Goal: Task Accomplishment & Management: Complete application form

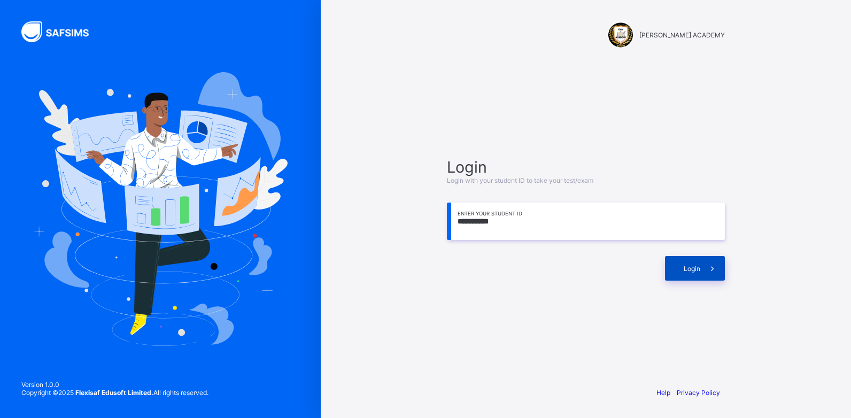
type input "**********"
click at [703, 271] on span at bounding box center [713, 268] width 25 height 25
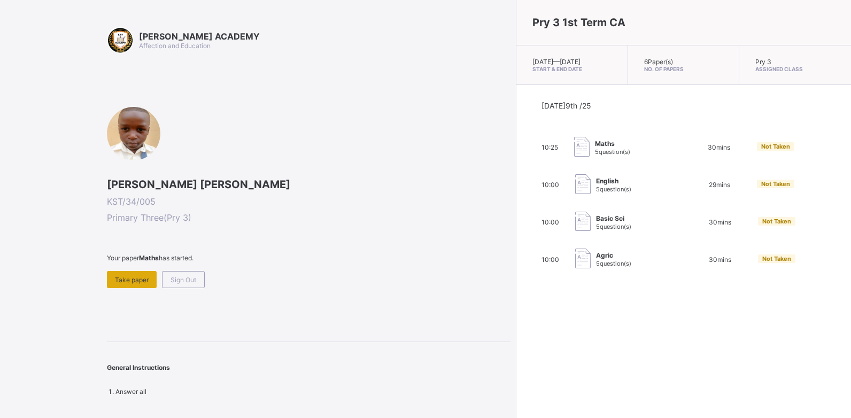
click at [126, 273] on div "Take paper" at bounding box center [132, 279] width 50 height 17
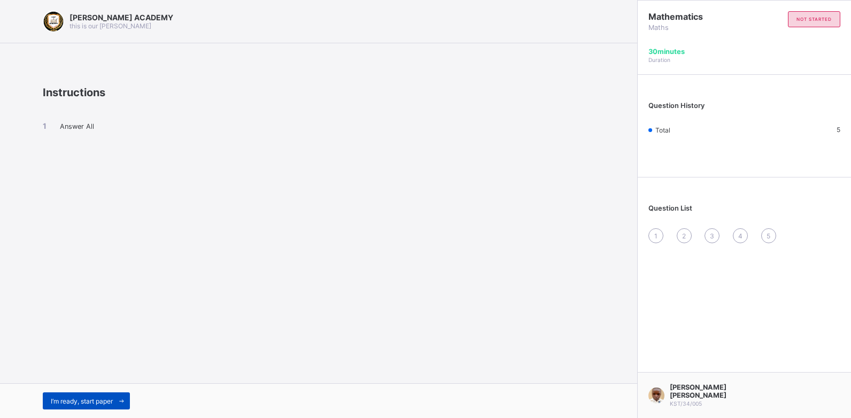
click at [97, 399] on span "I’m ready, start paper" at bounding box center [82, 401] width 62 height 8
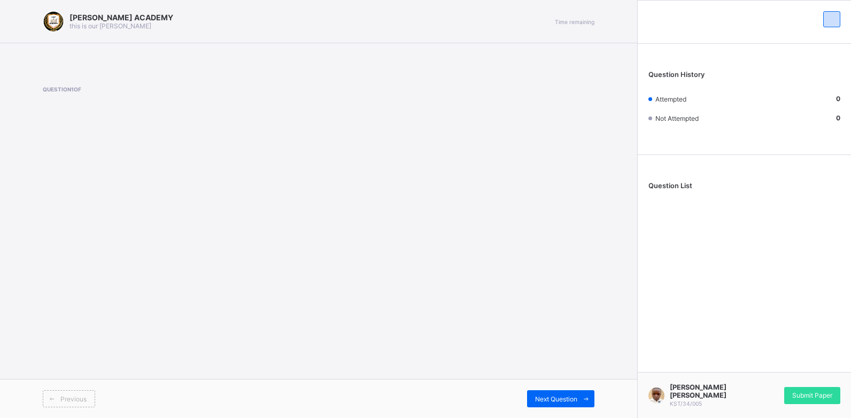
click at [97, 399] on div "Previous" at bounding box center [181, 398] width 276 height 17
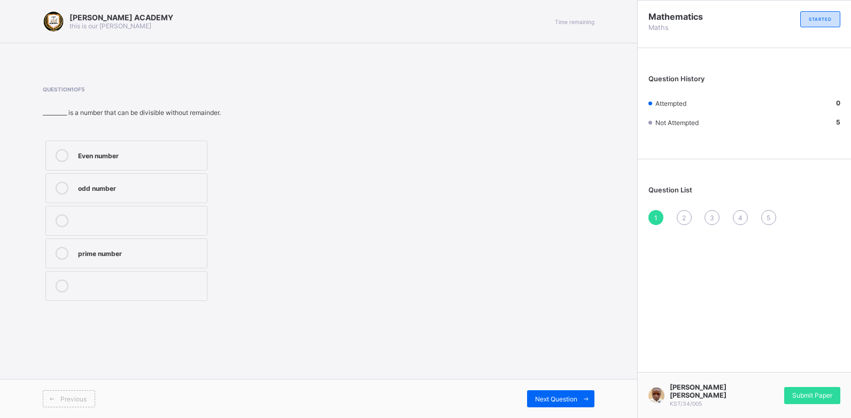
click at [97, 399] on div "Previous" at bounding box center [181, 398] width 276 height 17
click at [64, 185] on icon at bounding box center [62, 188] width 13 height 13
drag, startPoint x: 64, startPoint y: 185, endPoint x: 566, endPoint y: 395, distance: 544.9
click at [566, 395] on span "Next Question" at bounding box center [556, 399] width 42 height 8
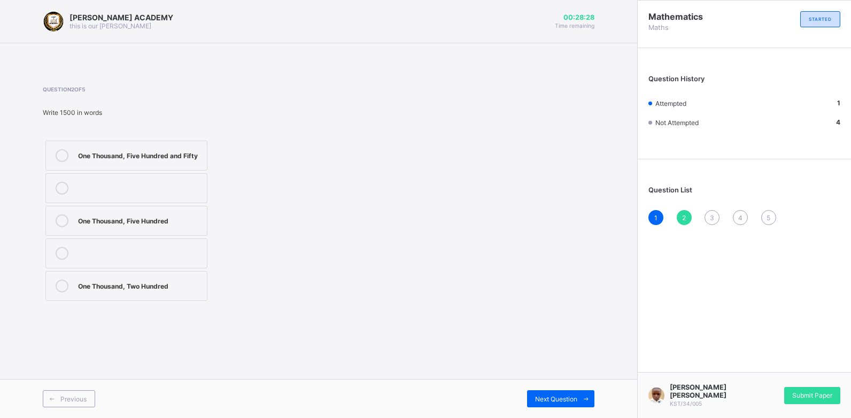
click at [83, 224] on div "One Thousand, Five Hundred" at bounding box center [140, 219] width 124 height 11
click at [569, 397] on span "Next Question" at bounding box center [556, 399] width 42 height 8
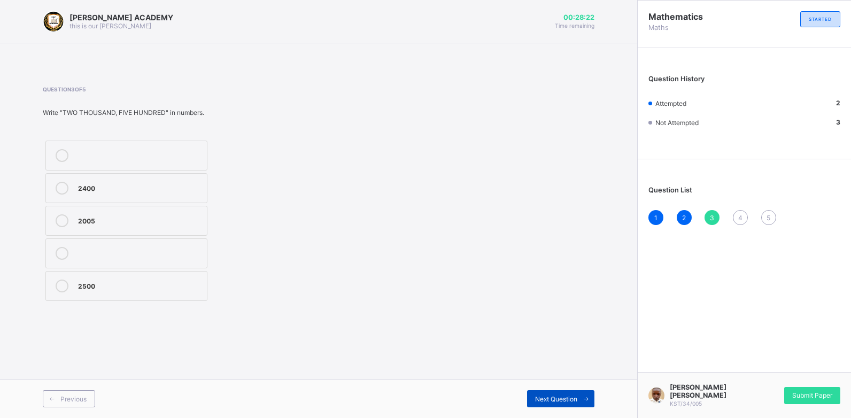
click at [569, 397] on span "Next Question" at bounding box center [556, 399] width 42 height 8
click at [712, 215] on span "3" at bounding box center [712, 218] width 4 height 8
click at [131, 285] on div "2500" at bounding box center [140, 285] width 124 height 11
click at [556, 403] on span "Next Question" at bounding box center [556, 399] width 42 height 8
click at [75, 275] on label "Thousands" at bounding box center [126, 286] width 162 height 30
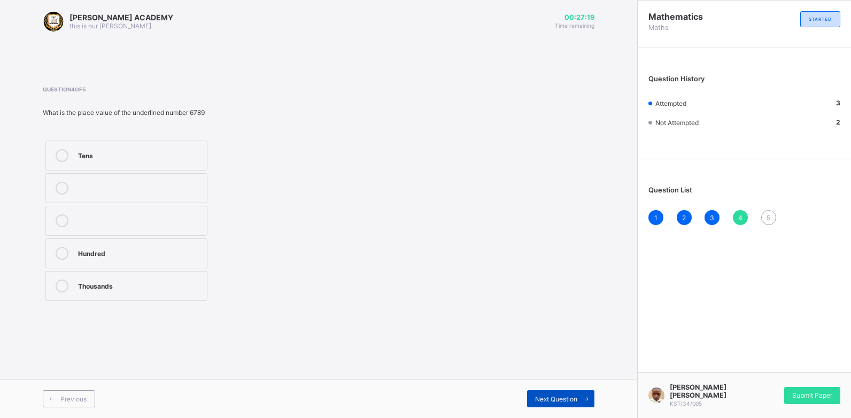
click at [544, 399] on span "Next Question" at bounding box center [556, 399] width 42 height 8
click at [118, 260] on label "3450" at bounding box center [126, 254] width 162 height 30
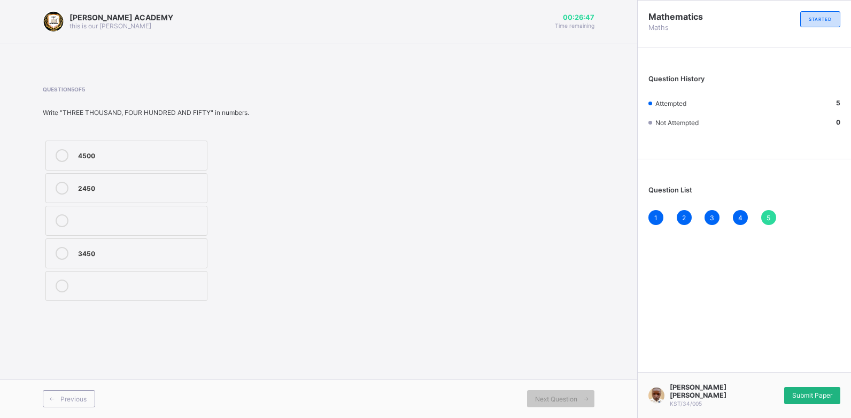
click at [801, 397] on span "Submit Paper" at bounding box center [813, 395] width 40 height 8
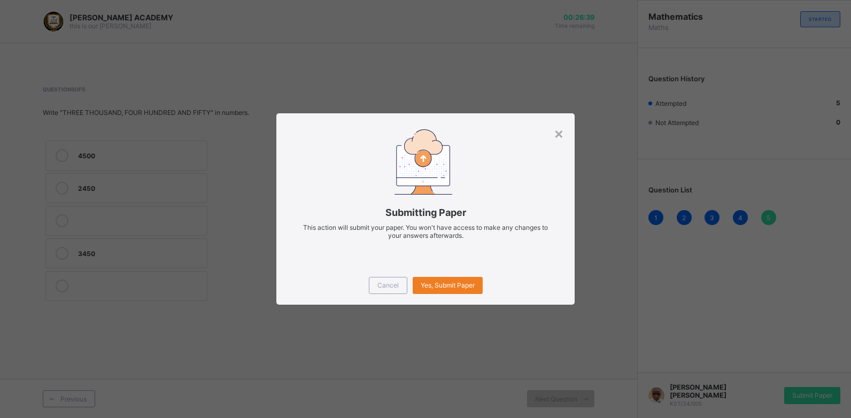
drag, startPoint x: 799, startPoint y: 405, endPoint x: 747, endPoint y: 354, distance: 72.6
click at [747, 354] on div "× Submitting Paper This action will submit your paper. You won't have access to…" at bounding box center [425, 209] width 851 height 418
click at [464, 281] on div "Yes, Submit Paper" at bounding box center [448, 285] width 70 height 17
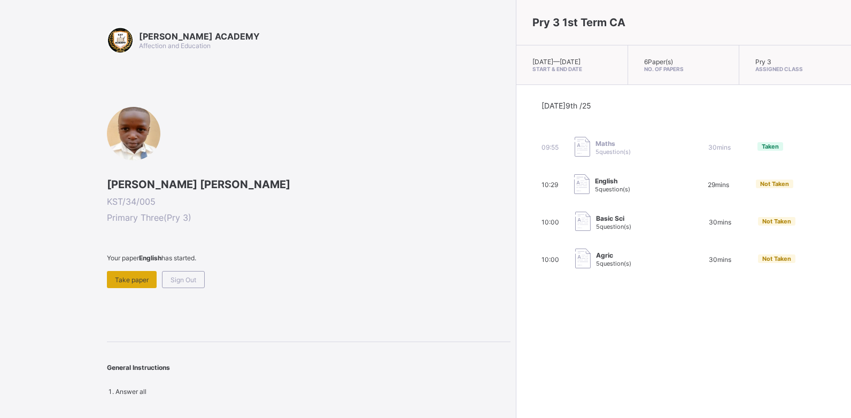
click at [129, 271] on div "Take paper" at bounding box center [132, 279] width 50 height 17
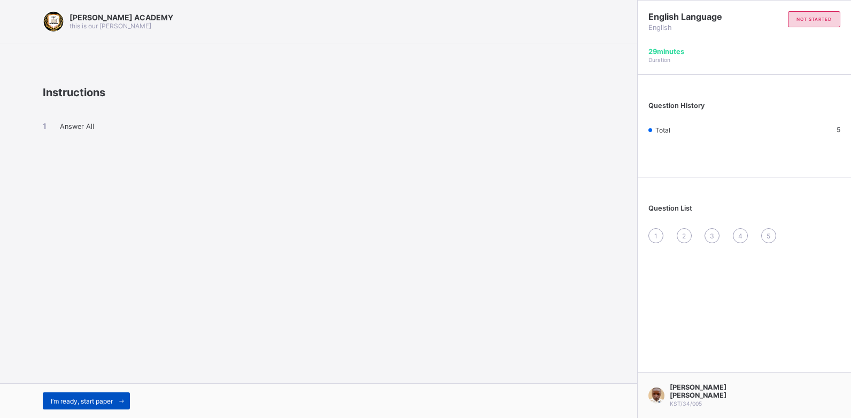
click at [63, 395] on div "I’m ready, start paper" at bounding box center [86, 401] width 87 height 17
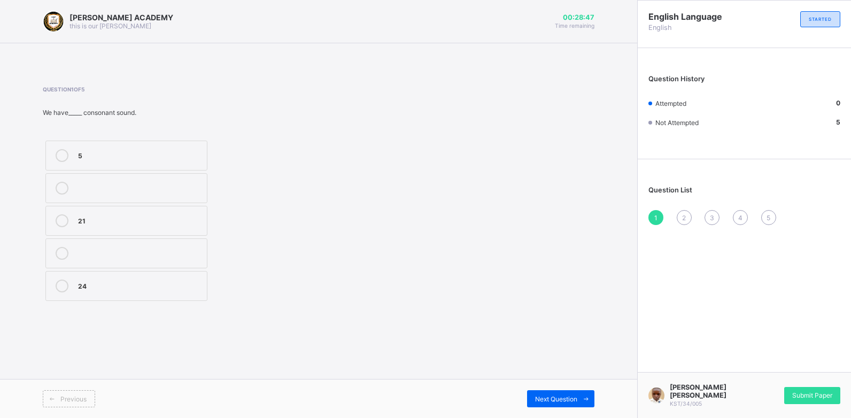
click at [188, 224] on div "21" at bounding box center [140, 219] width 124 height 11
click at [557, 405] on div "Next Question" at bounding box center [560, 398] width 67 height 17
click at [556, 395] on span "Next Question" at bounding box center [556, 399] width 42 height 8
click at [685, 212] on div "2" at bounding box center [684, 217] width 15 height 15
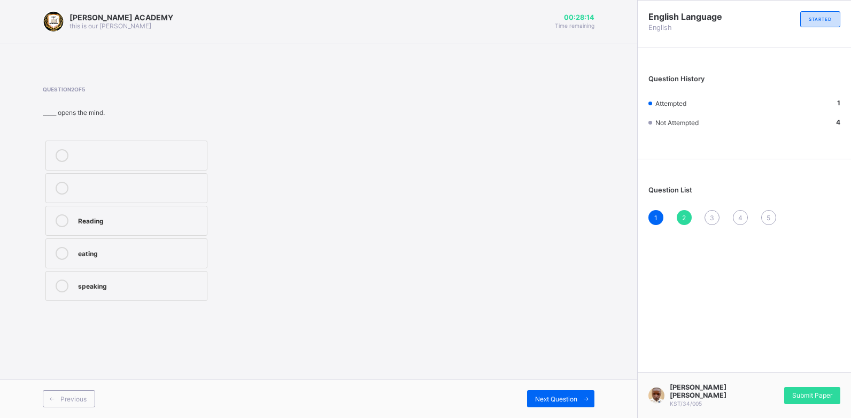
click at [171, 218] on div "Reading" at bounding box center [140, 219] width 124 height 11
click at [565, 400] on span "Next Question" at bounding box center [556, 399] width 42 height 8
click at [86, 279] on label "verb" at bounding box center [126, 286] width 162 height 30
click at [550, 400] on span "Next Question" at bounding box center [556, 399] width 42 height 8
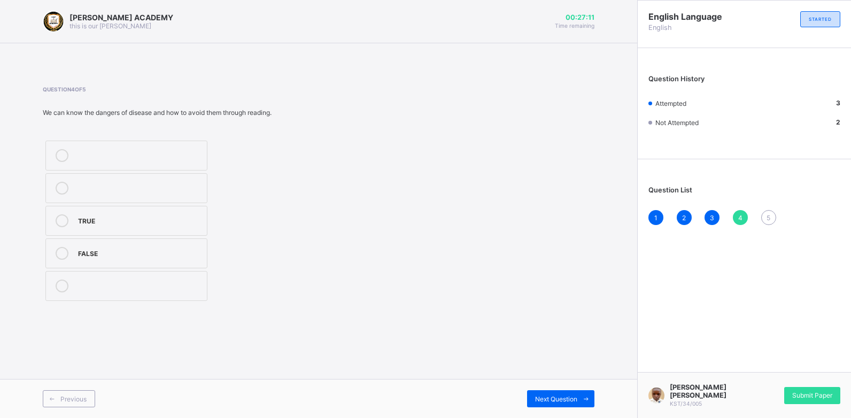
click at [158, 222] on div "TRUE" at bounding box center [140, 219] width 124 height 11
click at [544, 401] on span "Next Question" at bounding box center [556, 399] width 42 height 8
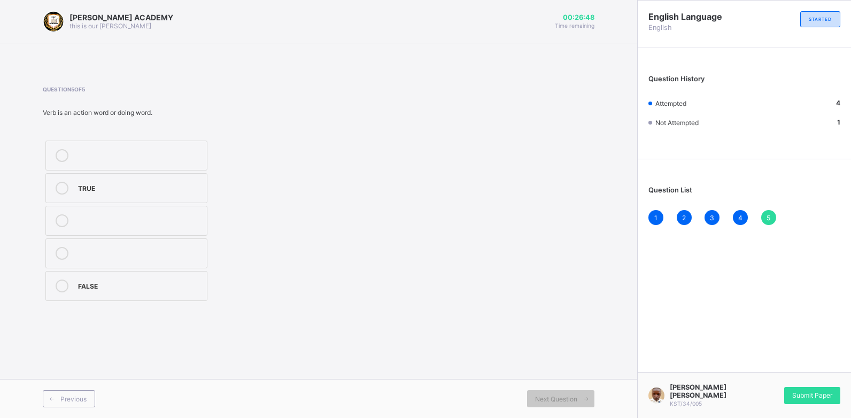
click at [75, 187] on label "TRUE" at bounding box center [126, 188] width 162 height 30
click at [812, 395] on span "Submit Paper" at bounding box center [813, 395] width 40 height 8
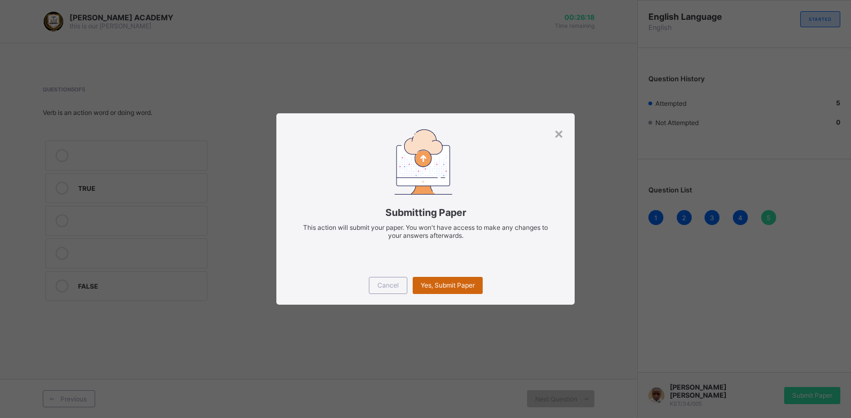
click at [452, 289] on span "Yes, Submit Paper" at bounding box center [448, 285] width 54 height 8
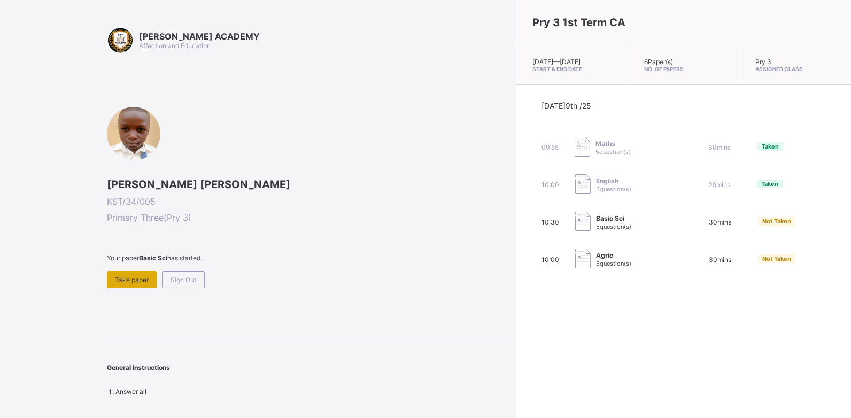
click at [134, 279] on span "Take paper" at bounding box center [132, 280] width 34 height 8
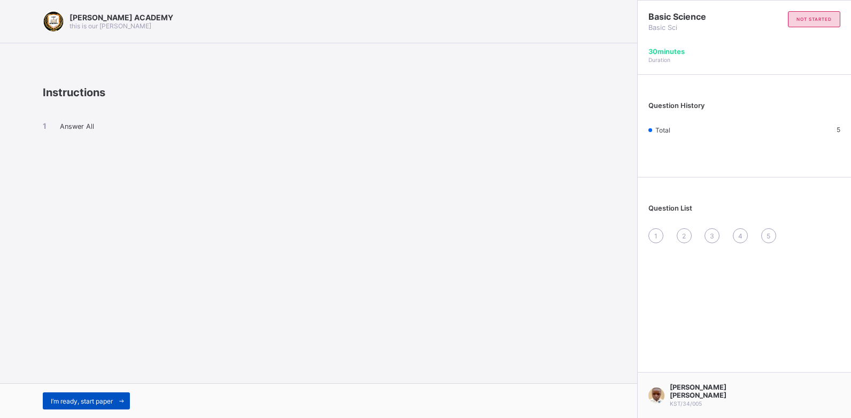
click at [56, 401] on span "I’m ready, start paper" at bounding box center [82, 401] width 62 height 8
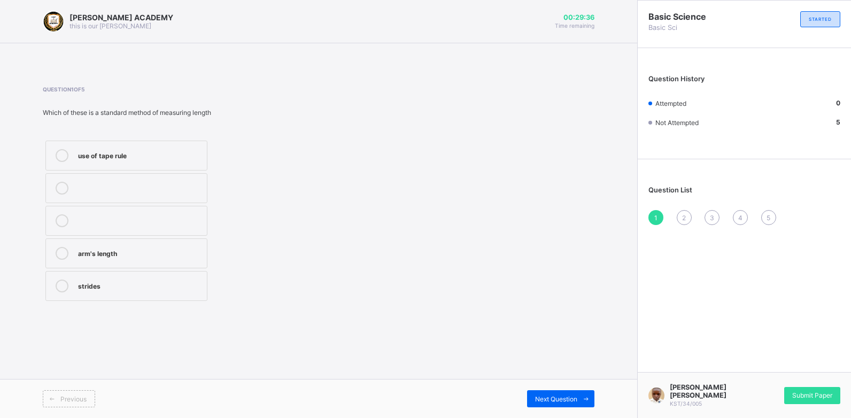
click at [130, 247] on div "arm's length" at bounding box center [140, 252] width 124 height 11
click at [561, 405] on div "Next Question" at bounding box center [560, 398] width 67 height 17
click at [143, 186] on div "10" at bounding box center [140, 187] width 124 height 11
click at [545, 399] on span "Next Question" at bounding box center [556, 399] width 42 height 8
click at [141, 224] on div "Length" at bounding box center [140, 219] width 124 height 11
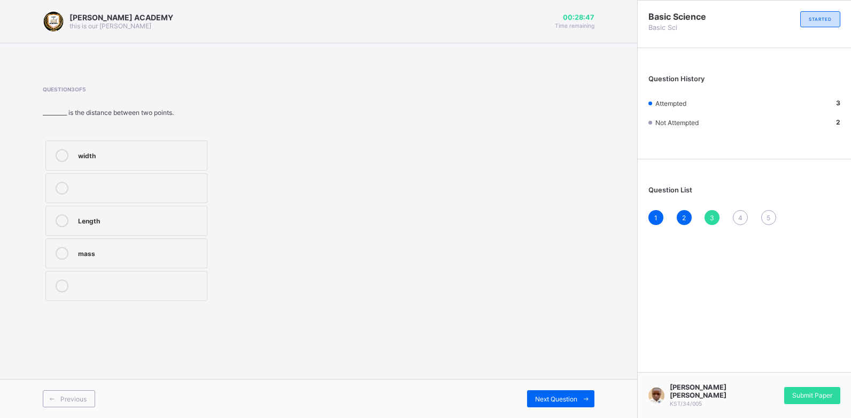
click at [87, 251] on div "mass" at bounding box center [140, 252] width 124 height 11
click at [85, 219] on div "Length" at bounding box center [140, 219] width 124 height 11
drag, startPoint x: 85, startPoint y: 219, endPoint x: 90, endPoint y: 161, distance: 58.1
click at [90, 161] on div "width Length mass" at bounding box center [126, 221] width 167 height 166
click at [90, 161] on div "width" at bounding box center [140, 155] width 124 height 13
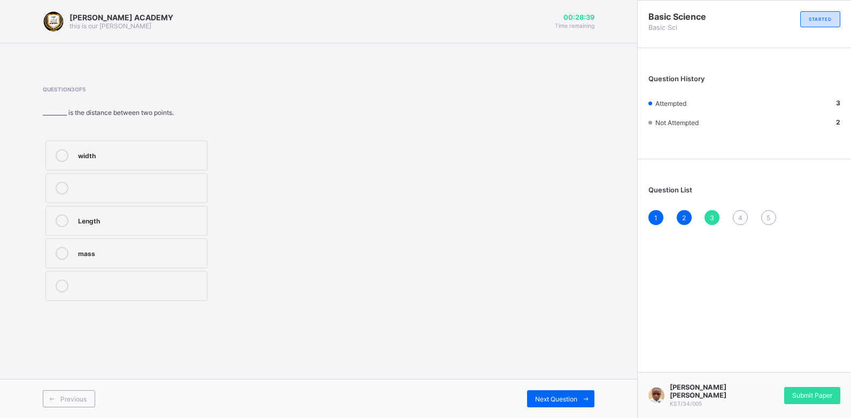
click at [98, 218] on div "Length" at bounding box center [140, 219] width 124 height 11
click at [549, 400] on span "Next Question" at bounding box center [556, 399] width 42 height 8
click at [153, 157] on div "use of tape" at bounding box center [140, 154] width 124 height 11
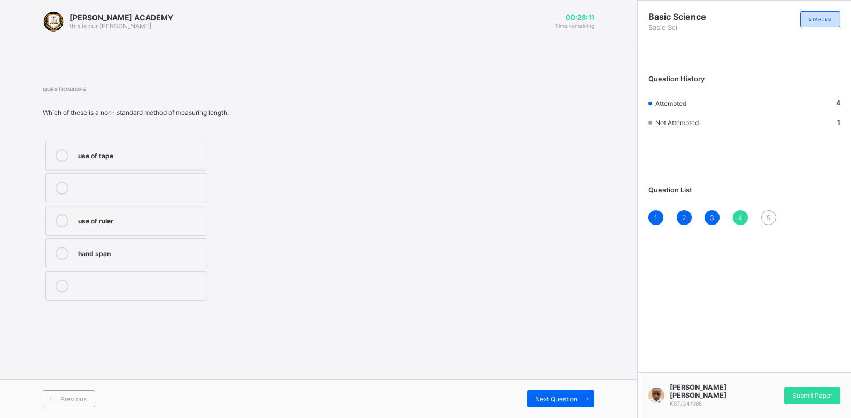
click at [153, 157] on div "use of tape" at bounding box center [140, 154] width 124 height 11
click at [555, 395] on span "Next Question" at bounding box center [556, 399] width 42 height 8
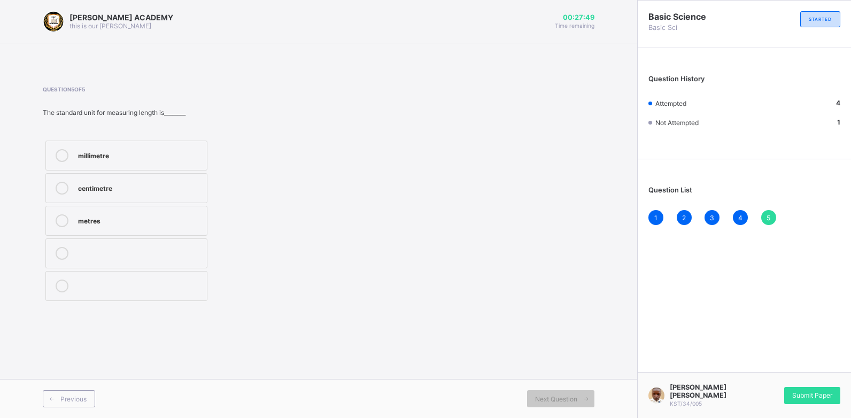
click at [131, 162] on div "millimetre" at bounding box center [140, 155] width 124 height 13
click at [809, 400] on span "Submit Paper" at bounding box center [813, 395] width 40 height 8
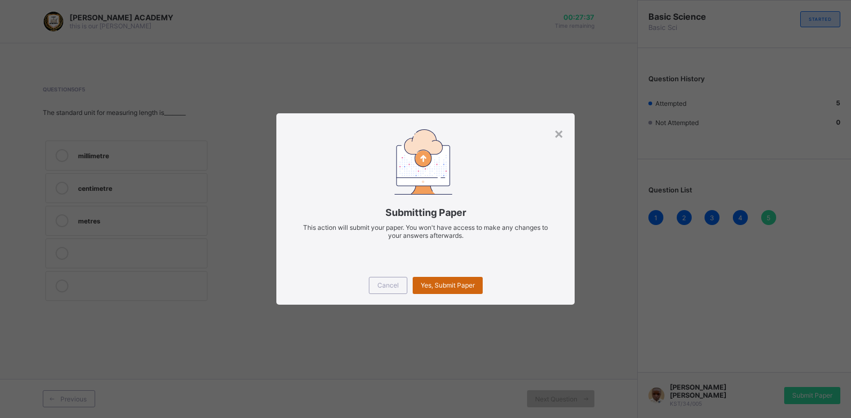
click at [433, 286] on span "Yes, Submit Paper" at bounding box center [448, 285] width 54 height 8
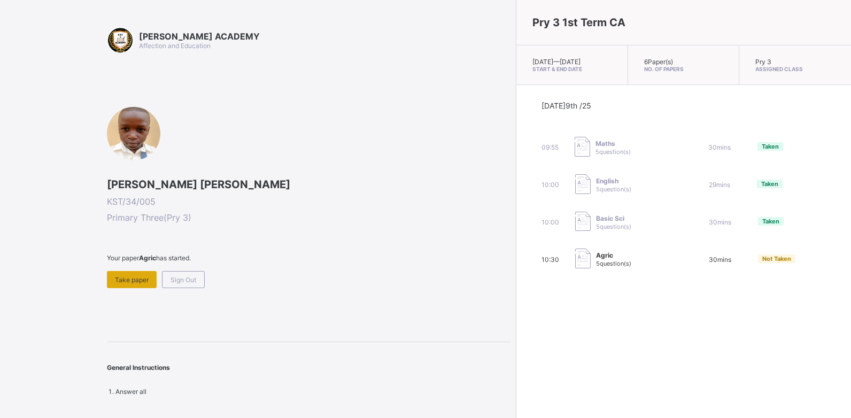
click at [129, 285] on div "Take paper" at bounding box center [132, 279] width 50 height 17
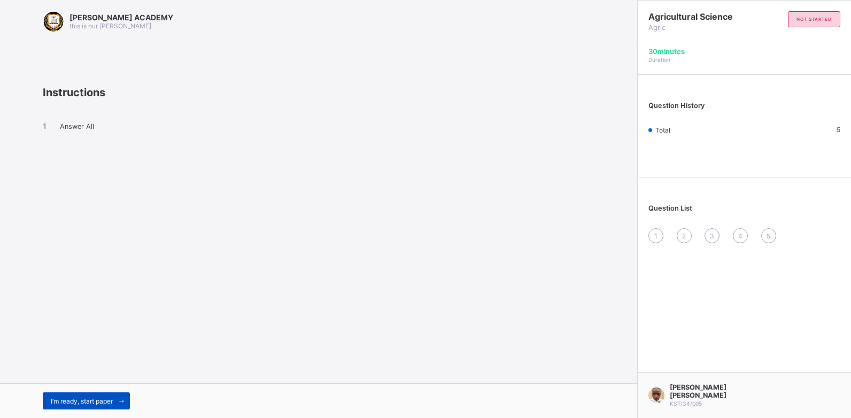
click at [107, 399] on span "I’m ready, start paper" at bounding box center [82, 401] width 62 height 8
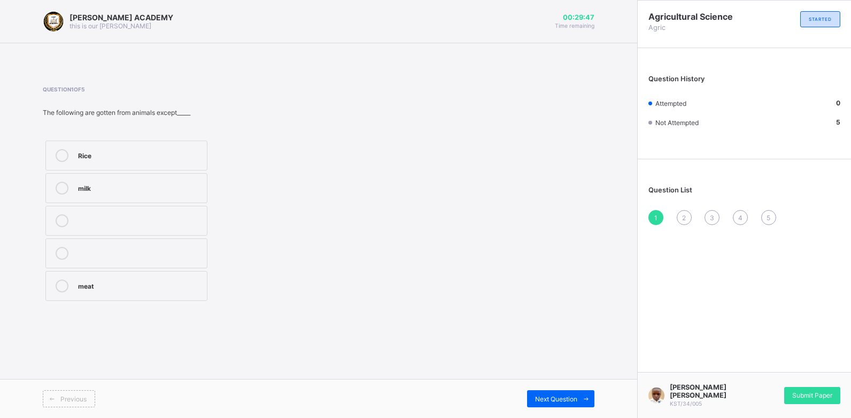
click at [174, 145] on label "Rice" at bounding box center [126, 156] width 162 height 30
click at [567, 405] on div "Next Question" at bounding box center [560, 398] width 67 height 17
click at [178, 285] on div "Energy" at bounding box center [140, 285] width 124 height 11
click at [565, 399] on span "Next Question" at bounding box center [556, 399] width 42 height 8
click at [132, 153] on div "rice" at bounding box center [140, 154] width 124 height 11
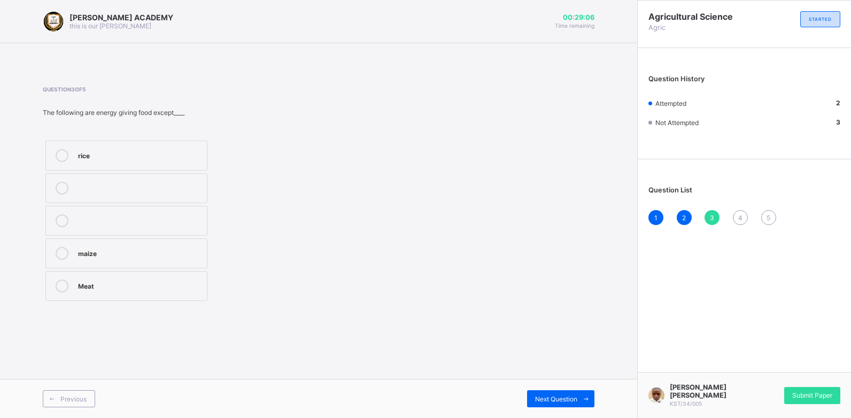
click at [132, 153] on div "rice" at bounding box center [140, 154] width 124 height 11
click at [544, 393] on div "Next Question" at bounding box center [560, 398] width 67 height 17
click at [175, 216] on div "vitamins" at bounding box center [140, 219] width 124 height 11
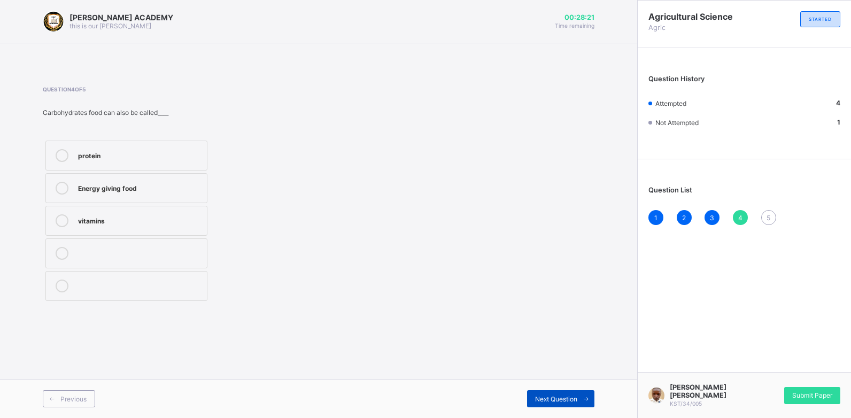
click at [549, 399] on span "Next Question" at bounding box center [556, 399] width 42 height 8
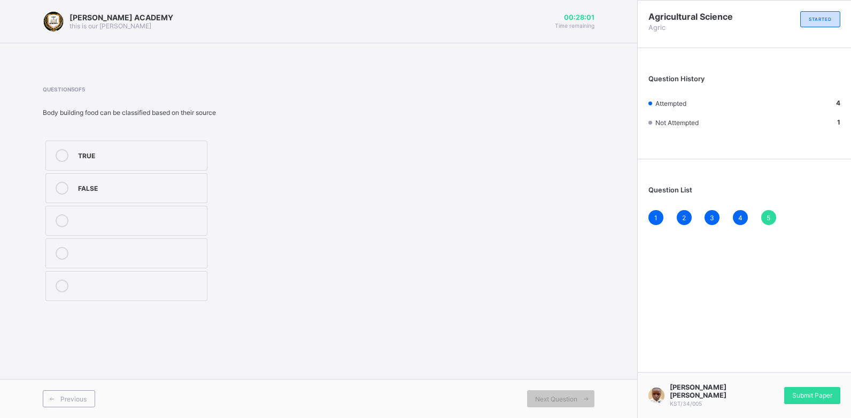
click at [188, 149] on label "TRUE" at bounding box center [126, 156] width 162 height 30
click at [810, 397] on span "Submit Paper" at bounding box center [813, 395] width 40 height 8
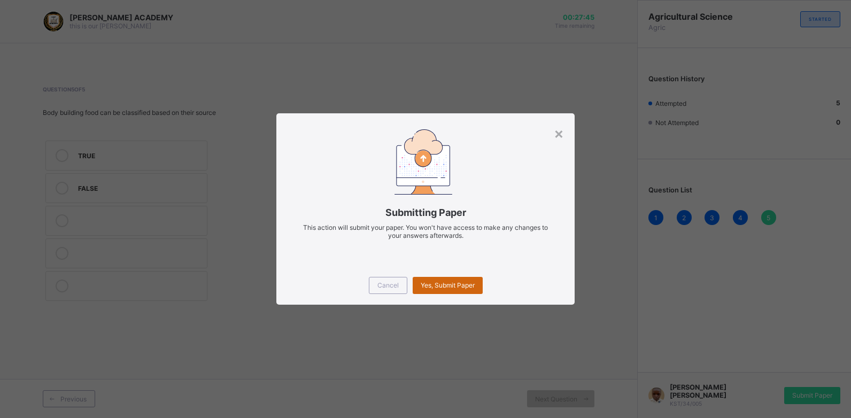
click at [463, 280] on div "Yes, Submit Paper" at bounding box center [448, 285] width 70 height 17
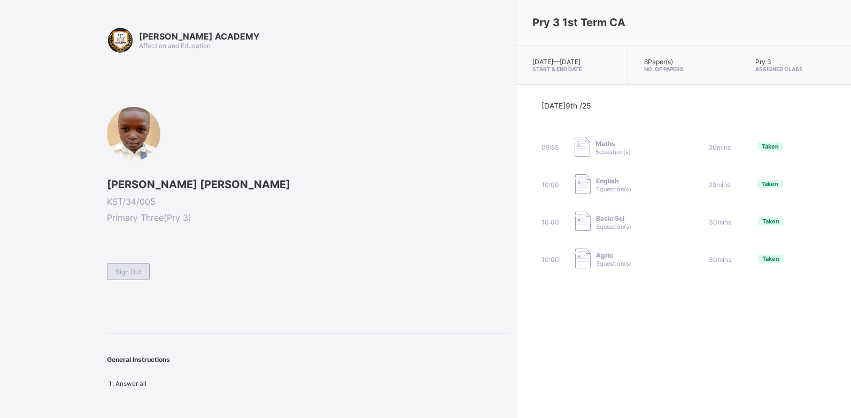
click at [149, 275] on div "Sign Out" at bounding box center [128, 271] width 43 height 17
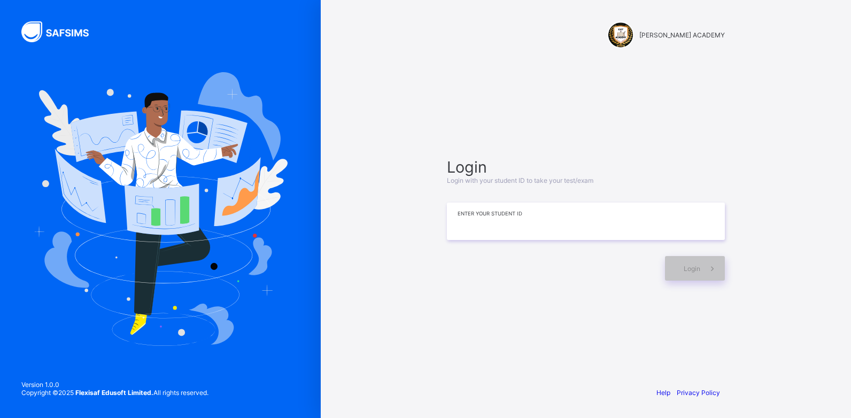
click at [622, 223] on input at bounding box center [586, 221] width 278 height 37
type input "**********"
click at [697, 264] on div "Login" at bounding box center [695, 268] width 60 height 25
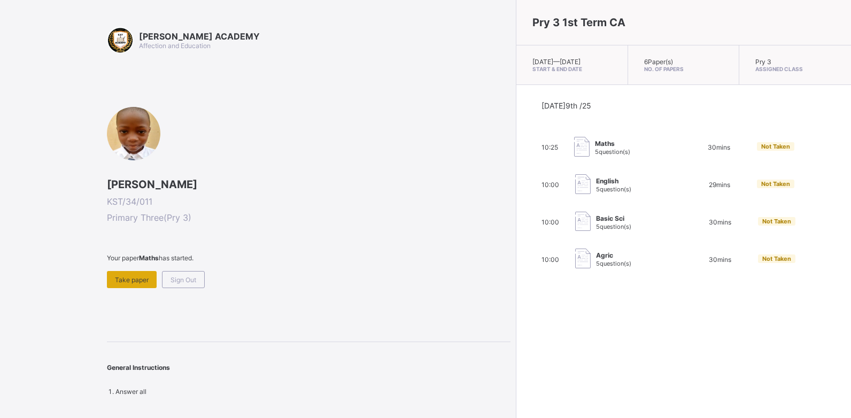
click at [128, 278] on span "Take paper" at bounding box center [132, 280] width 34 height 8
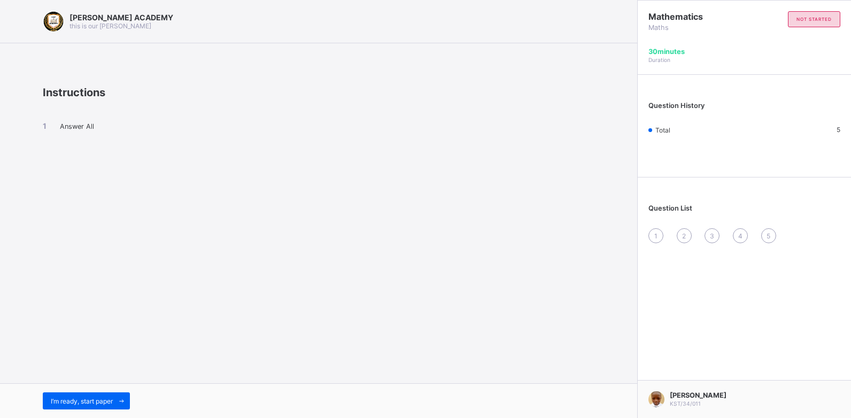
click at [652, 228] on div "1 2 3 4 5" at bounding box center [745, 235] width 192 height 15
click at [196, 201] on div "[PERSON_NAME] ACADEMY this is our [PERSON_NAME] Instructions Answer All I’m rea…" at bounding box center [319, 209] width 638 height 418
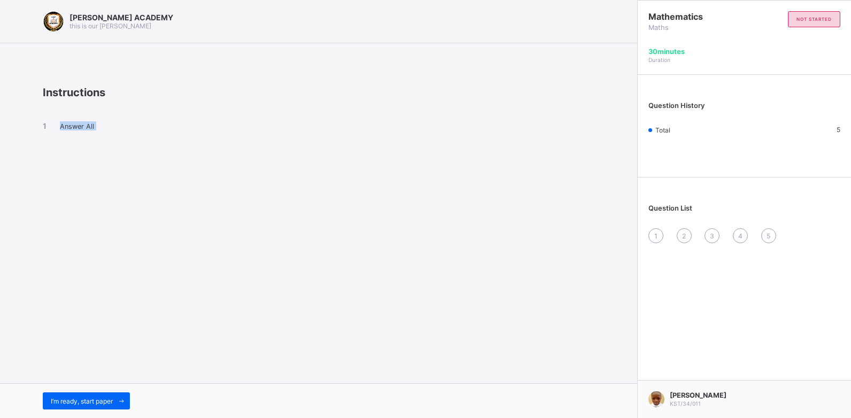
click at [197, 202] on div "[PERSON_NAME] ACADEMY this is our [PERSON_NAME] Instructions Answer All I’m rea…" at bounding box center [319, 209] width 638 height 418
click at [112, 401] on span "I’m ready, start paper" at bounding box center [82, 401] width 62 height 8
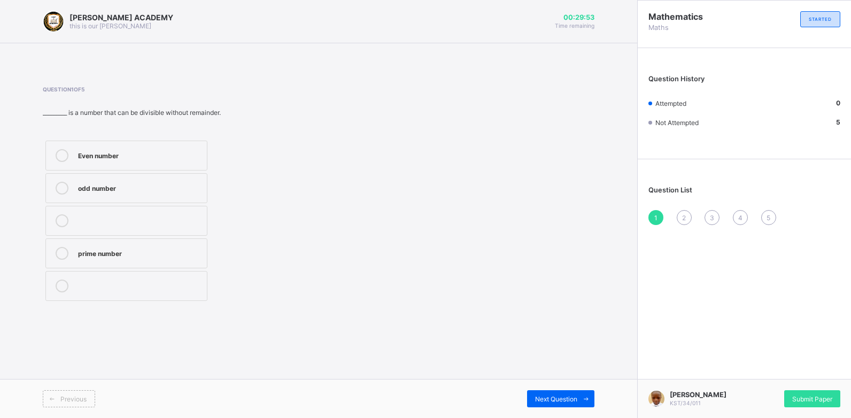
click at [126, 150] on div "Even number" at bounding box center [140, 154] width 124 height 11
click at [565, 393] on div "Next Question" at bounding box center [560, 398] width 67 height 17
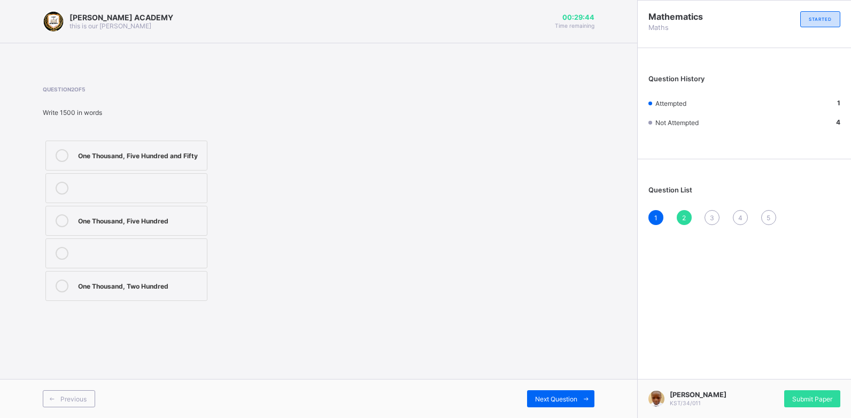
click at [137, 232] on label "One Thousand, Five Hundred" at bounding box center [126, 221] width 162 height 30
click at [527, 395] on div "Next Question" at bounding box center [560, 398] width 67 height 17
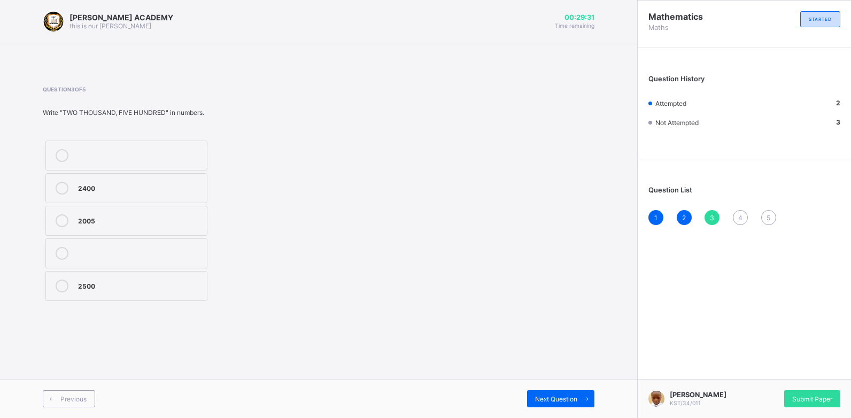
click at [67, 279] on label "2500" at bounding box center [126, 286] width 162 height 30
click at [568, 395] on span "Next Question" at bounding box center [556, 399] width 42 height 8
click at [75, 165] on label "Tens" at bounding box center [126, 156] width 162 height 30
click at [557, 394] on div "Next Question" at bounding box center [560, 398] width 67 height 17
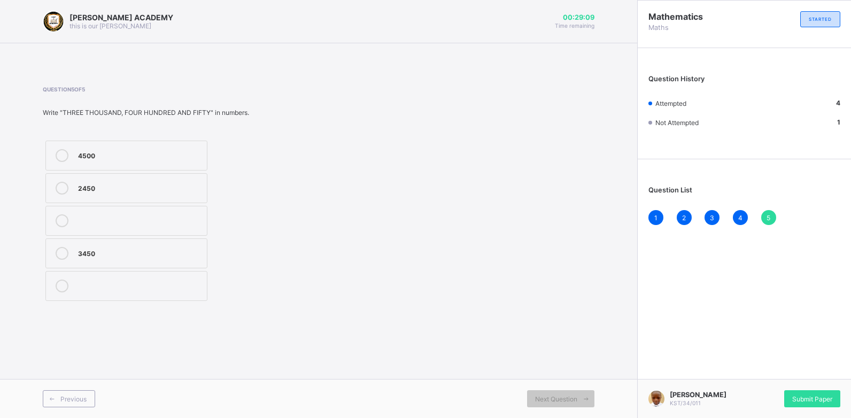
click at [197, 244] on label "3450" at bounding box center [126, 254] width 162 height 30
click at [83, 392] on div "Previous" at bounding box center [69, 398] width 52 height 17
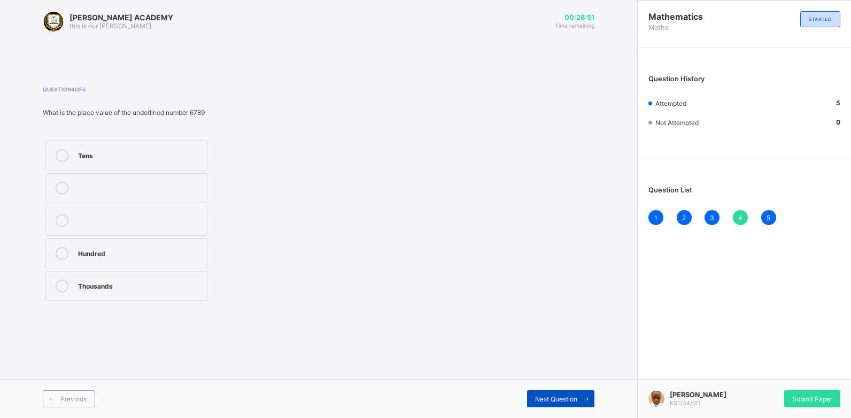
click at [575, 407] on div "Next Question" at bounding box center [560, 398] width 67 height 17
click at [556, 340] on div "[PERSON_NAME] ACADEMY this is our [PERSON_NAME] 00:28:32 Time remaining Questio…" at bounding box center [319, 209] width 638 height 418
click at [556, 340] on div "[PERSON_NAME] ACADEMY this is our [PERSON_NAME] 00:28:31 Time remaining Questio…" at bounding box center [319, 209] width 638 height 418
click at [766, 217] on div "5" at bounding box center [769, 217] width 15 height 15
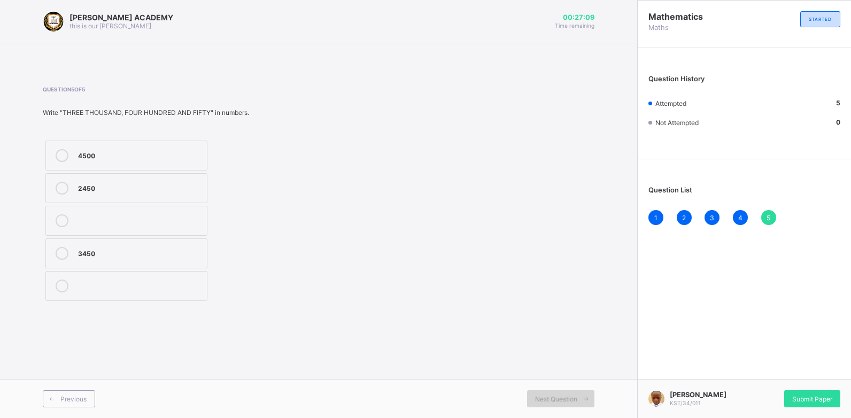
click at [565, 394] on div "Next Question" at bounding box center [560, 398] width 67 height 17
click at [805, 401] on span "Submit Paper" at bounding box center [813, 399] width 40 height 8
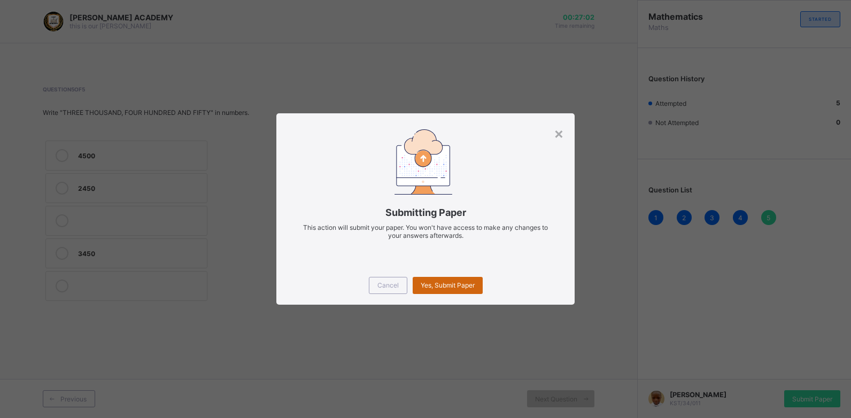
click at [458, 285] on span "Yes, Submit Paper" at bounding box center [448, 285] width 54 height 8
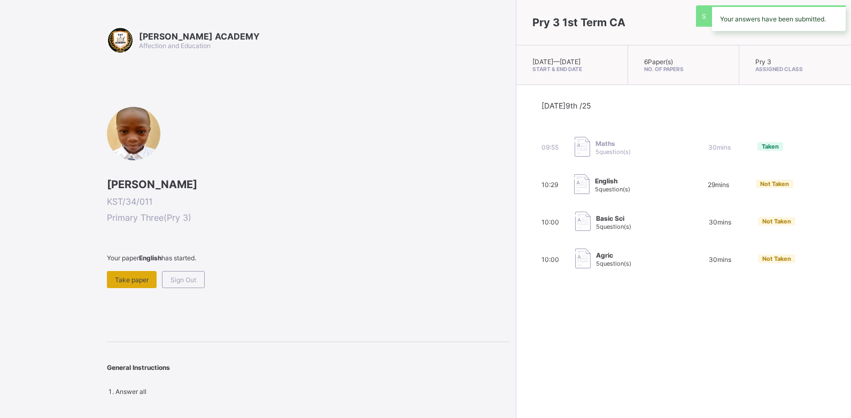
click at [134, 279] on span "Take paper" at bounding box center [132, 280] width 34 height 8
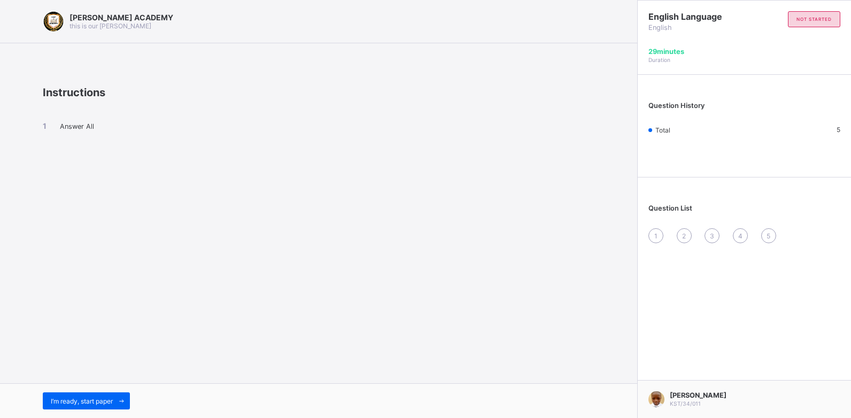
click at [365, 312] on div "[PERSON_NAME] ACADEMY this is our [PERSON_NAME] Instructions Answer All I’m rea…" at bounding box center [319, 209] width 638 height 418
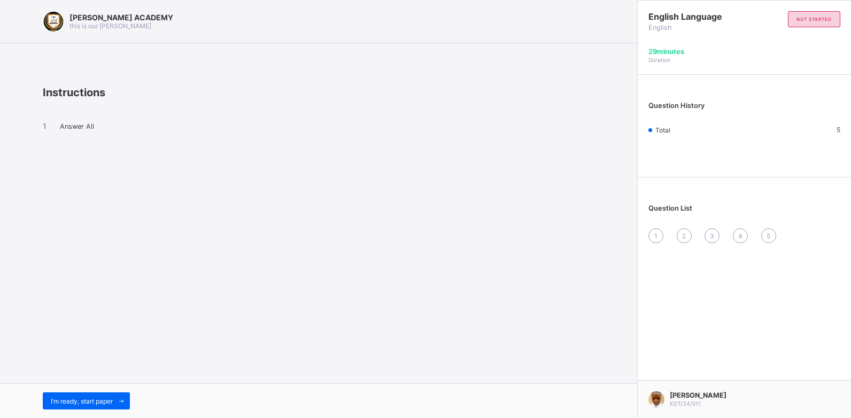
click at [365, 312] on div "[PERSON_NAME] ACADEMY this is our [PERSON_NAME] Instructions Answer All I’m rea…" at bounding box center [319, 209] width 638 height 418
click at [91, 402] on span "I’m ready, start paper" at bounding box center [82, 401] width 62 height 8
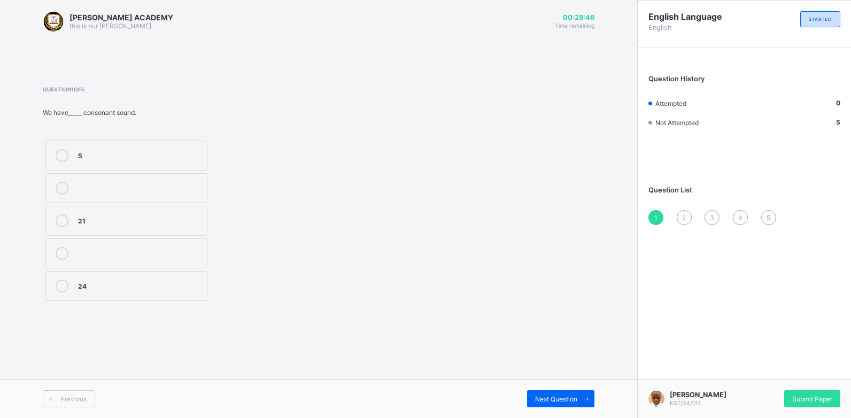
click at [185, 159] on div "5" at bounding box center [140, 154] width 124 height 11
drag, startPoint x: 552, startPoint y: 404, endPoint x: 576, endPoint y: 393, distance: 26.1
click at [576, 393] on div "Next Question" at bounding box center [560, 398] width 67 height 17
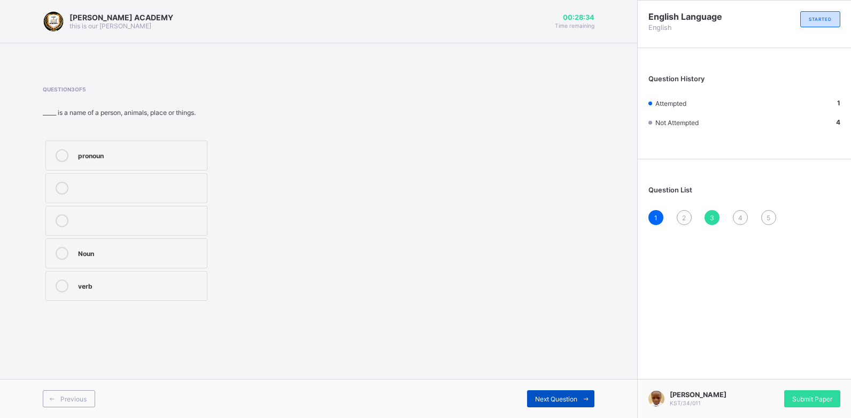
click at [537, 400] on span "Next Question" at bounding box center [556, 399] width 42 height 8
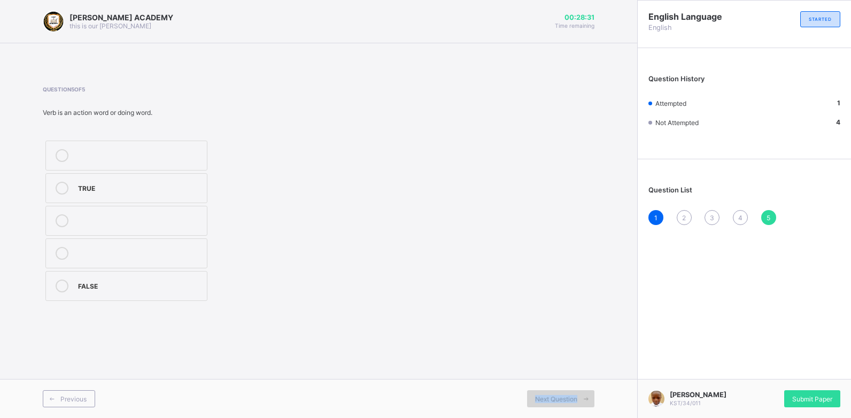
click at [537, 400] on span "Next Question" at bounding box center [556, 399] width 42 height 8
click at [766, 213] on div "5" at bounding box center [769, 217] width 15 height 15
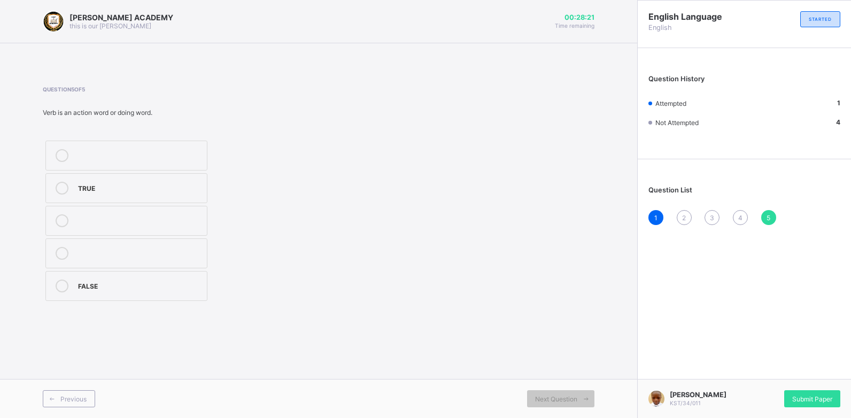
click at [73, 196] on label "TRUE" at bounding box center [126, 188] width 162 height 30
click at [685, 213] on div "2" at bounding box center [684, 217] width 15 height 15
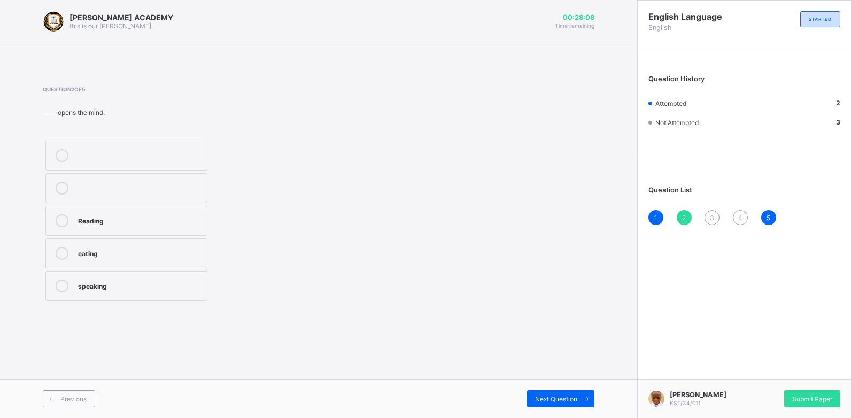
click at [137, 256] on div "eating" at bounding box center [140, 252] width 124 height 11
click at [527, 401] on div "Next Question" at bounding box center [560, 398] width 67 height 17
click at [106, 176] on label at bounding box center [126, 188] width 162 height 30
click at [124, 139] on div "pronoun Noun verb" at bounding box center [126, 221] width 167 height 166
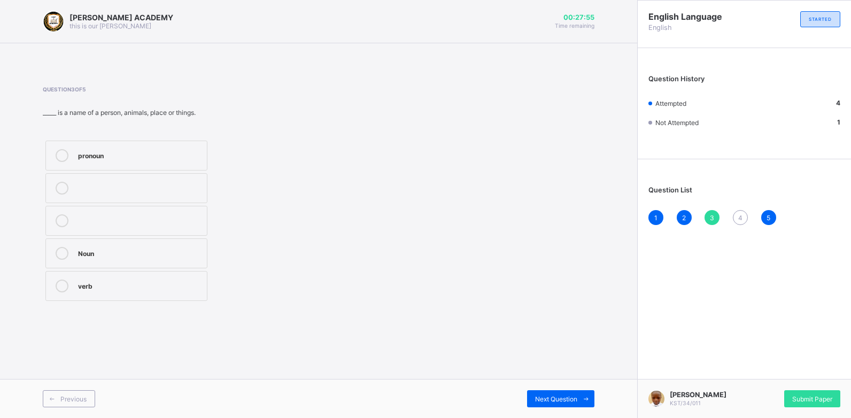
click at [124, 139] on div "pronoun Noun verb" at bounding box center [126, 221] width 167 height 166
click at [141, 145] on label "pronoun" at bounding box center [126, 156] width 162 height 30
click at [533, 382] on div "Previous Next Question" at bounding box center [319, 398] width 638 height 39
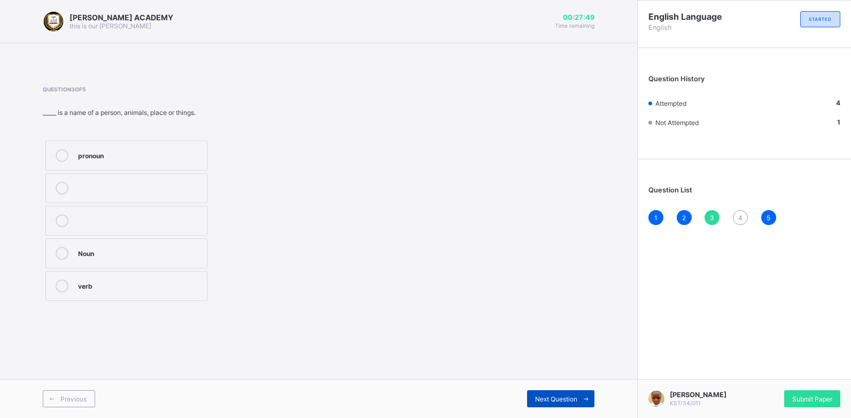
click at [538, 399] on span "Next Question" at bounding box center [556, 399] width 42 height 8
click at [95, 209] on label "TRUE" at bounding box center [126, 221] width 162 height 30
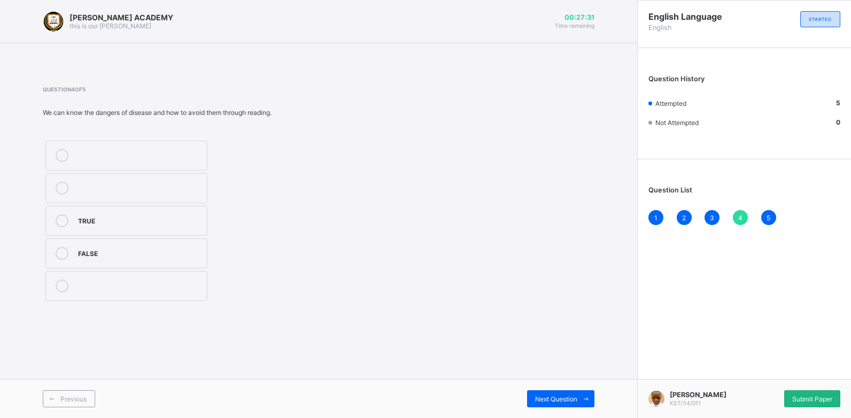
click at [785, 396] on div "Submit Paper" at bounding box center [813, 398] width 56 height 17
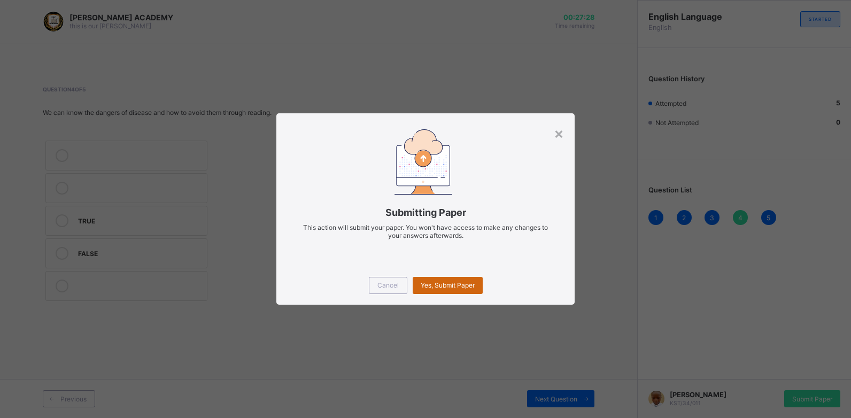
click at [458, 279] on div "Yes, Submit Paper" at bounding box center [448, 285] width 70 height 17
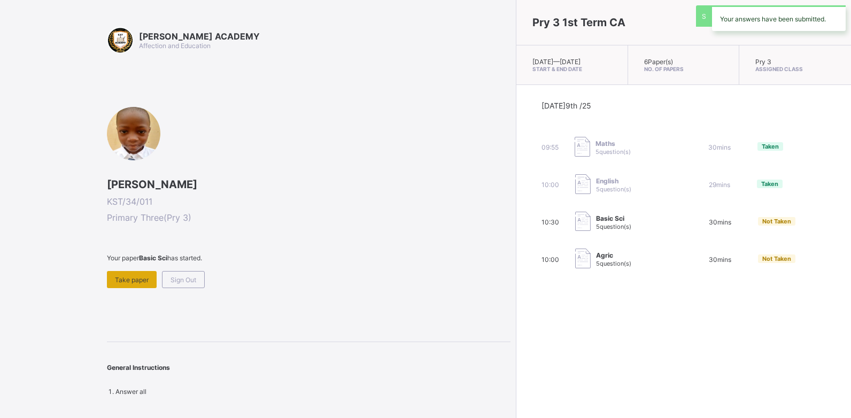
click at [142, 279] on span "Take paper" at bounding box center [132, 280] width 34 height 8
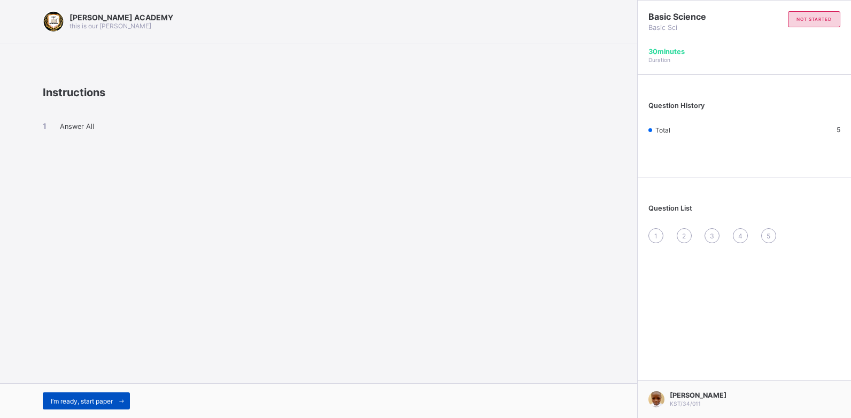
click at [104, 406] on div "I’m ready, start paper" at bounding box center [86, 401] width 87 height 17
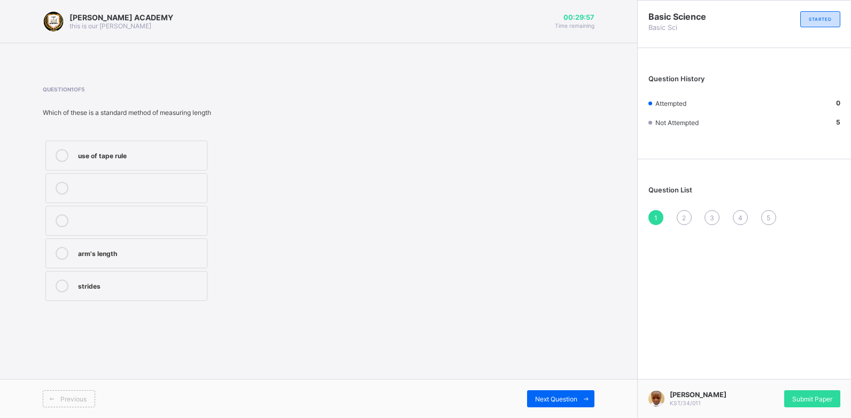
click at [81, 264] on label "arm's length" at bounding box center [126, 254] width 162 height 30
click at [547, 394] on div "Next Question" at bounding box center [560, 398] width 67 height 17
click at [145, 280] on div "100" at bounding box center [140, 285] width 124 height 11
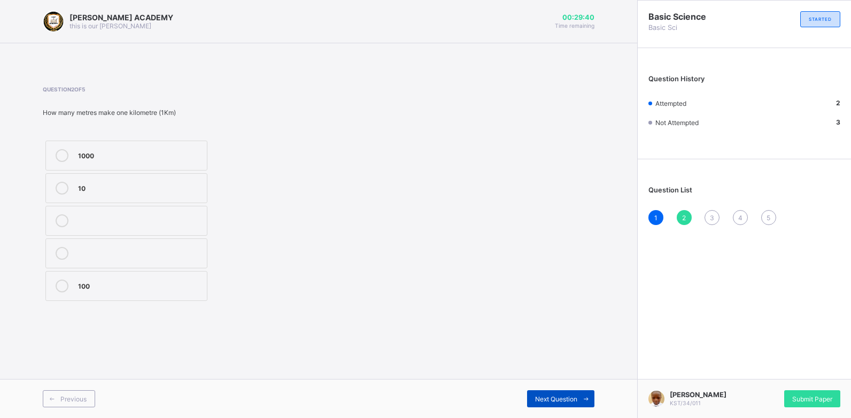
click at [534, 393] on div "Next Question" at bounding box center [560, 398] width 67 height 17
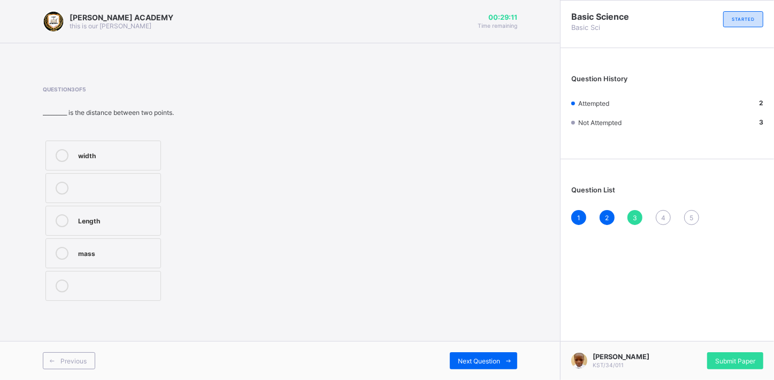
click at [150, 149] on div "width" at bounding box center [116, 154] width 77 height 11
click at [475, 351] on div "Previous Next Question" at bounding box center [280, 360] width 560 height 39
click at [478, 362] on span "Next Question" at bounding box center [479, 361] width 42 height 8
click at [75, 259] on label "hand span" at bounding box center [103, 254] width 116 height 30
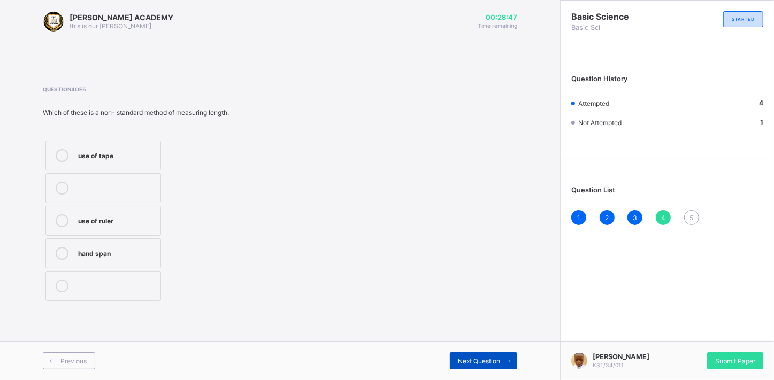
click at [467, 355] on div "Next Question" at bounding box center [483, 360] width 67 height 17
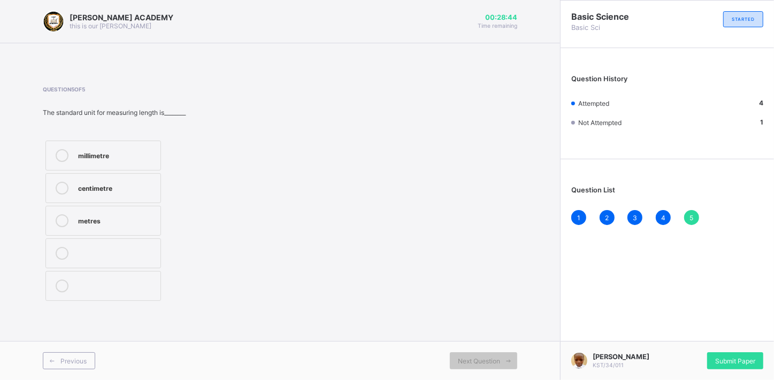
click at [107, 184] on div "centimetre" at bounding box center [116, 187] width 77 height 11
click at [731, 355] on div "Submit Paper" at bounding box center [735, 360] width 56 height 17
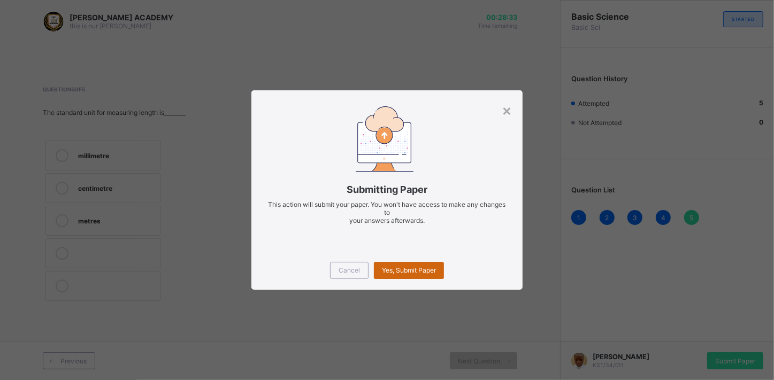
click at [412, 274] on div "Yes, Submit Paper" at bounding box center [409, 270] width 70 height 17
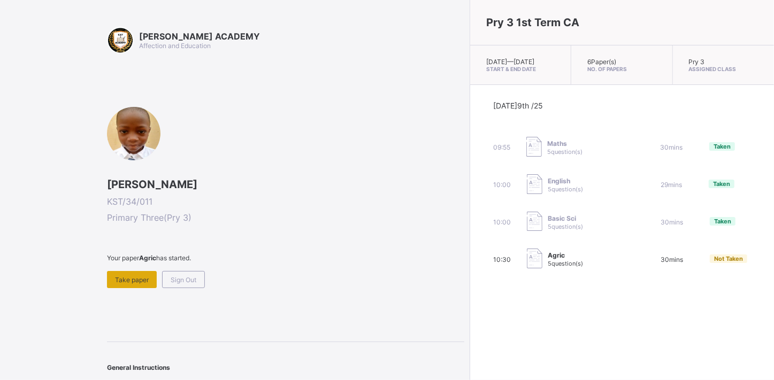
click at [131, 278] on span "Take paper" at bounding box center [132, 280] width 34 height 8
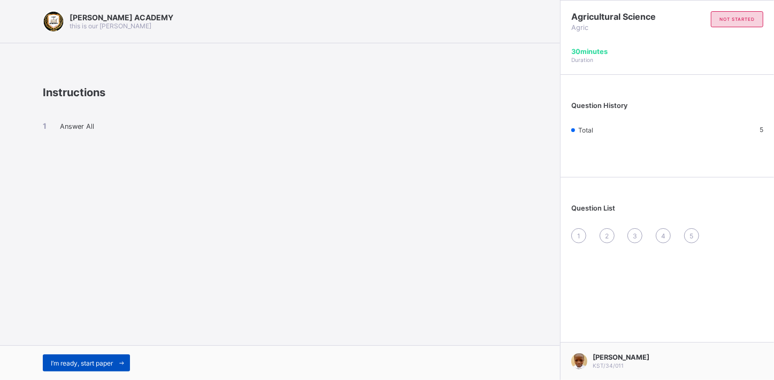
click at [57, 359] on span "I’m ready, start paper" at bounding box center [82, 363] width 62 height 8
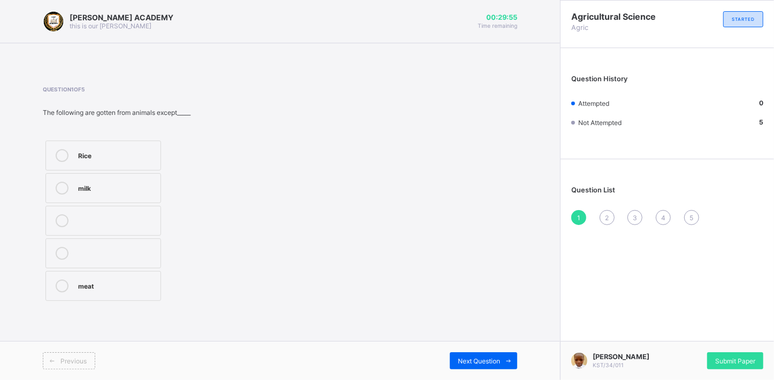
click at [122, 154] on div "Rice" at bounding box center [116, 154] width 77 height 11
click at [475, 352] on div "Next Question" at bounding box center [483, 360] width 67 height 17
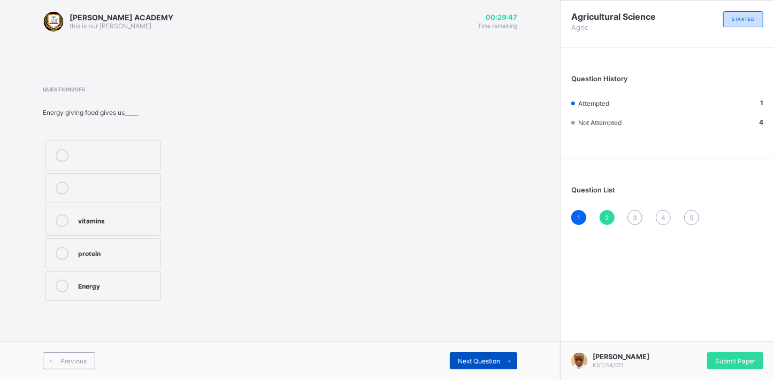
click at [475, 352] on div "Next Question" at bounding box center [483, 360] width 67 height 17
click at [502, 345] on div "Previous Next Question" at bounding box center [280, 360] width 560 height 39
click at [502, 344] on div "Previous Next Question" at bounding box center [280, 360] width 560 height 39
click at [502, 345] on div "Previous Next Question" at bounding box center [280, 360] width 560 height 39
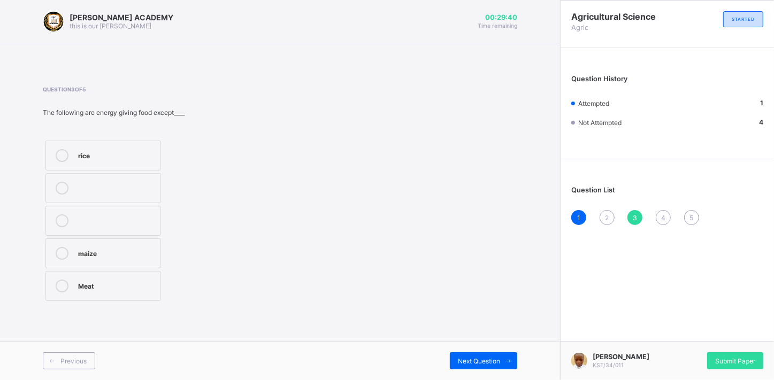
click at [502, 345] on div "Previous Next Question" at bounding box center [280, 360] width 560 height 39
click at [634, 210] on div "3" at bounding box center [634, 217] width 15 height 15
click at [109, 275] on label "Meat" at bounding box center [103, 286] width 116 height 30
click at [487, 354] on div "Next Question" at bounding box center [483, 360] width 67 height 17
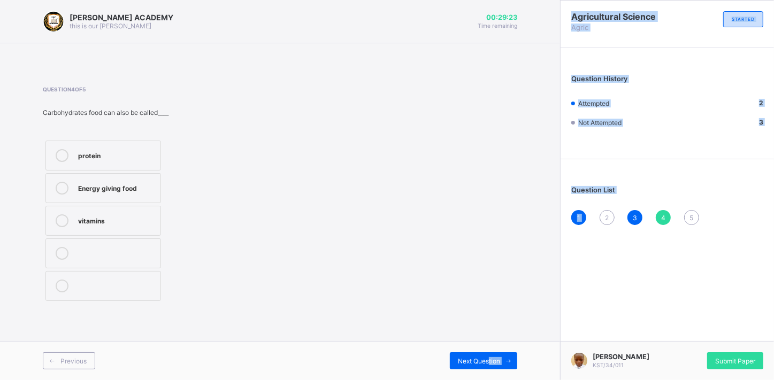
drag, startPoint x: 487, startPoint y: 354, endPoint x: 603, endPoint y: 225, distance: 173.1
click at [603, 225] on div "[PERSON_NAME] ACADEMY this is our [PERSON_NAME] 00:29:23 Time remaining Questio…" at bounding box center [387, 190] width 774 height 380
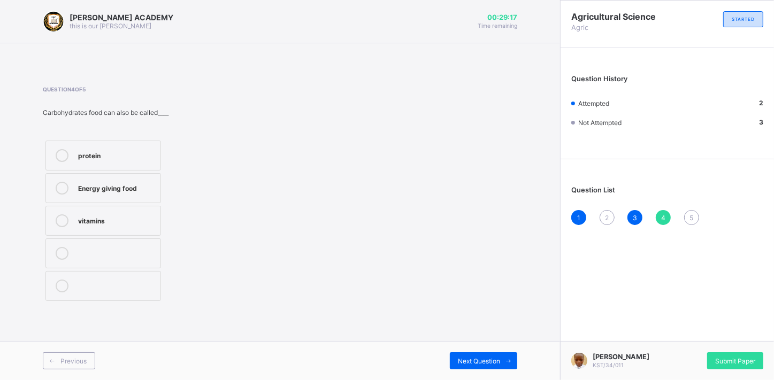
click at [56, 141] on label "protein" at bounding box center [103, 156] width 116 height 30
click at [462, 349] on div "Previous Next Question" at bounding box center [280, 360] width 560 height 39
click at [468, 365] on div "Next Question" at bounding box center [483, 360] width 67 height 17
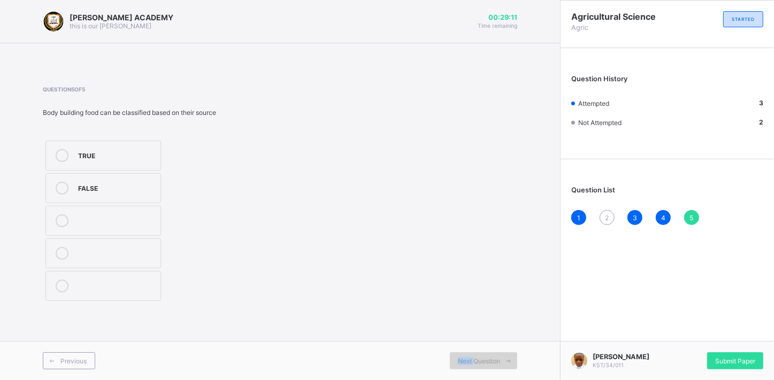
click at [468, 366] on div "Next Question" at bounding box center [483, 360] width 67 height 17
click at [99, 182] on div "FALSE" at bounding box center [116, 187] width 77 height 11
click at [611, 219] on div "2" at bounding box center [607, 217] width 15 height 15
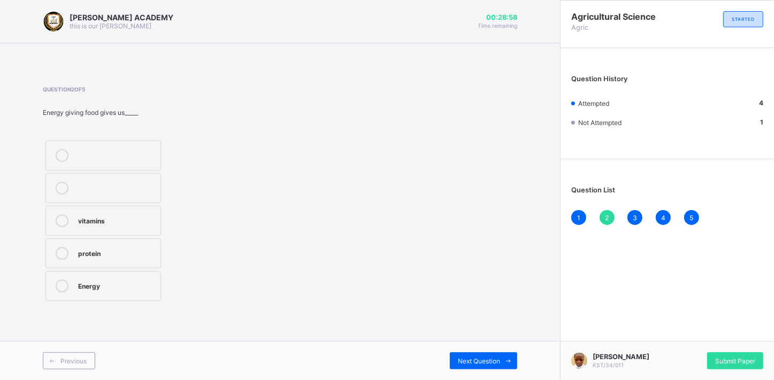
click at [101, 261] on label "protein" at bounding box center [103, 254] width 116 height 30
click at [740, 360] on span "Submit Paper" at bounding box center [735, 361] width 40 height 8
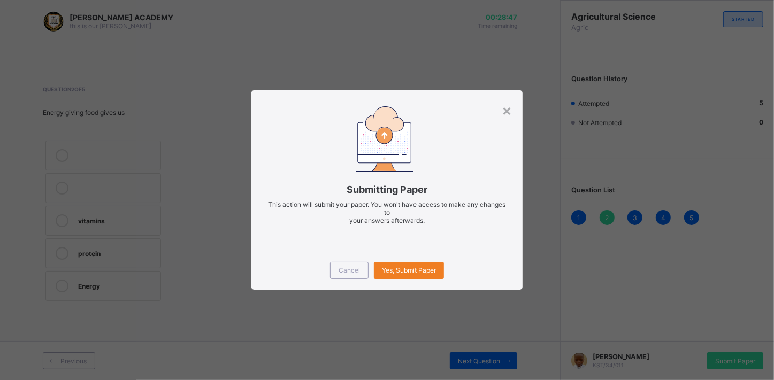
click at [457, 352] on div "× Submitting Paper This action will submit your paper. You won't have access to…" at bounding box center [387, 190] width 774 height 380
drag, startPoint x: 457, startPoint y: 352, endPoint x: 419, endPoint y: 267, distance: 93.4
click at [419, 267] on span "Yes, Submit Paper" at bounding box center [409, 270] width 54 height 8
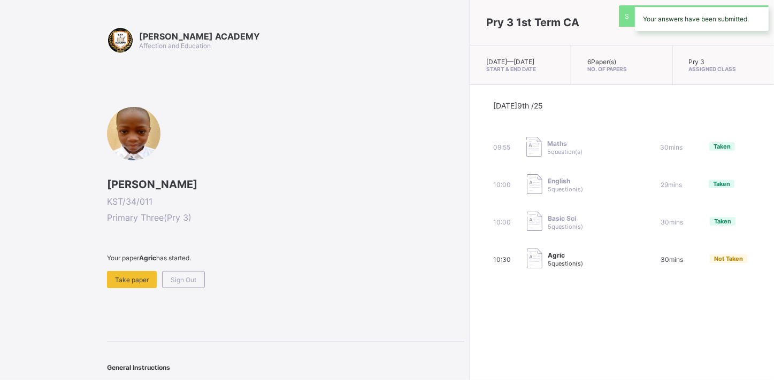
click at [493, 264] on span "10:30" at bounding box center [502, 260] width 18 height 8
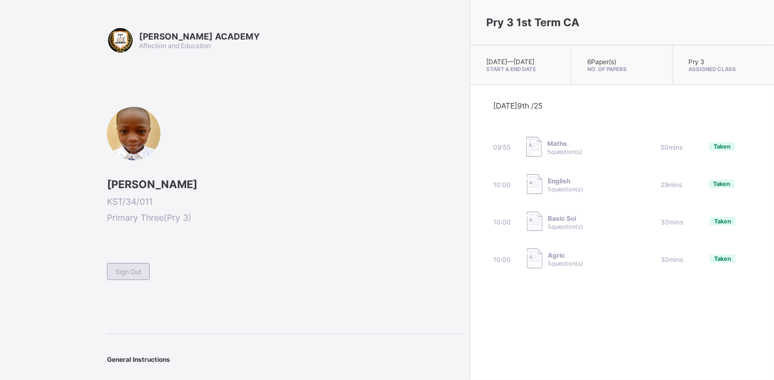
click at [122, 273] on span "Sign Out" at bounding box center [129, 272] width 26 height 8
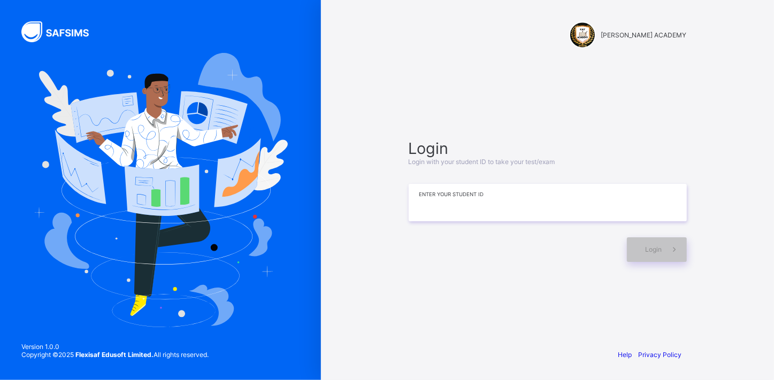
click at [551, 195] on input at bounding box center [548, 202] width 278 height 37
click at [505, 209] on input "*******" at bounding box center [548, 202] width 278 height 37
type input "**********"
click at [660, 257] on div "Login" at bounding box center [657, 249] width 60 height 25
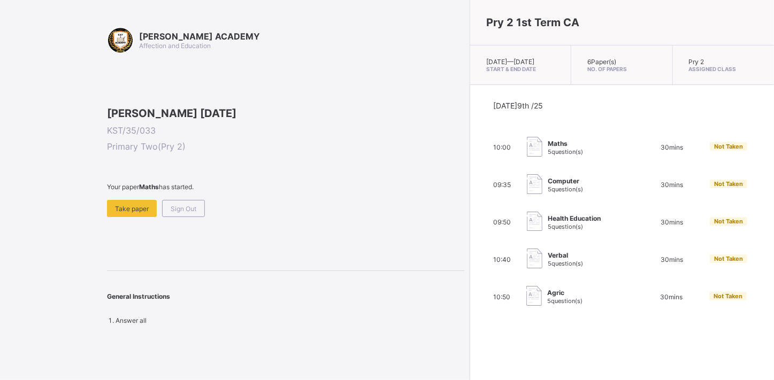
drag, startPoint x: 280, startPoint y: 321, endPoint x: 228, endPoint y: 332, distance: 53.0
click at [228, 325] on div "[PERSON_NAME] ACADEMY Affection and Education [PERSON_NAME] [DATE] KST/35/033 P…" at bounding box center [285, 176] width 357 height 298
click at [123, 217] on div "Take paper" at bounding box center [132, 208] width 50 height 17
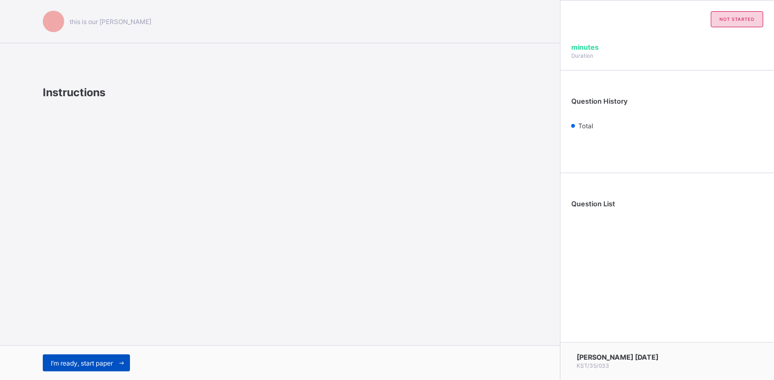
click at [99, 359] on span "I’m ready, start paper" at bounding box center [82, 363] width 62 height 8
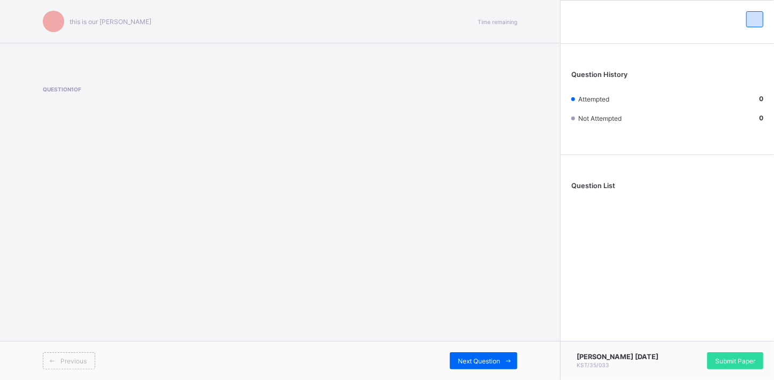
click at [60, 80] on div "Question 1 of" at bounding box center [280, 108] width 474 height 76
click at [60, 90] on span "Question 1 of" at bounding box center [144, 89] width 202 height 6
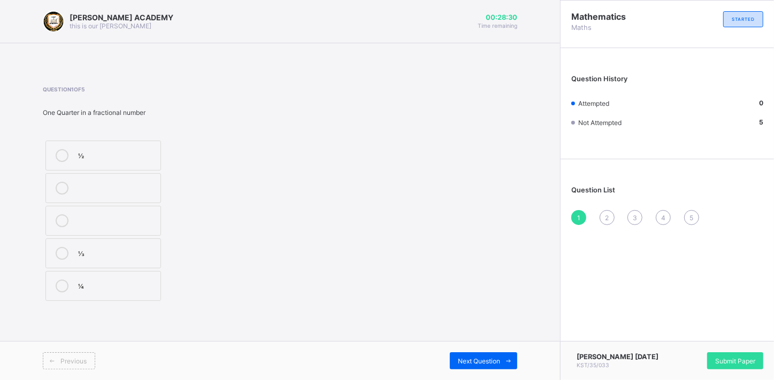
click at [71, 259] on div at bounding box center [61, 253] width 21 height 13
click at [501, 364] on span at bounding box center [508, 360] width 17 height 17
click at [103, 224] on div "THOUSANDS" at bounding box center [116, 219] width 77 height 11
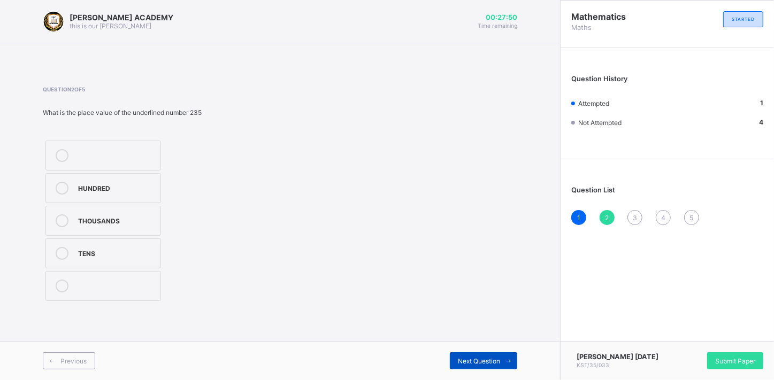
click at [496, 358] on span "Next Question" at bounding box center [479, 361] width 42 height 8
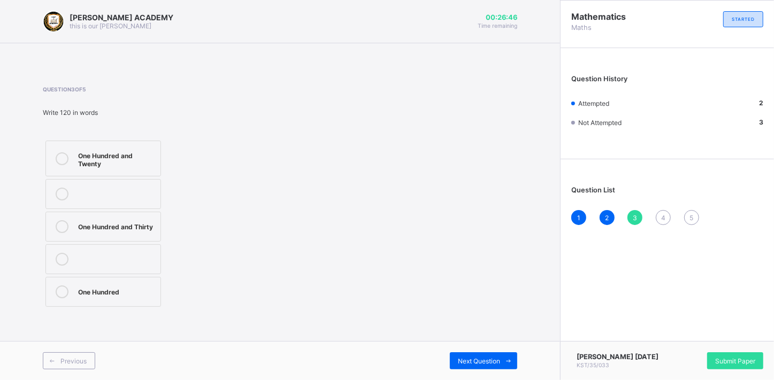
click at [145, 173] on label "One Hundred and Twenty" at bounding box center [103, 159] width 116 height 36
click at [495, 357] on span "Next Question" at bounding box center [479, 361] width 42 height 8
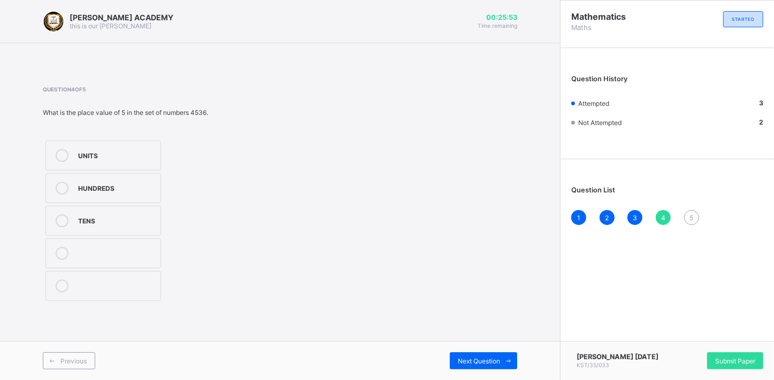
click at [91, 164] on label "UNITS" at bounding box center [103, 156] width 116 height 30
click at [87, 162] on label "UNITS" at bounding box center [103, 156] width 116 height 30
click at [86, 158] on div "UNITS" at bounding box center [116, 154] width 77 height 11
click at [96, 182] on div "HUNDREDS" at bounding box center [116, 187] width 77 height 11
click at [501, 364] on span at bounding box center [508, 360] width 17 height 17
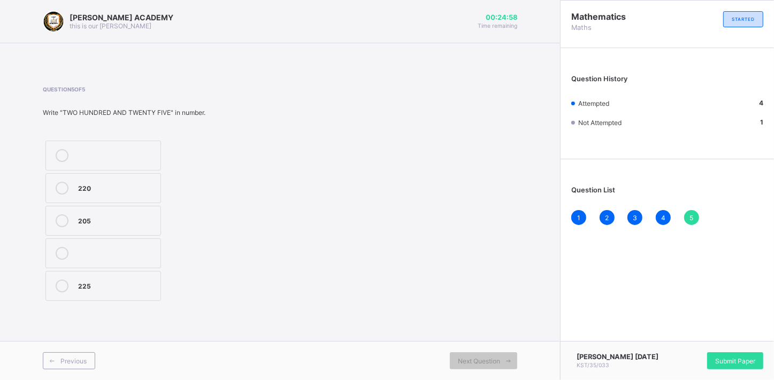
click at [241, 334] on div "[PERSON_NAME] ACADEMY this is our [PERSON_NAME] 00:24:58 Time remaining Questio…" at bounding box center [280, 190] width 560 height 380
click at [149, 221] on div "205" at bounding box center [116, 219] width 77 height 11
click at [742, 357] on span "Submit Paper" at bounding box center [735, 361] width 40 height 8
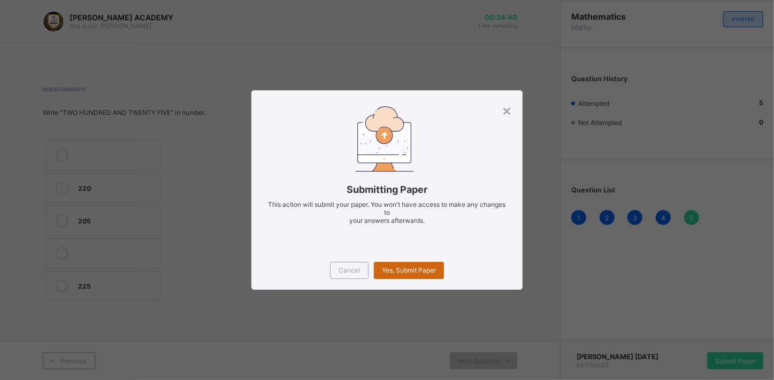
click at [398, 267] on span "Yes, Submit Paper" at bounding box center [409, 270] width 54 height 8
click at [398, 267] on div "Yes, Submit Paper" at bounding box center [409, 270] width 70 height 17
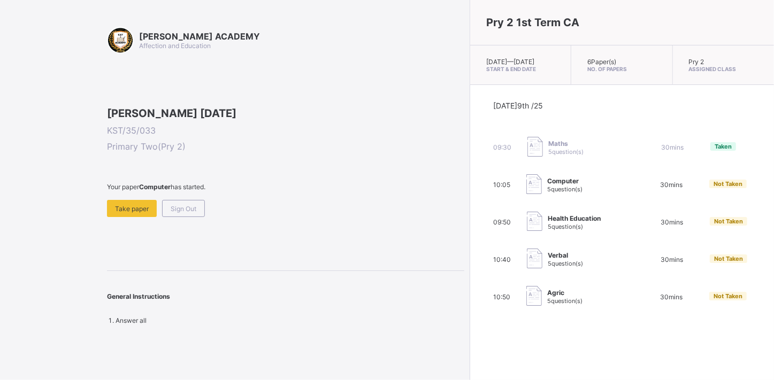
click at [547, 193] on span "5 question(s)" at bounding box center [564, 189] width 35 height 7
click at [127, 217] on div "Take paper" at bounding box center [132, 208] width 50 height 17
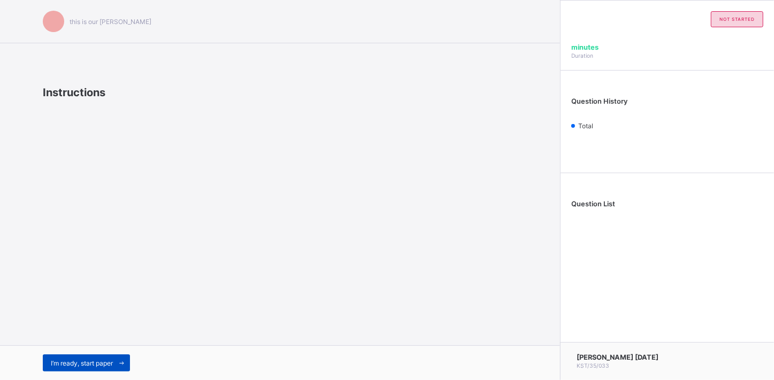
click at [103, 360] on span "I’m ready, start paper" at bounding box center [82, 363] width 62 height 8
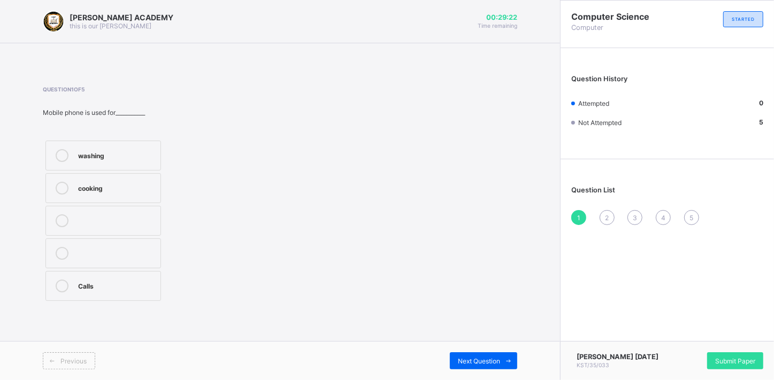
click at [117, 273] on label "Calls" at bounding box center [103, 286] width 116 height 30
click at [497, 367] on div "Next Question" at bounding box center [483, 360] width 67 height 17
click at [134, 207] on label "Personal Computer" at bounding box center [103, 221] width 116 height 30
click at [479, 358] on span "Next Question" at bounding box center [479, 361] width 42 height 8
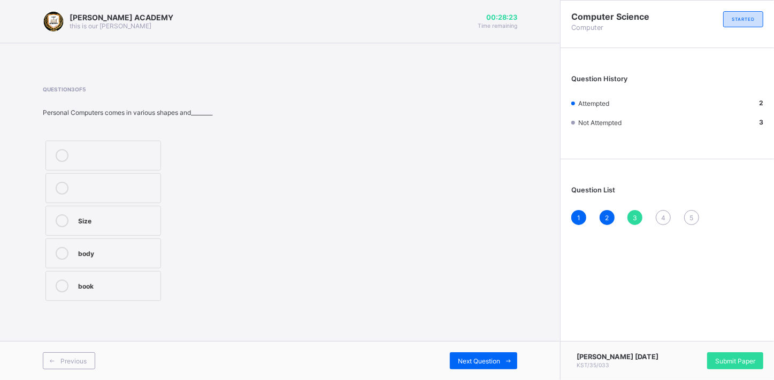
click at [159, 231] on label "Size" at bounding box center [103, 221] width 116 height 30
click at [490, 354] on div "Next Question" at bounding box center [483, 360] width 67 height 17
click at [56, 294] on label "Addition" at bounding box center [103, 286] width 116 height 30
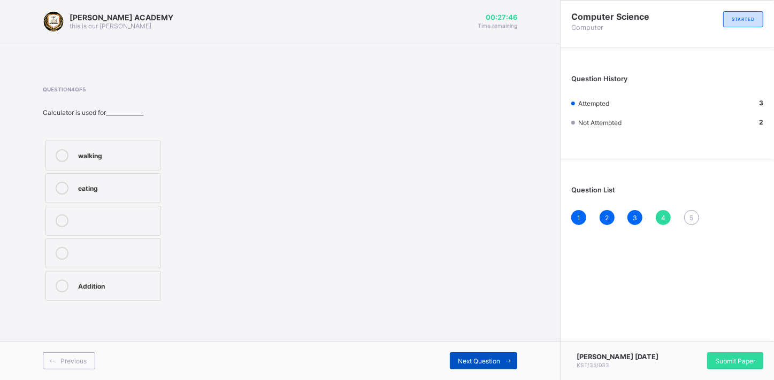
click at [502, 358] on span at bounding box center [508, 360] width 17 height 17
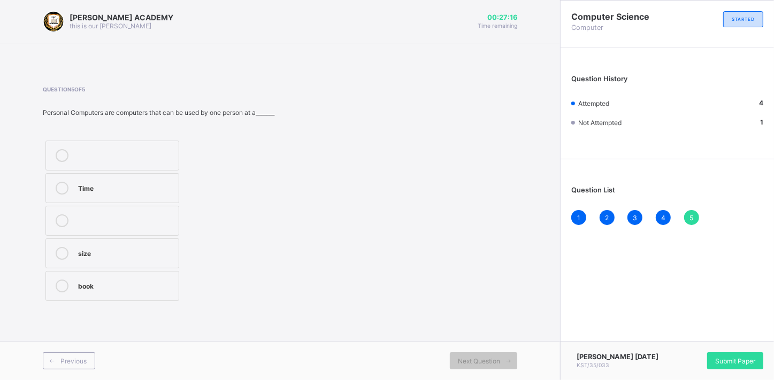
click at [179, 277] on label "book" at bounding box center [112, 286] width 134 height 30
click at [750, 354] on div "Submit Paper" at bounding box center [735, 360] width 56 height 17
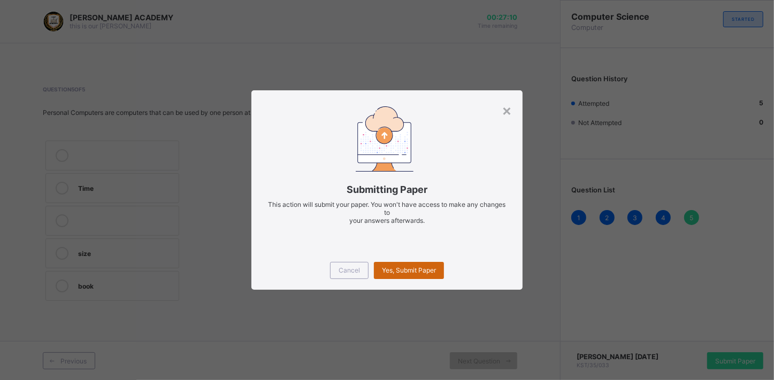
click at [407, 272] on span "Yes, Submit Paper" at bounding box center [409, 270] width 54 height 8
click at [407, 272] on div "Yes, Submit Paper" at bounding box center [409, 270] width 70 height 17
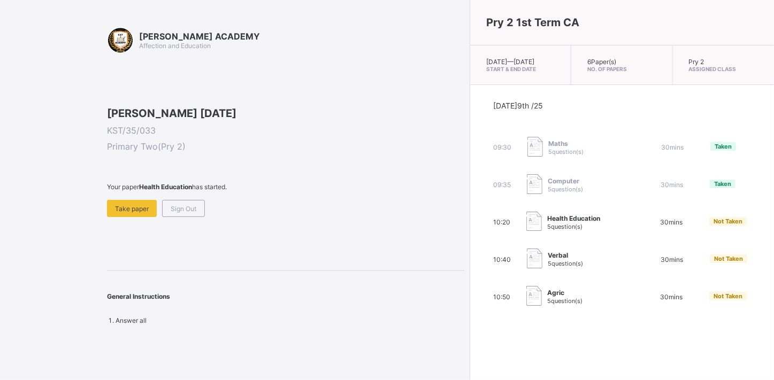
click at [144, 287] on div "[PERSON_NAME] ACADEMY Affection and Education [PERSON_NAME] [DATE] KST/35/033 P…" at bounding box center [285, 176] width 357 height 298
click at [144, 217] on div "Take paper" at bounding box center [132, 208] width 50 height 17
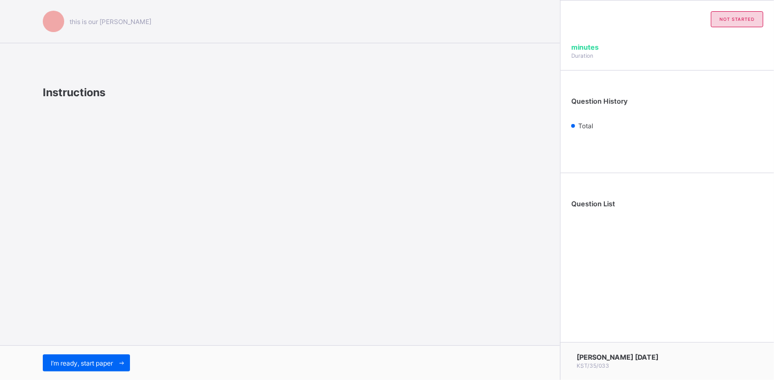
click at [144, 283] on div "this is our [PERSON_NAME] Instructions I’m ready, start paper" at bounding box center [280, 190] width 560 height 380
click at [78, 356] on div "I’m ready, start paper" at bounding box center [86, 363] width 87 height 17
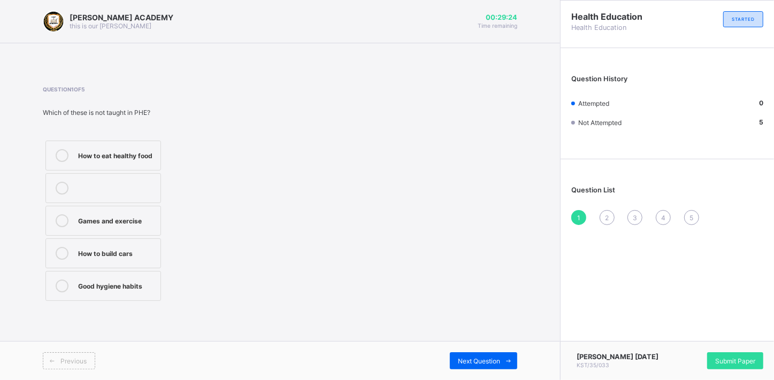
click at [174, 140] on div "How to eat healthy food Games and exercise How to build cars Good hygiene habits" at bounding box center [144, 221] width 202 height 166
click at [158, 141] on label "How to eat healthy food" at bounding box center [103, 156] width 116 height 30
click at [503, 367] on span at bounding box center [508, 360] width 17 height 17
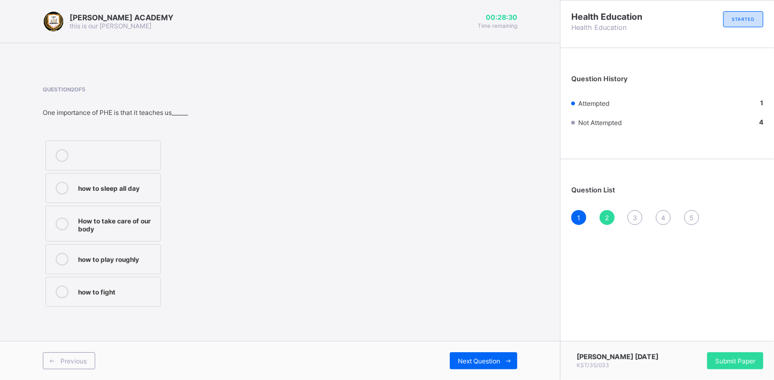
click at [176, 232] on div "how to sleep all day How to take care of our body how to play roughly how to fi…" at bounding box center [144, 224] width 202 height 172
click at [109, 213] on label "How to take care of our body" at bounding box center [103, 224] width 116 height 36
click at [497, 352] on div "Next Question" at bounding box center [483, 360] width 67 height 17
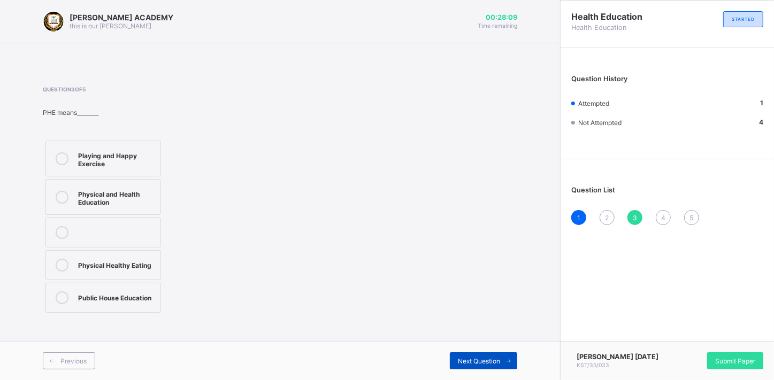
click at [497, 352] on div "Next Question" at bounding box center [483, 360] width 67 height 17
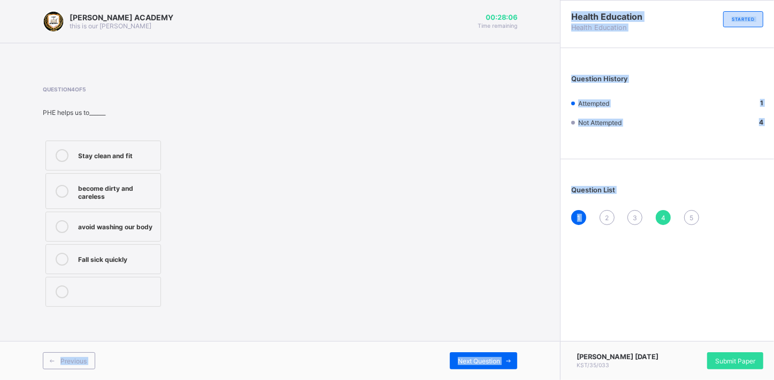
drag, startPoint x: 605, startPoint y: 217, endPoint x: 354, endPoint y: 290, distance: 261.2
click at [354, 290] on div "[PERSON_NAME] ACADEMY this is our [PERSON_NAME] 00:28:06 Time remaining Questio…" at bounding box center [387, 190] width 774 height 380
click at [605, 214] on span "2" at bounding box center [607, 218] width 4 height 8
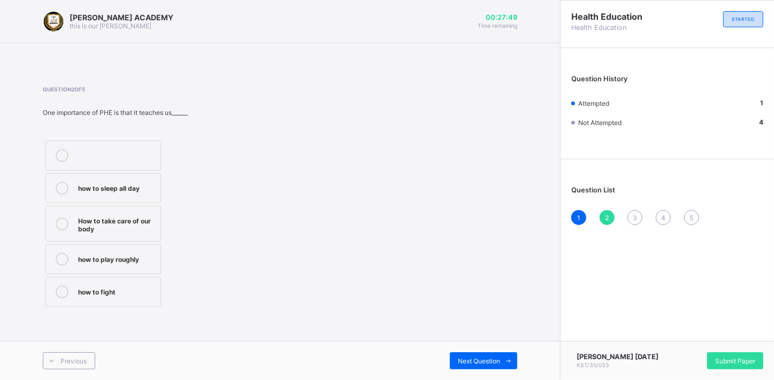
click at [155, 231] on div "How to take care of our body" at bounding box center [116, 223] width 77 height 19
click at [498, 360] on span "Next Question" at bounding box center [479, 361] width 42 height 8
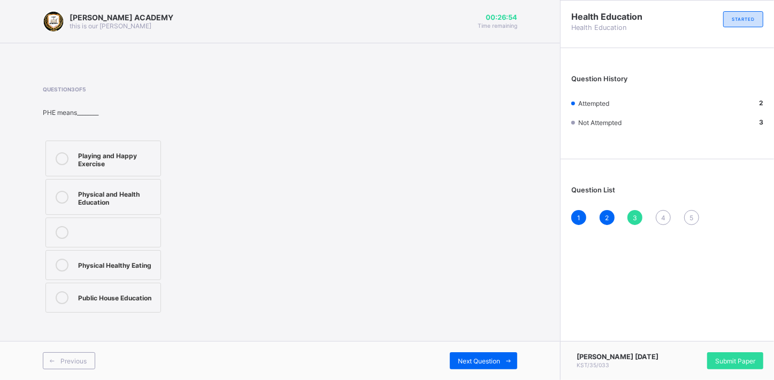
click at [154, 160] on div "Playing and Happy Exercise" at bounding box center [116, 158] width 77 height 19
click at [499, 348] on div "Previous Next Question" at bounding box center [280, 360] width 560 height 39
click at [500, 348] on div "Previous Next Question" at bounding box center [280, 360] width 560 height 39
click at [502, 365] on span at bounding box center [508, 360] width 17 height 17
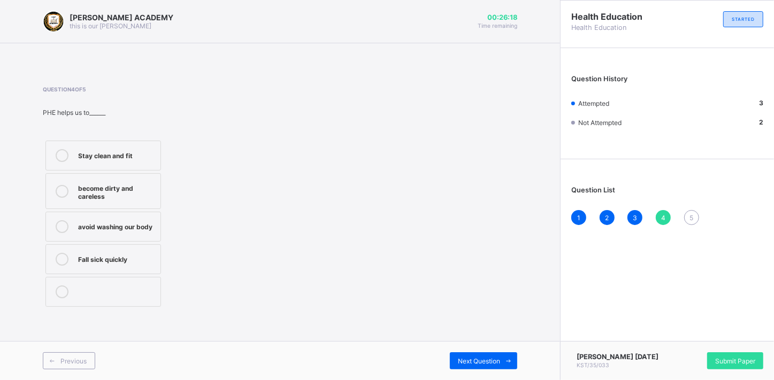
click at [147, 231] on div "avoid washing our body" at bounding box center [116, 226] width 77 height 13
click at [467, 357] on span "Next Question" at bounding box center [479, 361] width 42 height 8
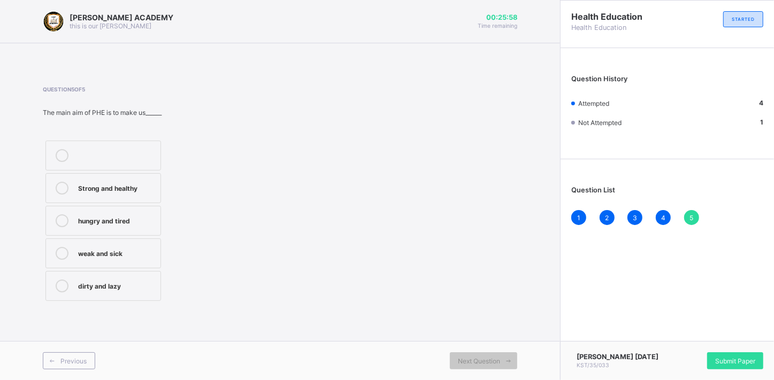
click at [435, 358] on div "Next Question" at bounding box center [398, 360] width 237 height 17
click at [393, 360] on div "Next Question" at bounding box center [398, 360] width 237 height 17
click at [150, 174] on label "Strong and healthy" at bounding box center [103, 188] width 116 height 30
click at [274, 193] on div "Question 5 of 5 The main aim of PHE is to make us______ Strong and healthy hung…" at bounding box center [280, 195] width 474 height 218
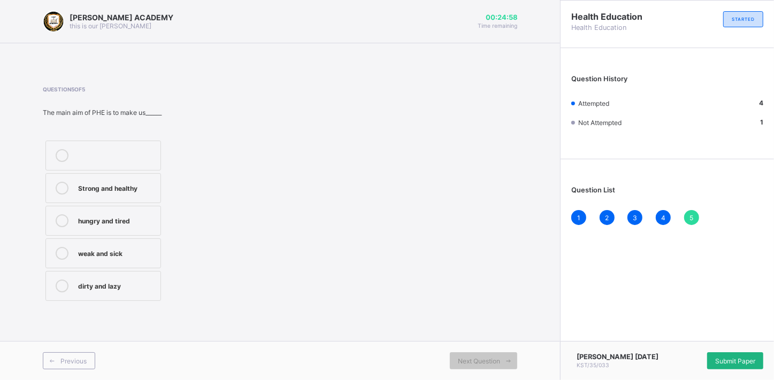
click at [732, 353] on div "Submit Paper" at bounding box center [735, 360] width 56 height 17
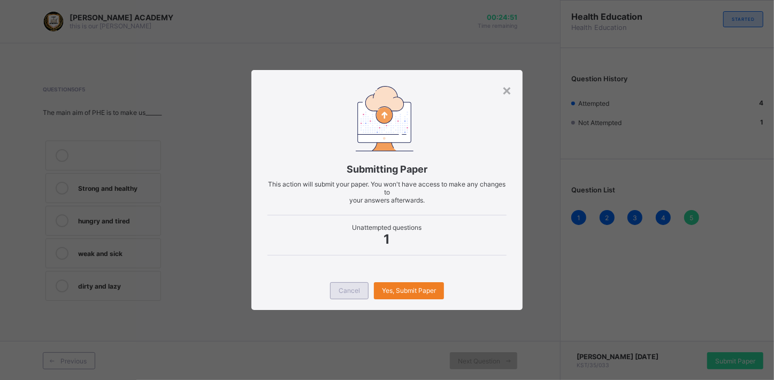
click at [340, 287] on span "Cancel" at bounding box center [349, 291] width 21 height 8
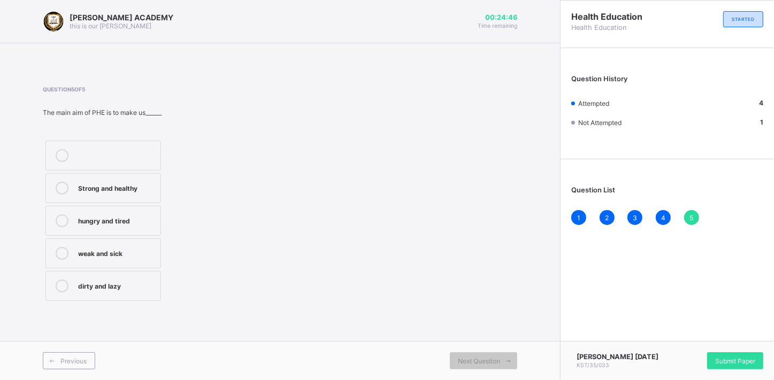
click at [659, 215] on div "4" at bounding box center [663, 217] width 15 height 15
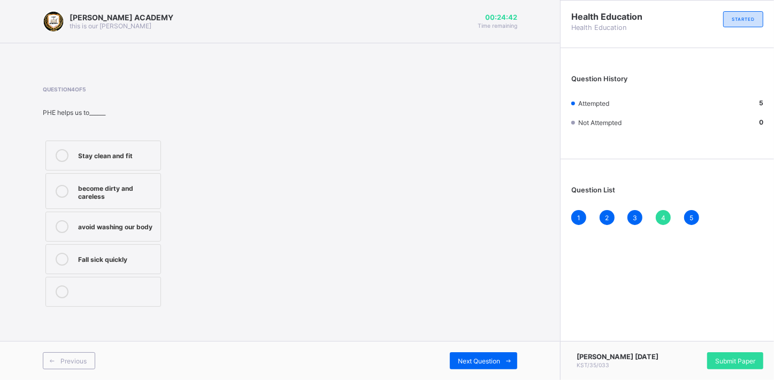
click at [633, 216] on span "3" at bounding box center [635, 218] width 4 height 8
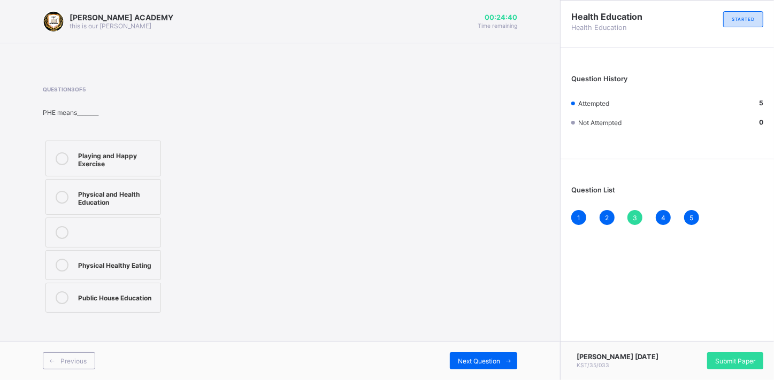
click at [603, 218] on div "2" at bounding box center [607, 217] width 15 height 15
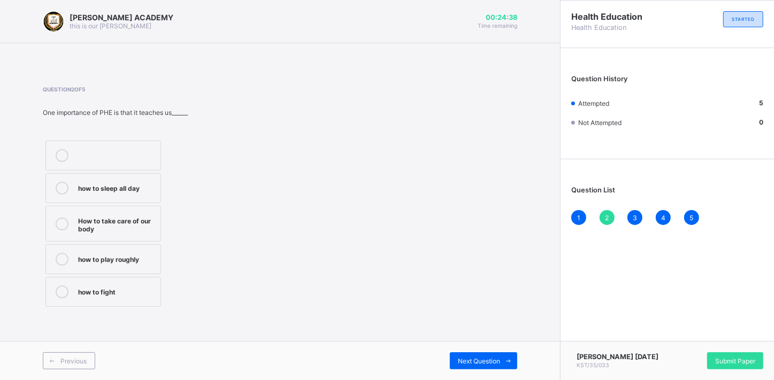
click at [574, 218] on div "1" at bounding box center [578, 217] width 15 height 15
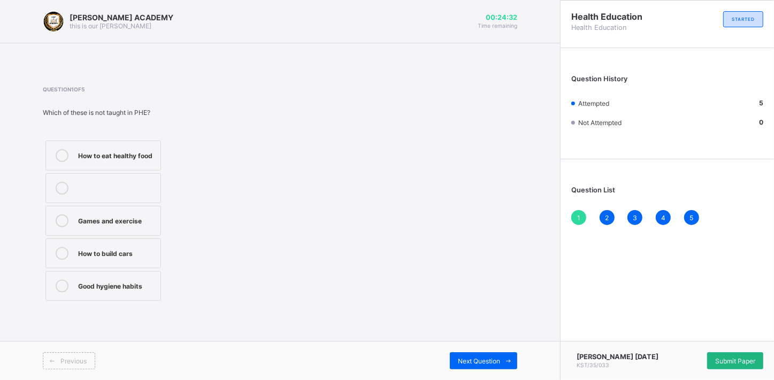
click at [730, 359] on span "Submit Paper" at bounding box center [735, 361] width 40 height 8
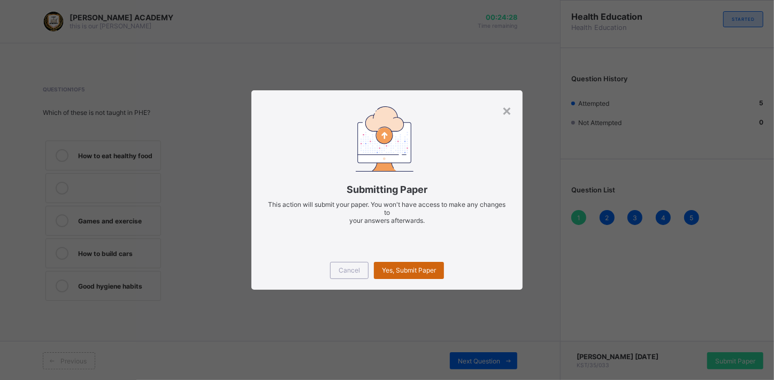
click at [430, 272] on span "Yes, Submit Paper" at bounding box center [409, 270] width 54 height 8
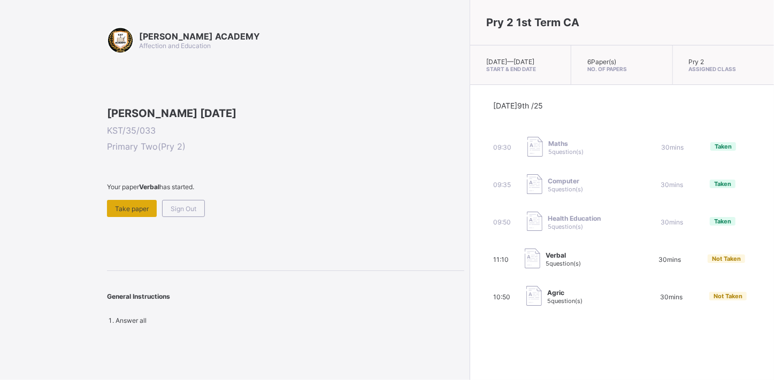
click at [135, 213] on span "Take paper" at bounding box center [132, 209] width 34 height 8
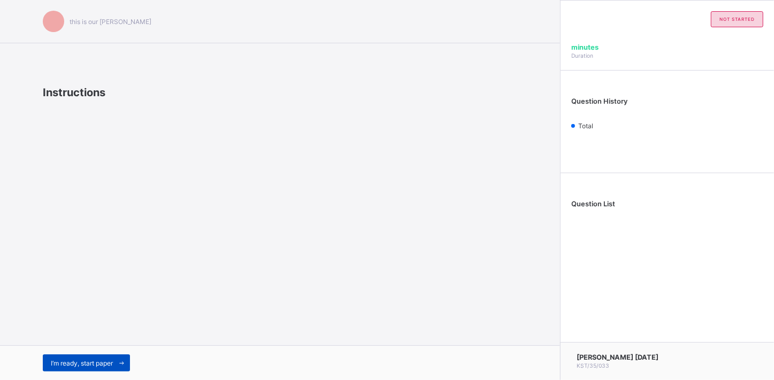
click at [108, 363] on span "I’m ready, start paper" at bounding box center [82, 363] width 62 height 8
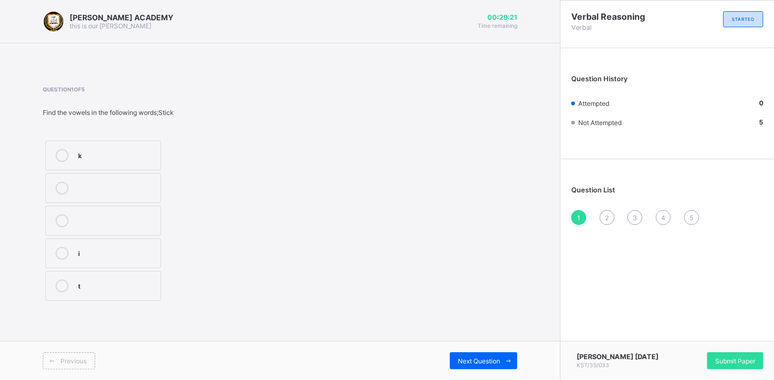
click at [123, 255] on div "i" at bounding box center [116, 252] width 77 height 11
click at [459, 362] on span "Next Question" at bounding box center [479, 361] width 42 height 8
click at [144, 256] on div "o" at bounding box center [116, 252] width 77 height 11
click at [502, 353] on span at bounding box center [508, 360] width 17 height 17
click at [118, 156] on div "n" at bounding box center [116, 154] width 77 height 11
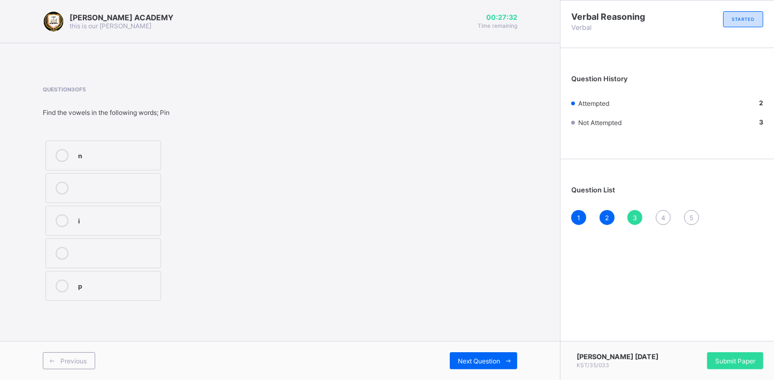
click at [499, 350] on div "Previous Next Question" at bounding box center [280, 360] width 560 height 39
click at [498, 350] on div "Previous Next Question" at bounding box center [280, 360] width 560 height 39
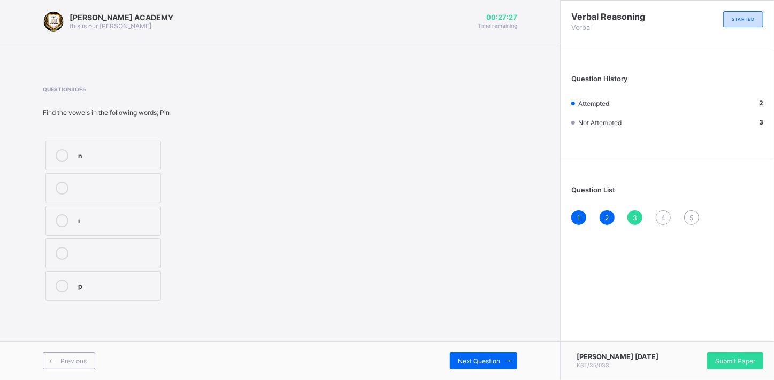
drag, startPoint x: 498, startPoint y: 350, endPoint x: 443, endPoint y: 318, distance: 64.0
click at [443, 318] on div "Question 3 of 5 Find the vowels in the following words; Pin n i p" at bounding box center [280, 195] width 474 height 250
click at [492, 365] on div "Next Question" at bounding box center [483, 360] width 67 height 17
drag, startPoint x: 132, startPoint y: 233, endPoint x: 103, endPoint y: 213, distance: 34.6
click at [103, 213] on label "l" at bounding box center [103, 221] width 116 height 30
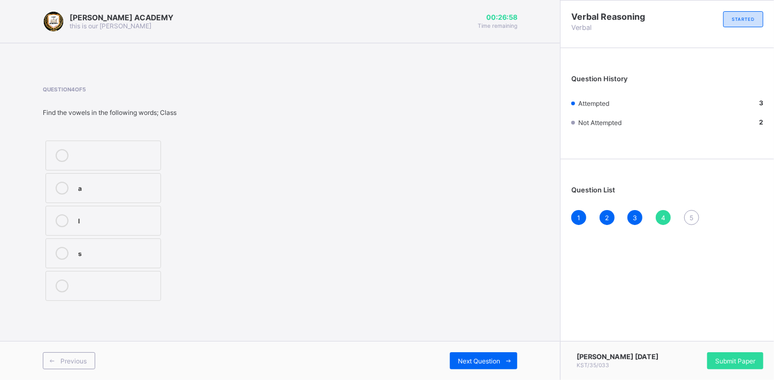
click at [82, 186] on div "a" at bounding box center [116, 187] width 77 height 11
click at [454, 346] on div "Previous Next Question" at bounding box center [280, 360] width 560 height 39
click at [454, 347] on div "Previous Next Question" at bounding box center [280, 360] width 560 height 39
drag, startPoint x: 454, startPoint y: 347, endPoint x: 460, endPoint y: 357, distance: 12.8
click at [460, 357] on div "Previous Next Question" at bounding box center [280, 360] width 560 height 39
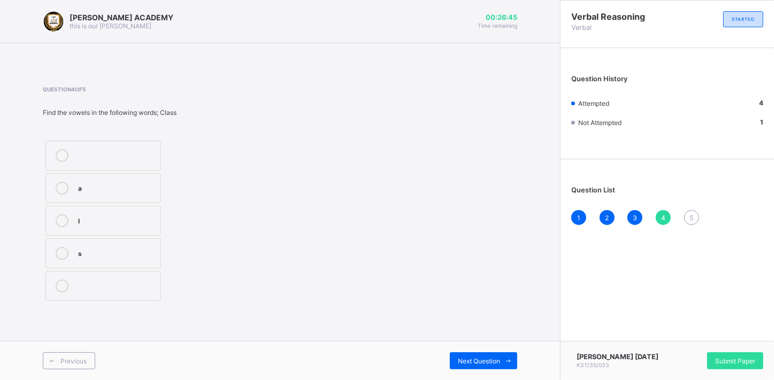
drag, startPoint x: 460, startPoint y: 357, endPoint x: 540, endPoint y: 353, distance: 79.8
click at [540, 353] on div "Previous Next Question" at bounding box center [280, 360] width 560 height 39
click at [487, 359] on span "Next Question" at bounding box center [479, 361] width 42 height 8
click at [138, 151] on div "y" at bounding box center [116, 154] width 77 height 11
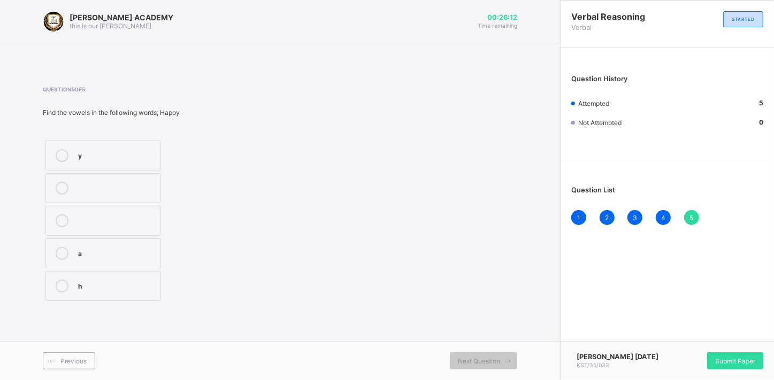
click at [138, 152] on div "y" at bounding box center [116, 154] width 77 height 11
click at [748, 361] on span "Submit Paper" at bounding box center [735, 361] width 40 height 8
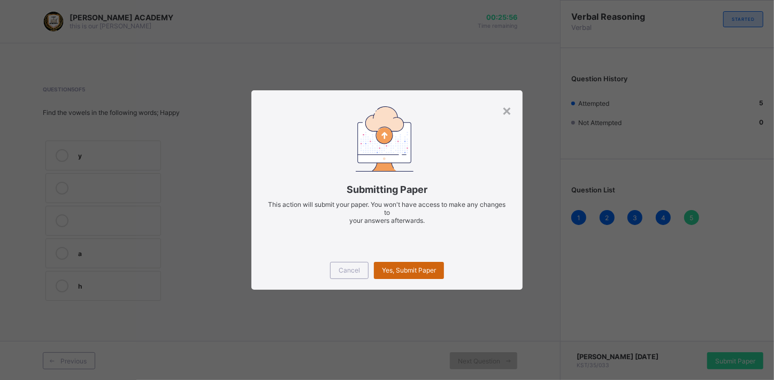
click at [417, 268] on span "Yes, Submit Paper" at bounding box center [409, 270] width 54 height 8
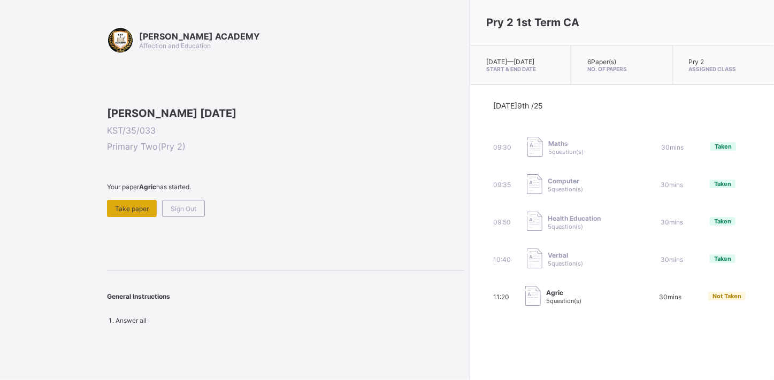
click at [129, 213] on span "Take paper" at bounding box center [132, 209] width 34 height 8
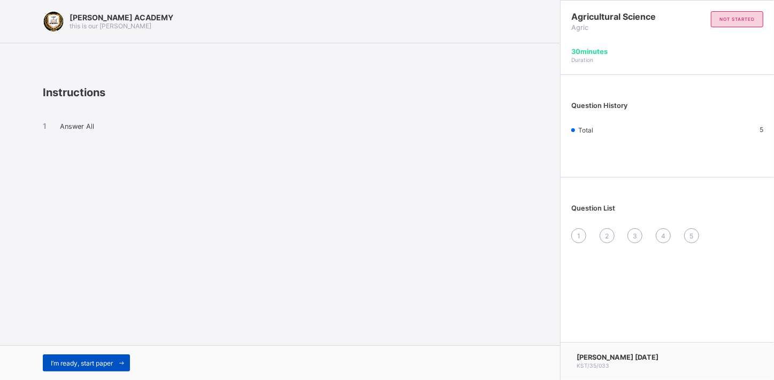
click at [92, 364] on span "I’m ready, start paper" at bounding box center [82, 363] width 62 height 8
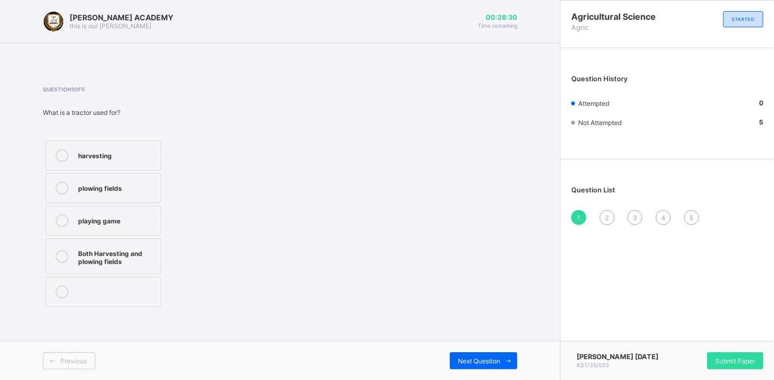
click at [63, 191] on icon at bounding box center [62, 188] width 13 height 13
click at [494, 358] on span "Next Question" at bounding box center [479, 361] width 42 height 8
click at [76, 219] on label "Watering can" at bounding box center [103, 221] width 116 height 30
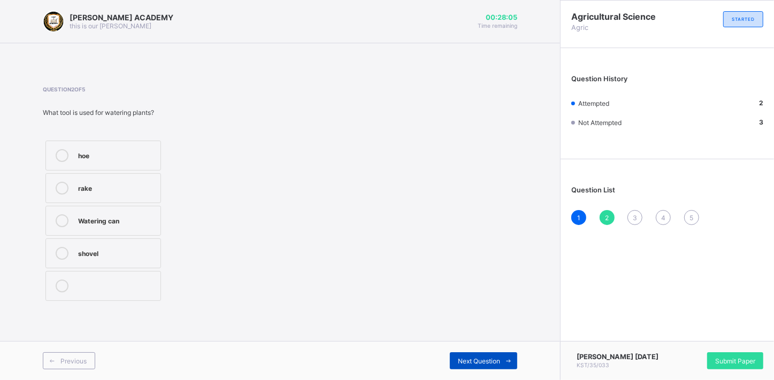
click at [507, 362] on icon at bounding box center [509, 361] width 8 height 7
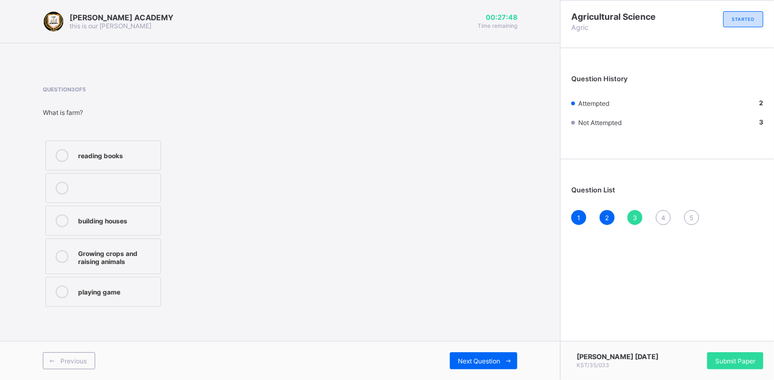
click at [125, 257] on div "Growing crops and raising animals" at bounding box center [116, 256] width 77 height 19
click at [502, 367] on span at bounding box center [508, 360] width 17 height 17
click at [116, 195] on label "harvesting crops" at bounding box center [103, 188] width 116 height 30
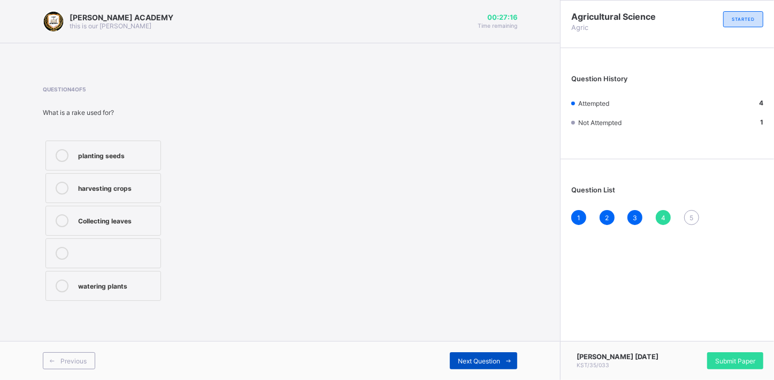
click at [508, 364] on icon at bounding box center [509, 361] width 8 height 7
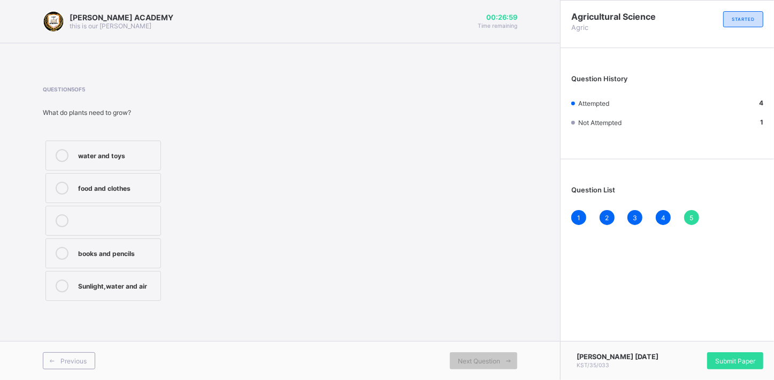
click at [137, 292] on label "Sunlight,water and air" at bounding box center [103, 286] width 116 height 30
click at [687, 217] on div "5" at bounding box center [691, 217] width 15 height 15
click at [735, 361] on span "Submit Paper" at bounding box center [735, 361] width 40 height 8
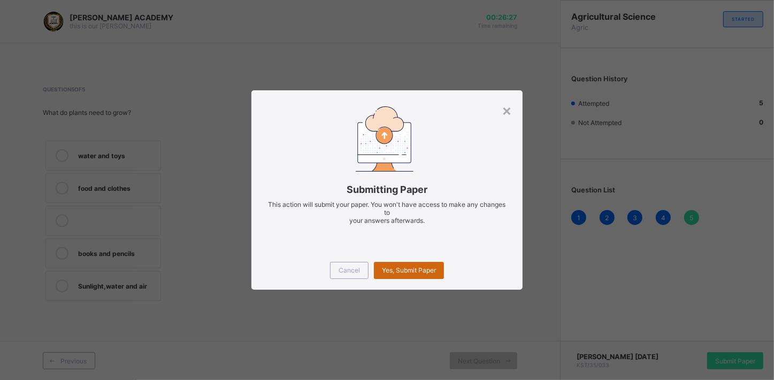
click at [430, 274] on div "Yes, Submit Paper" at bounding box center [409, 270] width 70 height 17
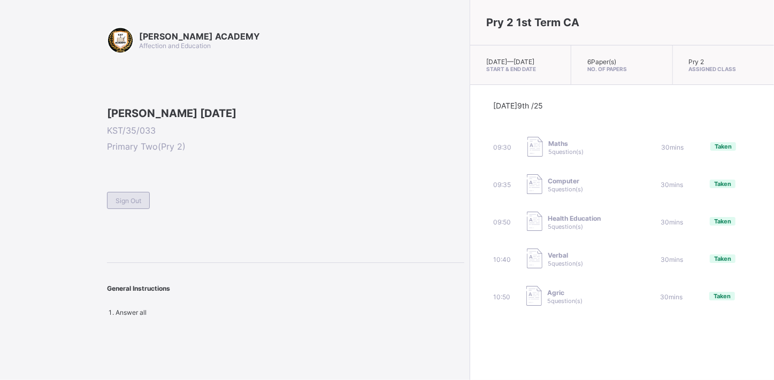
click at [119, 209] on div "Sign Out" at bounding box center [128, 200] width 43 height 17
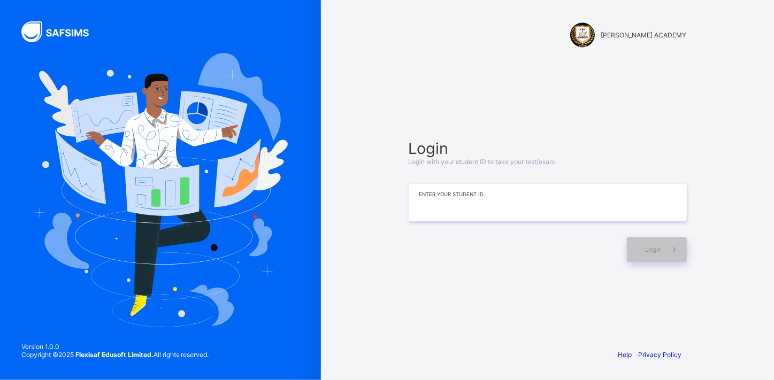
click at [521, 205] on input at bounding box center [548, 202] width 278 height 37
type input "*********"
click at [650, 253] on span "Login" at bounding box center [654, 249] width 17 height 8
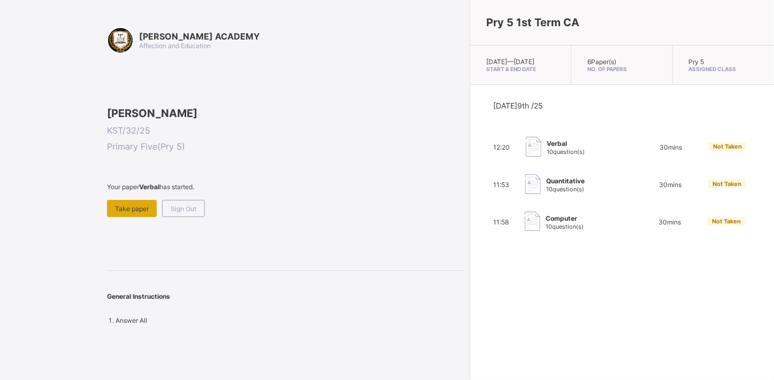
click at [132, 217] on div "Take paper" at bounding box center [132, 208] width 50 height 17
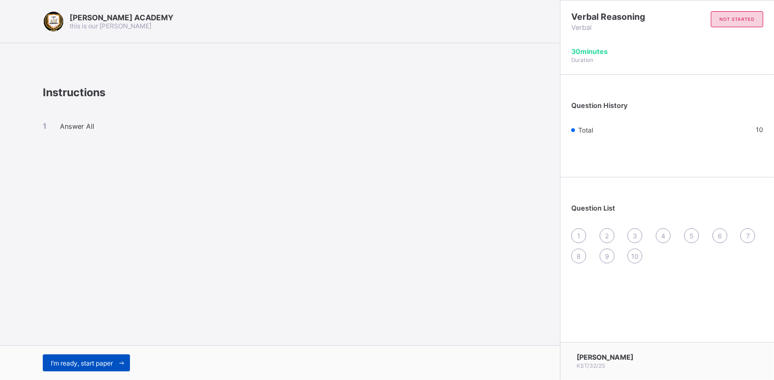
click at [63, 357] on div "I’m ready, start paper" at bounding box center [86, 363] width 87 height 17
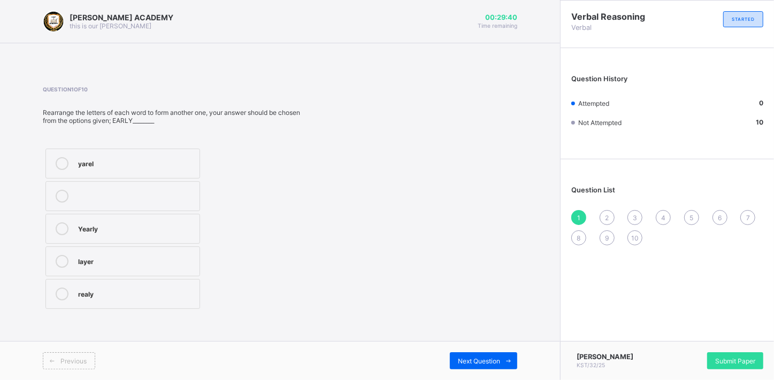
click at [120, 231] on div "Yearly" at bounding box center [136, 227] width 116 height 11
click at [604, 219] on div "2" at bounding box center [607, 217] width 15 height 15
click at [125, 191] on div "danger" at bounding box center [136, 195] width 117 height 11
click at [577, 216] on span "1" at bounding box center [578, 218] width 3 height 8
click at [635, 219] on span "3" at bounding box center [635, 218] width 4 height 8
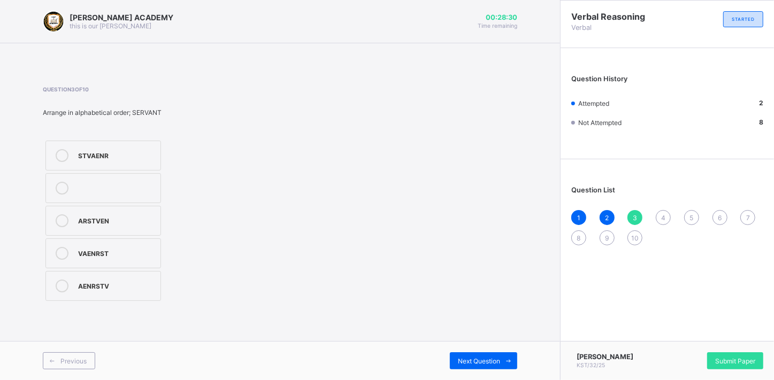
click at [121, 262] on label "VAENRST" at bounding box center [103, 254] width 116 height 30
click at [662, 217] on span "4" at bounding box center [663, 218] width 4 height 8
click at [175, 160] on div "mongrel" at bounding box center [135, 154] width 115 height 11
click at [693, 213] on div "5" at bounding box center [691, 217] width 15 height 15
click at [147, 218] on div "a,e,I,o,u" at bounding box center [116, 219] width 77 height 11
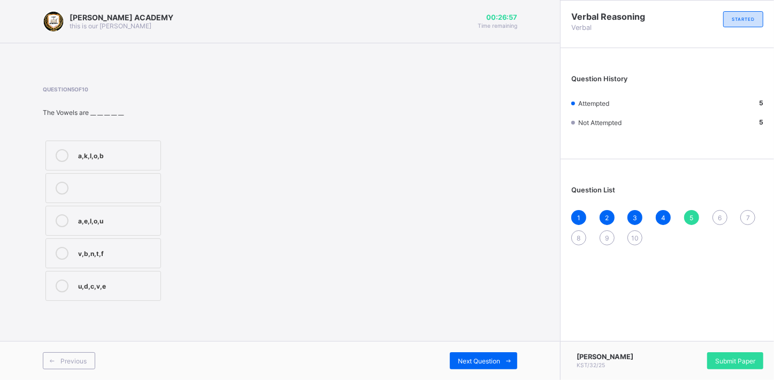
click at [716, 215] on div "6" at bounding box center [719, 217] width 15 height 15
click at [121, 216] on div "2" at bounding box center [116, 219] width 77 height 11
click at [747, 218] on span "7" at bounding box center [748, 218] width 4 height 8
click at [143, 155] on div "30" at bounding box center [116, 154] width 77 height 11
click at [137, 208] on label "21" at bounding box center [103, 221] width 116 height 30
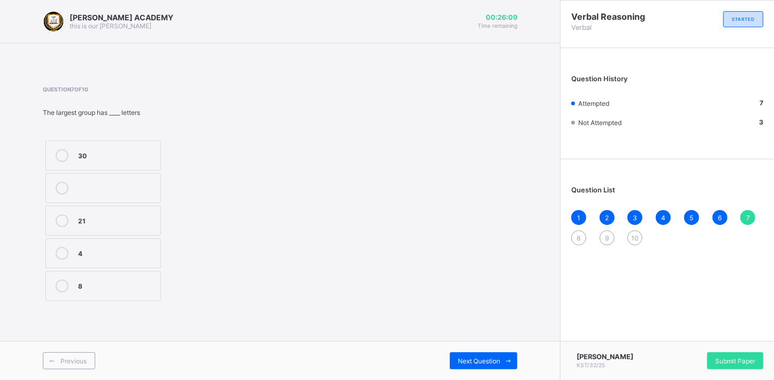
click at [578, 240] on span "8" at bounding box center [579, 238] width 4 height 8
click at [125, 161] on div "KPA" at bounding box center [116, 155] width 77 height 13
click at [605, 236] on span "9" at bounding box center [607, 238] width 4 height 8
drag, startPoint x: 252, startPoint y: 165, endPoint x: 203, endPoint y: 162, distance: 48.7
click at [203, 162] on div "Question 9 of 10 Arrange in alphabetical order; [PERSON_NAME] ASEV AESV SEVA" at bounding box center [280, 195] width 474 height 218
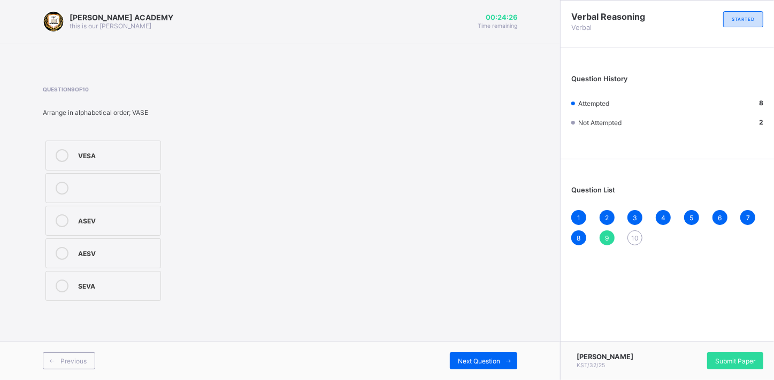
click at [144, 151] on div "VESA" at bounding box center [116, 154] width 77 height 11
click at [633, 238] on span "10" at bounding box center [634, 238] width 7 height 8
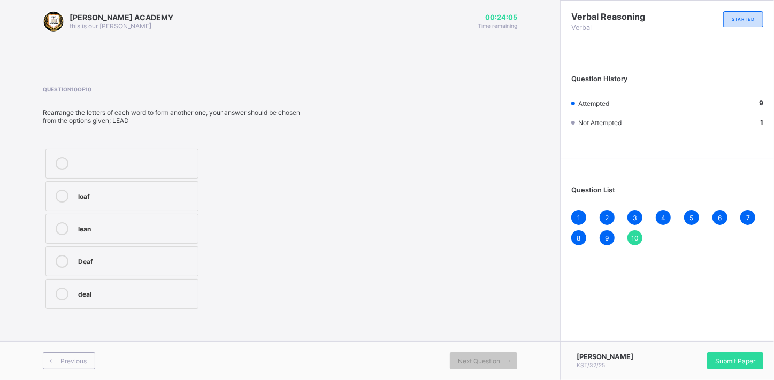
click at [165, 289] on div "deal" at bounding box center [135, 293] width 114 height 11
click at [719, 352] on div "Submit Paper" at bounding box center [735, 360] width 56 height 17
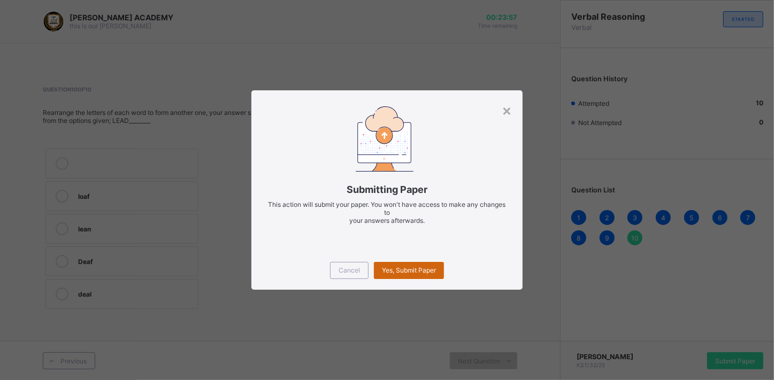
click at [422, 264] on div "Yes, Submit Paper" at bounding box center [409, 270] width 70 height 17
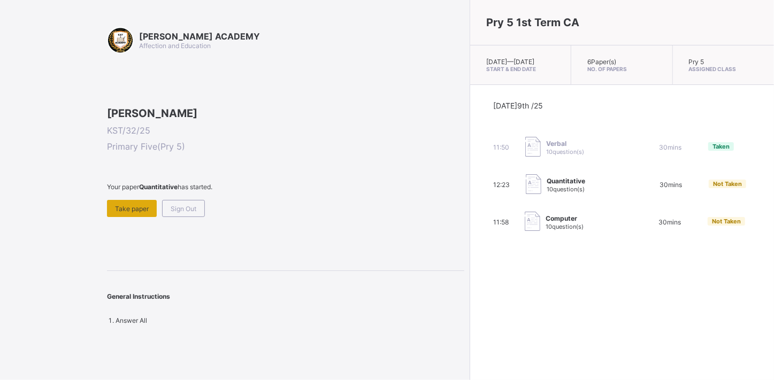
click at [135, 213] on span "Take paper" at bounding box center [132, 209] width 34 height 8
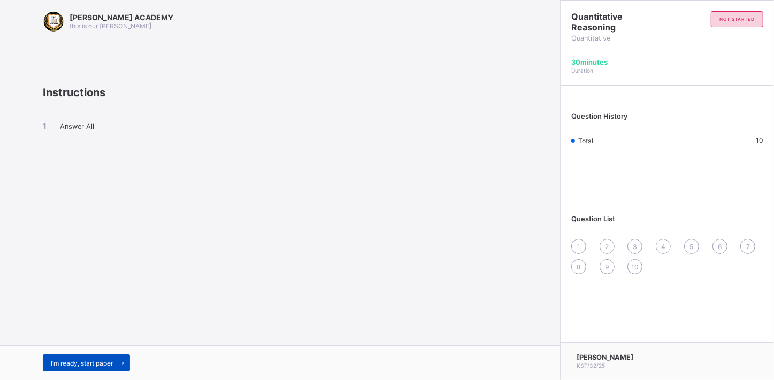
click at [83, 360] on span "I’m ready, start paper" at bounding box center [82, 363] width 62 height 8
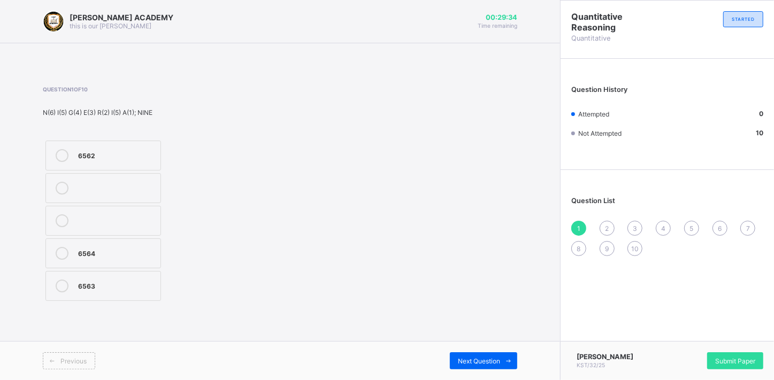
click at [131, 158] on div "6562" at bounding box center [116, 154] width 77 height 11
click at [610, 228] on div "2" at bounding box center [607, 228] width 15 height 15
click at [127, 222] on div "65432" at bounding box center [116, 219] width 77 height 11
click at [634, 248] on span "10" at bounding box center [634, 249] width 7 height 8
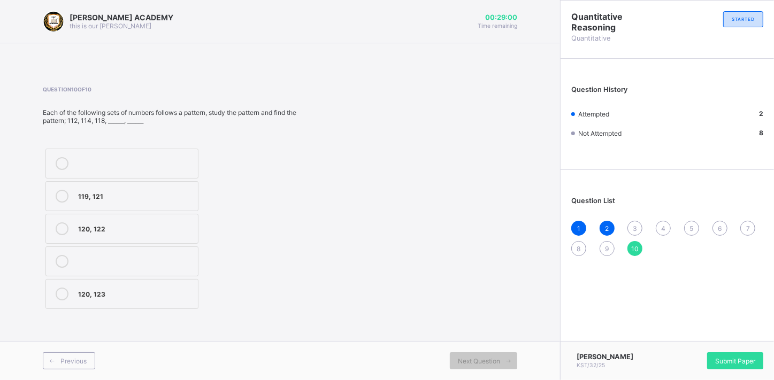
click at [629, 224] on div "3" at bounding box center [634, 228] width 15 height 15
click at [166, 229] on div "110, 120" at bounding box center [135, 227] width 114 height 11
click at [661, 225] on div "4" at bounding box center [663, 228] width 15 height 15
click at [128, 193] on div "112, 118" at bounding box center [135, 195] width 114 height 11
click at [688, 222] on div "5" at bounding box center [691, 228] width 15 height 15
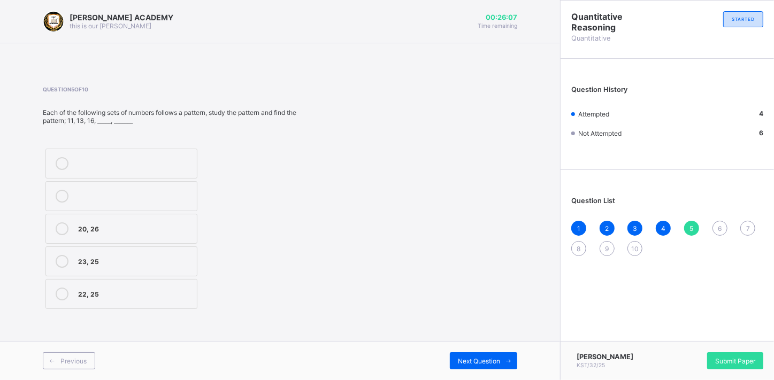
click at [128, 237] on label "20, 26" at bounding box center [121, 229] width 152 height 30
click at [719, 226] on span "6" at bounding box center [720, 229] width 4 height 8
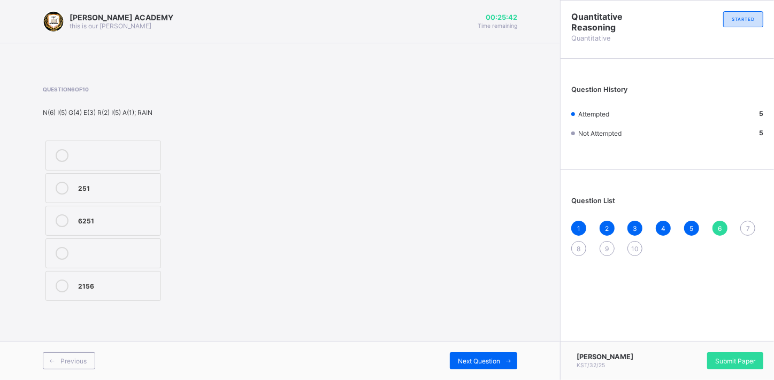
click at [91, 292] on label "2156" at bounding box center [103, 286] width 116 height 30
click at [746, 229] on span "7" at bounding box center [748, 229] width 4 height 8
click at [137, 201] on label "153" at bounding box center [103, 188] width 116 height 30
click at [577, 242] on div "8" at bounding box center [578, 248] width 15 height 15
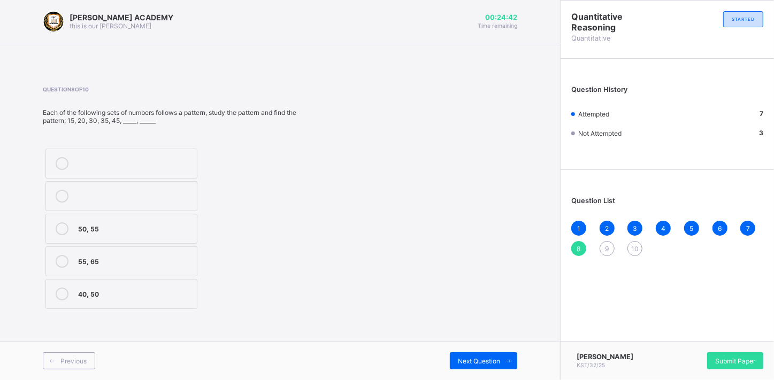
click at [152, 222] on div "50, 55" at bounding box center [134, 227] width 113 height 11
click at [603, 246] on div "9" at bounding box center [607, 248] width 15 height 15
click at [182, 168] on div "160, 170" at bounding box center [135, 163] width 114 height 13
click at [633, 250] on span "10" at bounding box center [634, 249] width 7 height 8
click at [160, 192] on div "119, 121" at bounding box center [135, 195] width 114 height 11
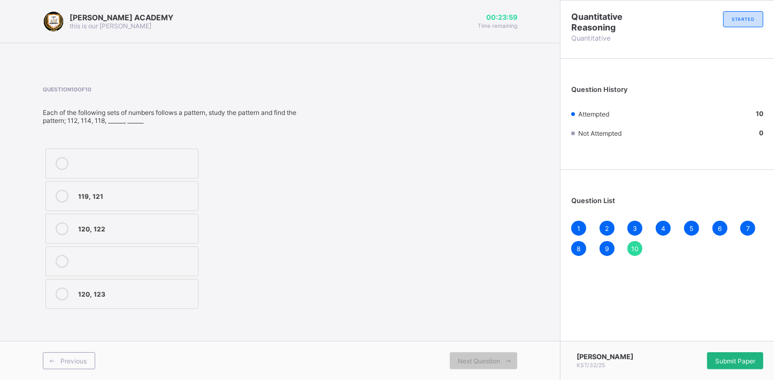
click at [722, 357] on span "Submit Paper" at bounding box center [735, 361] width 40 height 8
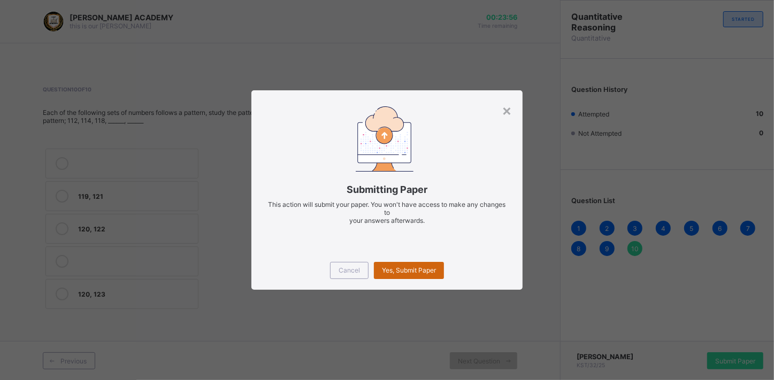
click at [389, 271] on span "Yes, Submit Paper" at bounding box center [409, 270] width 54 height 8
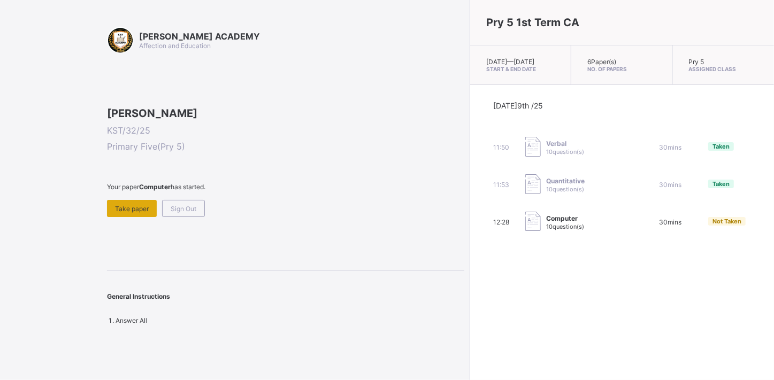
click at [139, 213] on span "Take paper" at bounding box center [132, 209] width 34 height 8
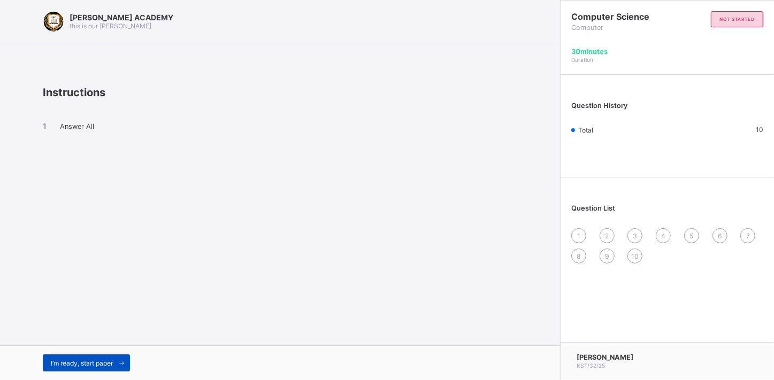
click at [84, 365] on span "I’m ready, start paper" at bounding box center [82, 363] width 62 height 8
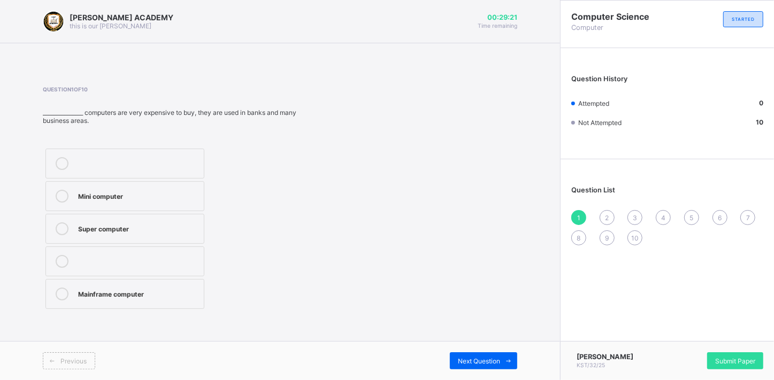
click at [95, 195] on div "Mini computer" at bounding box center [138, 195] width 120 height 11
click at [92, 294] on div "Mainframe computer" at bounding box center [138, 293] width 120 height 11
click at [102, 199] on div "Mini computer" at bounding box center [138, 195] width 120 height 11
click at [607, 215] on span "2" at bounding box center [607, 218] width 4 height 8
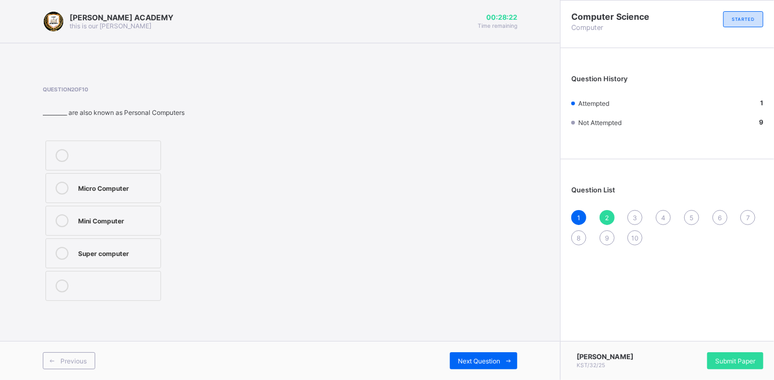
click at [150, 184] on div "Micro Computer" at bounding box center [116, 187] width 77 height 11
click at [632, 218] on div "3" at bounding box center [634, 217] width 15 height 15
click at [120, 222] on div "note book" at bounding box center [116, 219] width 77 height 11
click at [663, 216] on span "4" at bounding box center [663, 218] width 4 height 8
click at [143, 244] on label "Laptop" at bounding box center [103, 254] width 116 height 30
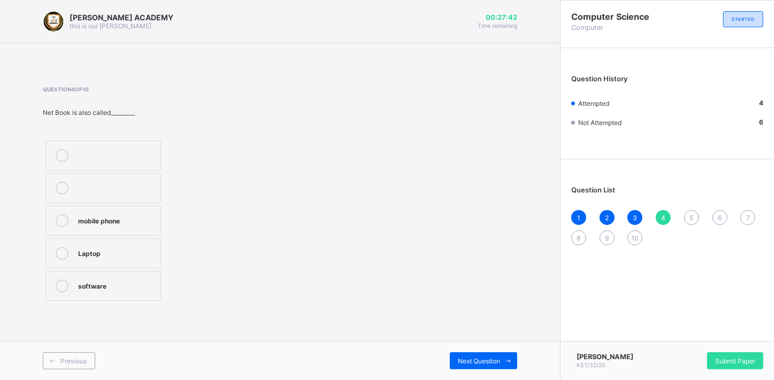
click at [632, 216] on div "3" at bounding box center [634, 217] width 15 height 15
click at [694, 216] on div "5" at bounding box center [691, 217] width 15 height 15
click at [141, 189] on div "Super Computer" at bounding box center [116, 187] width 77 height 11
click at [717, 220] on div "6" at bounding box center [719, 217] width 15 height 15
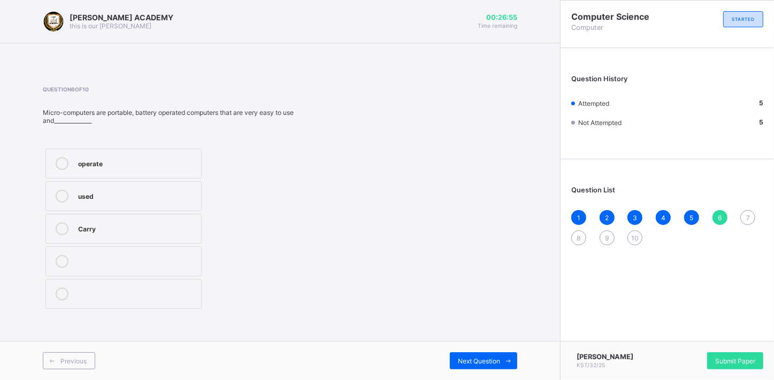
click at [180, 165] on div "operate" at bounding box center [137, 162] width 118 height 11
click at [747, 218] on span "7" at bounding box center [748, 218] width 4 height 8
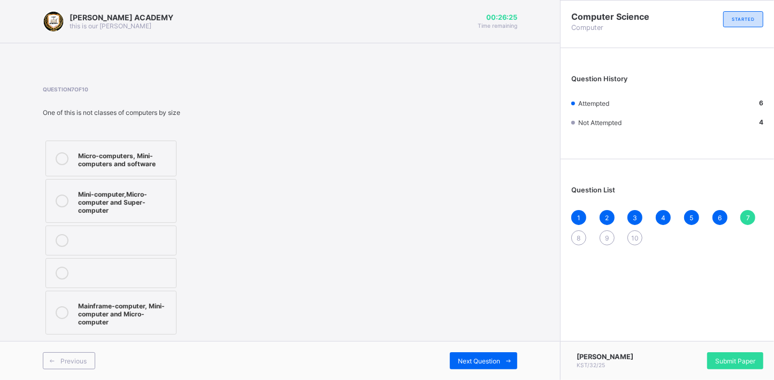
click at [161, 163] on div "Micro-computers, Mini-computers and software" at bounding box center [124, 158] width 93 height 19
click at [576, 236] on div "8" at bounding box center [578, 238] width 15 height 15
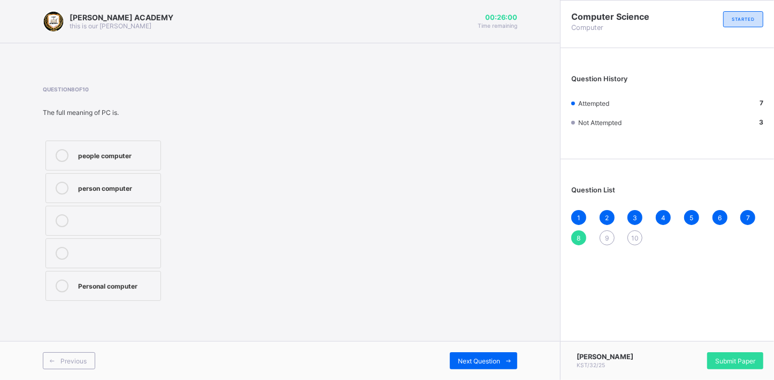
click at [108, 288] on div "Personal computer" at bounding box center [116, 285] width 77 height 11
click at [605, 238] on span "9" at bounding box center [607, 238] width 4 height 8
click at [118, 144] on label "Mainframe computer" at bounding box center [103, 156] width 116 height 30
click at [634, 240] on span "10" at bounding box center [634, 238] width 7 height 8
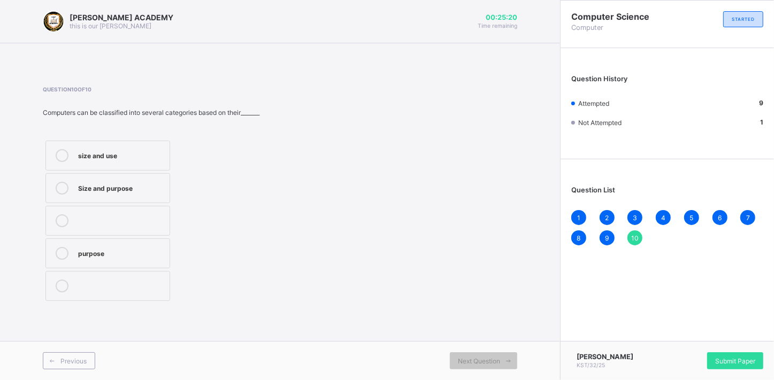
click at [150, 148] on label "size and use" at bounding box center [107, 156] width 125 height 30
click at [738, 352] on div "Submit Paper" at bounding box center [735, 360] width 56 height 17
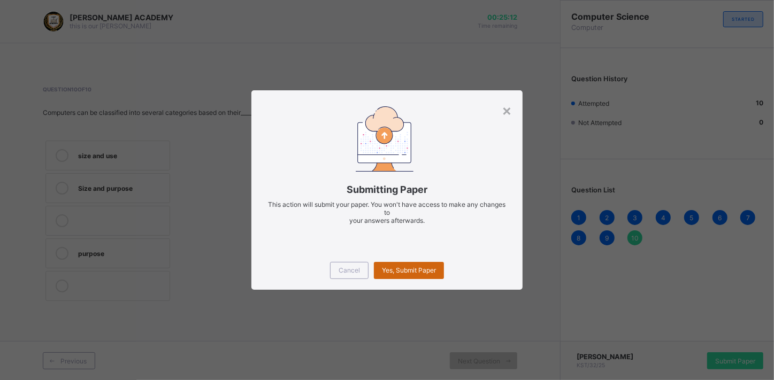
click at [416, 270] on span "Yes, Submit Paper" at bounding box center [409, 270] width 54 height 8
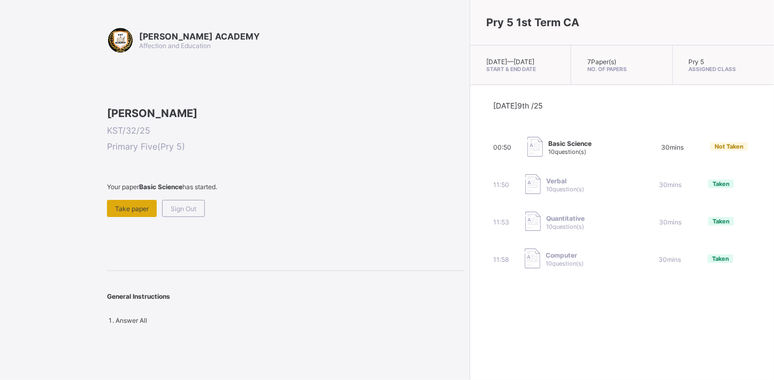
click at [127, 213] on span "Take paper" at bounding box center [132, 209] width 34 height 8
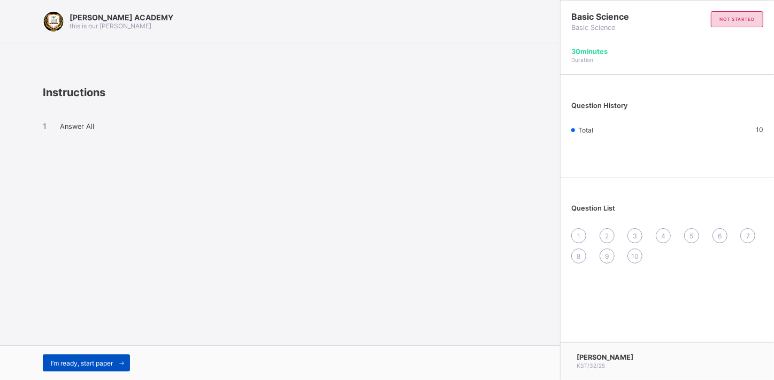
click at [82, 362] on span "I’m ready, start paper" at bounding box center [82, 363] width 62 height 8
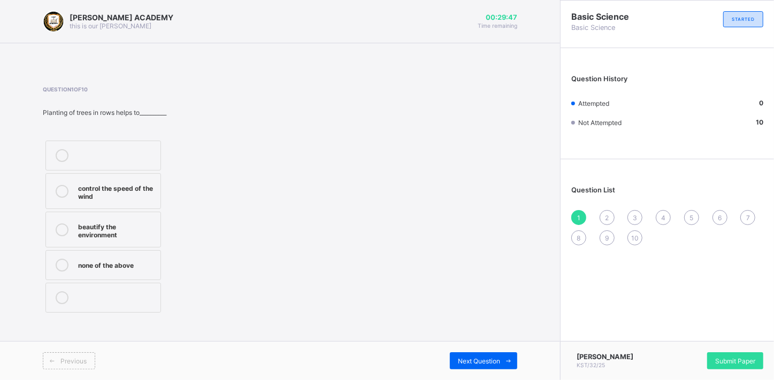
click at [74, 225] on label "beautify the environment" at bounding box center [103, 230] width 116 height 36
click at [607, 216] on span "2" at bounding box center [607, 218] width 4 height 8
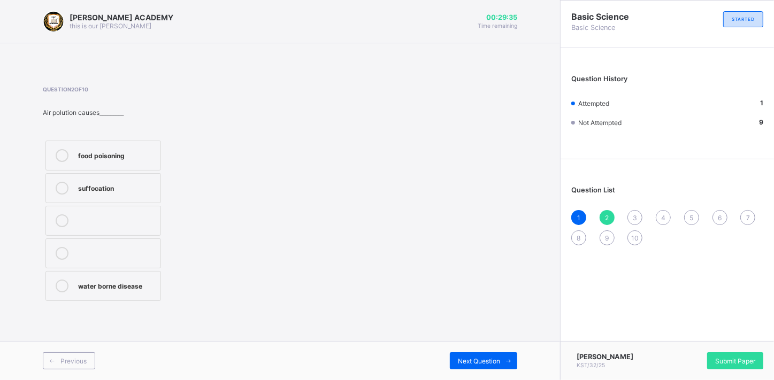
click at [144, 280] on div "water borne disease" at bounding box center [116, 285] width 77 height 11
click at [631, 220] on div "3" at bounding box center [634, 217] width 15 height 15
click at [143, 186] on div "pollution" at bounding box center [119, 187] width 82 height 11
click at [662, 210] on div "4" at bounding box center [663, 217] width 15 height 15
click at [144, 186] on div "beans" at bounding box center [116, 187] width 77 height 11
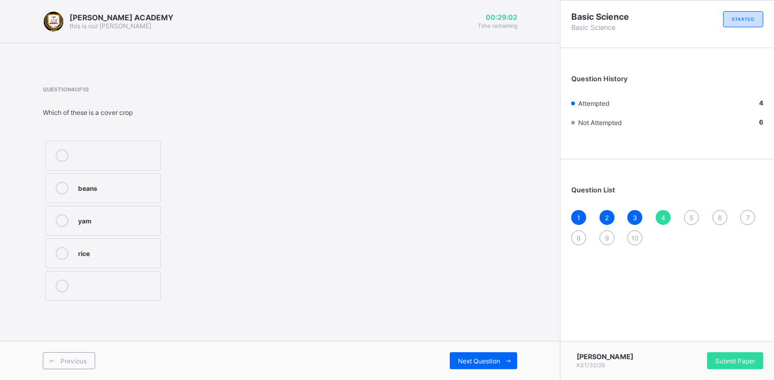
click at [692, 212] on div "5" at bounding box center [691, 217] width 15 height 15
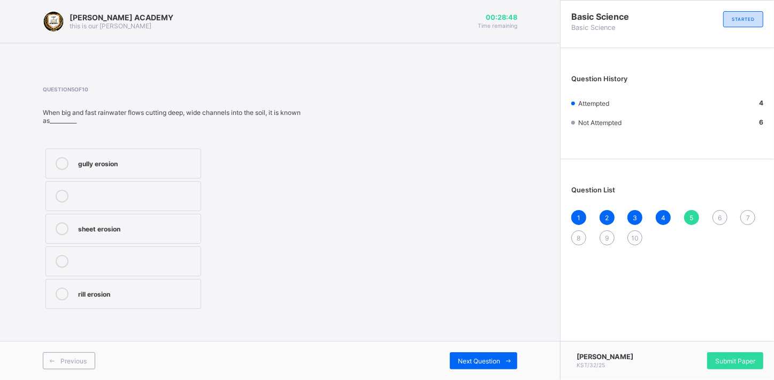
click at [153, 297] on div "rill erosion" at bounding box center [136, 293] width 117 height 11
click at [720, 217] on span "6" at bounding box center [720, 218] width 4 height 8
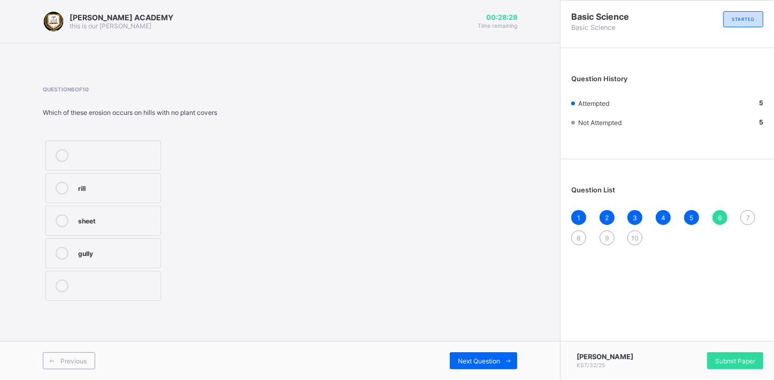
click at [127, 219] on div "sheet" at bounding box center [116, 219] width 77 height 11
click at [688, 215] on div "5" at bounding box center [691, 217] width 15 height 15
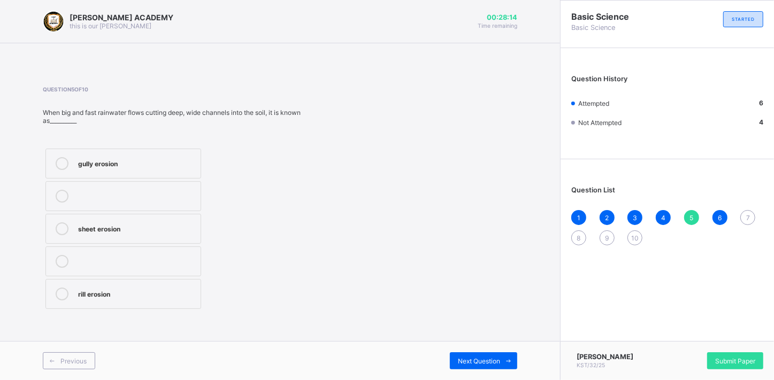
click at [160, 235] on div "sheet erosion" at bounding box center [136, 228] width 117 height 13
click at [129, 298] on div "rill erosion" at bounding box center [136, 294] width 117 height 13
click at [746, 210] on div "7" at bounding box center [747, 217] width 15 height 15
click at [142, 275] on label "pollutants" at bounding box center [103, 286] width 116 height 30
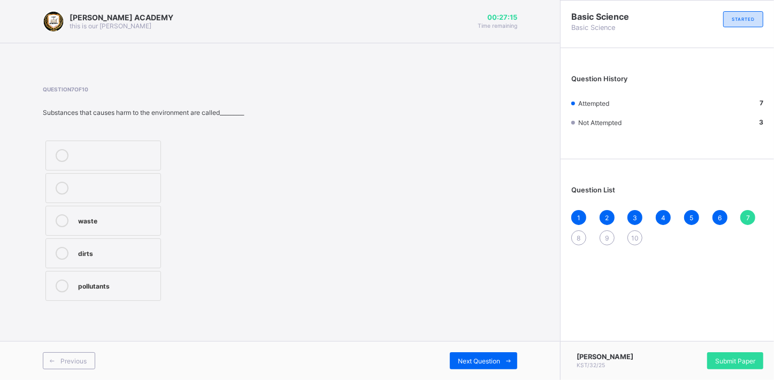
click at [575, 237] on div "8" at bounding box center [578, 238] width 15 height 15
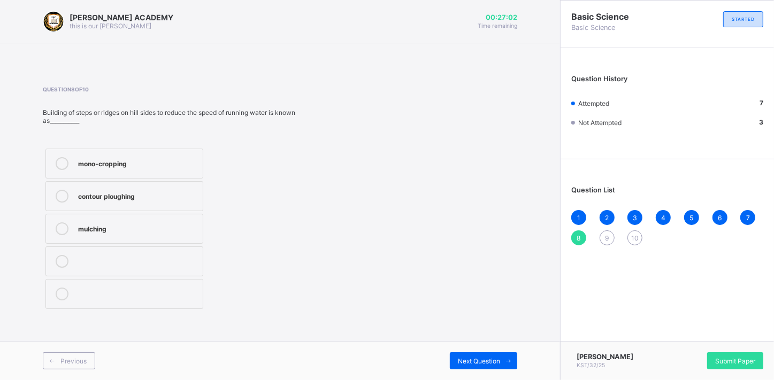
click at [195, 173] on label "mono-cropping" at bounding box center [124, 164] width 158 height 30
click at [600, 243] on div "1 2 3 4 5 6 7 8 9 10" at bounding box center [667, 227] width 192 height 35
click at [607, 231] on div "9" at bounding box center [607, 238] width 15 height 15
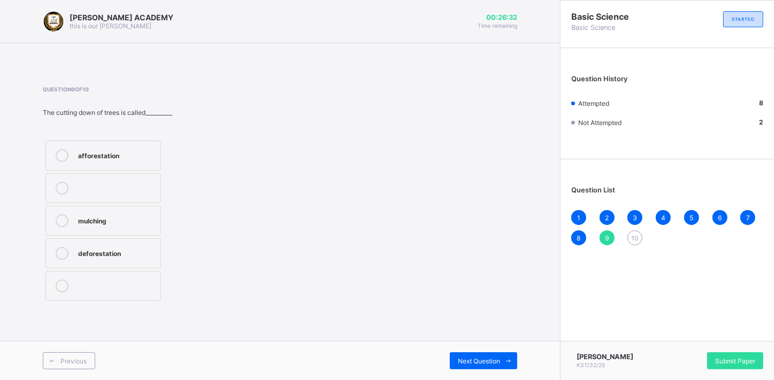
click at [607, 231] on div "9" at bounding box center [607, 238] width 15 height 15
click at [120, 220] on div "mulching" at bounding box center [116, 219] width 77 height 11
click at [631, 236] on div "10" at bounding box center [634, 238] width 15 height 15
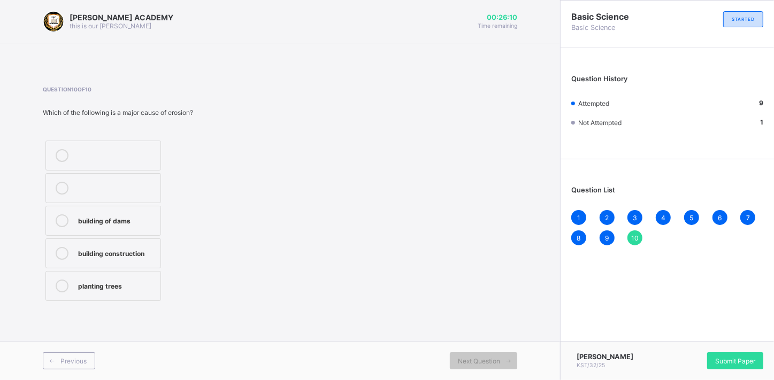
click at [109, 218] on div "building of dams" at bounding box center [116, 219] width 77 height 11
click at [718, 357] on span "Submit Paper" at bounding box center [735, 361] width 40 height 8
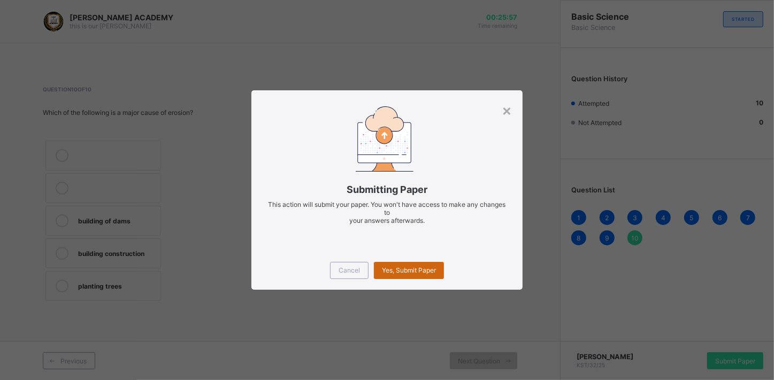
click at [394, 272] on span "Yes, Submit Paper" at bounding box center [409, 270] width 54 height 8
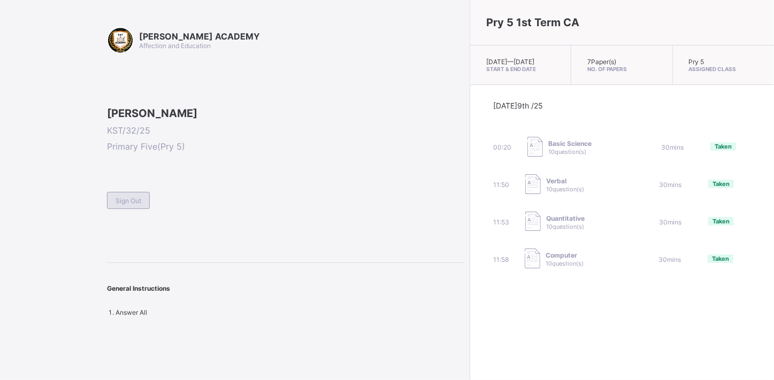
click at [118, 205] on span "Sign Out" at bounding box center [129, 201] width 26 height 8
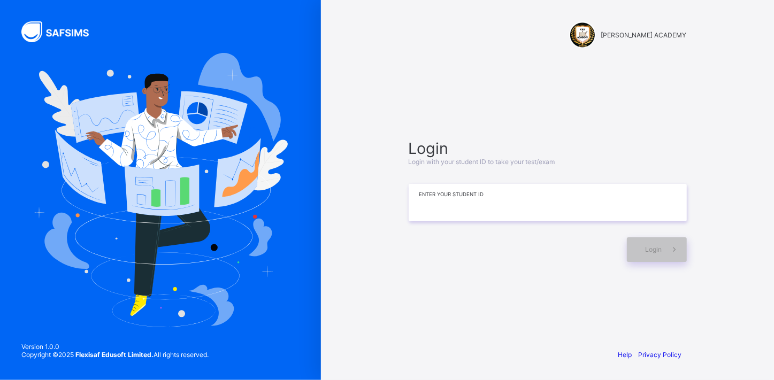
click at [511, 194] on input at bounding box center [548, 202] width 278 height 37
type input "*********"
click at [656, 259] on div "Login" at bounding box center [657, 249] width 60 height 25
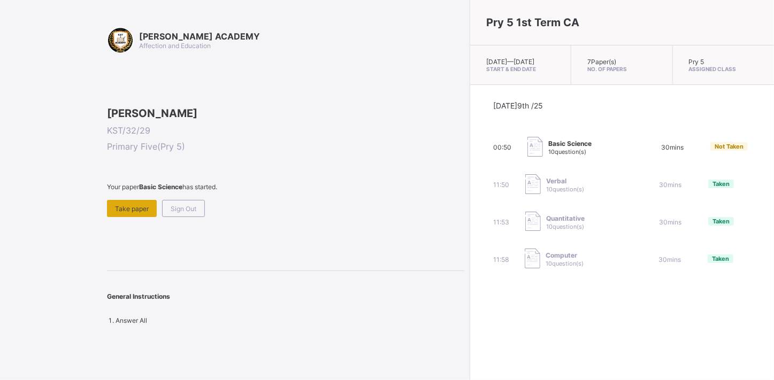
click at [133, 217] on div "Take paper" at bounding box center [132, 208] width 50 height 17
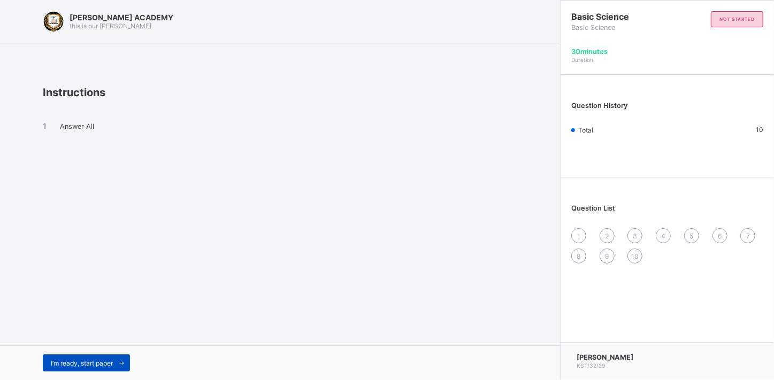
click at [81, 365] on span "I’m ready, start paper" at bounding box center [82, 363] width 62 height 8
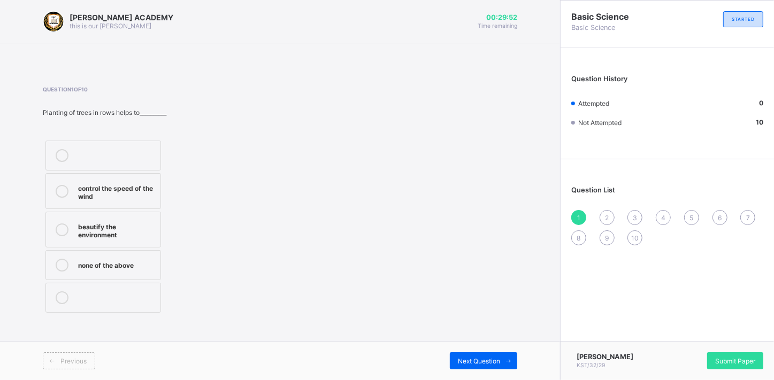
click at [146, 177] on label "control the speed of the wind" at bounding box center [103, 191] width 116 height 36
click at [475, 360] on span "Next Question" at bounding box center [479, 361] width 42 height 8
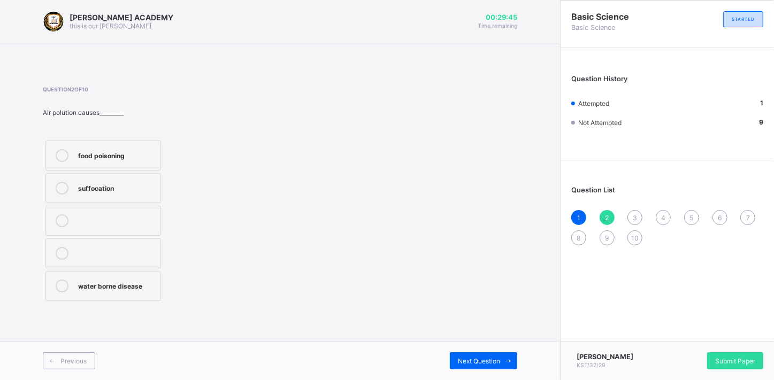
click at [94, 193] on div "suffocation" at bounding box center [116, 188] width 77 height 13
click at [482, 358] on span "Next Question" at bounding box center [479, 361] width 42 height 8
click at [114, 159] on div "erosion" at bounding box center [119, 154] width 82 height 11
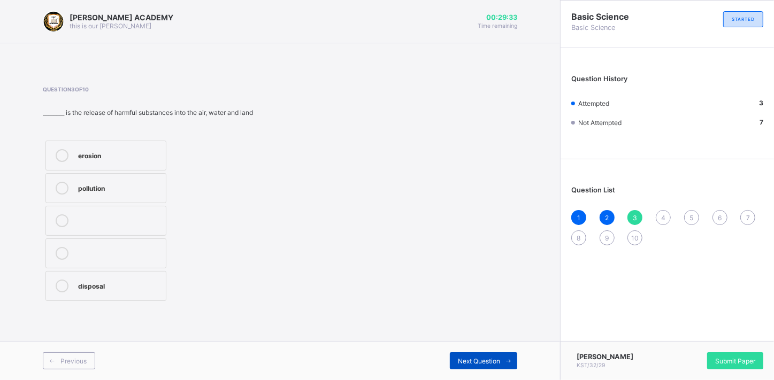
click at [475, 360] on span "Next Question" at bounding box center [479, 361] width 42 height 8
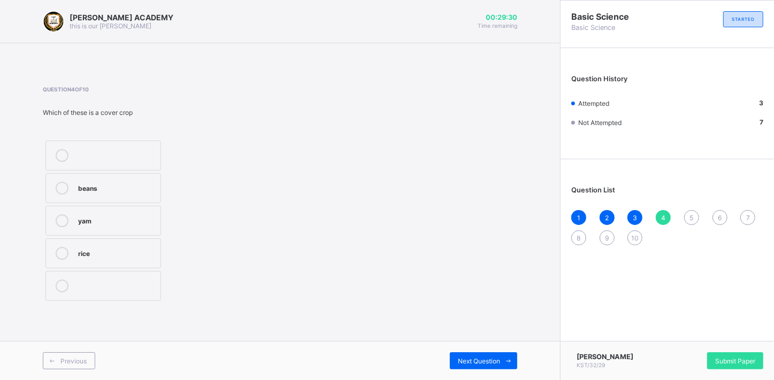
click at [110, 219] on div "yam" at bounding box center [116, 219] width 77 height 11
click at [488, 352] on div "Next Question" at bounding box center [483, 360] width 67 height 17
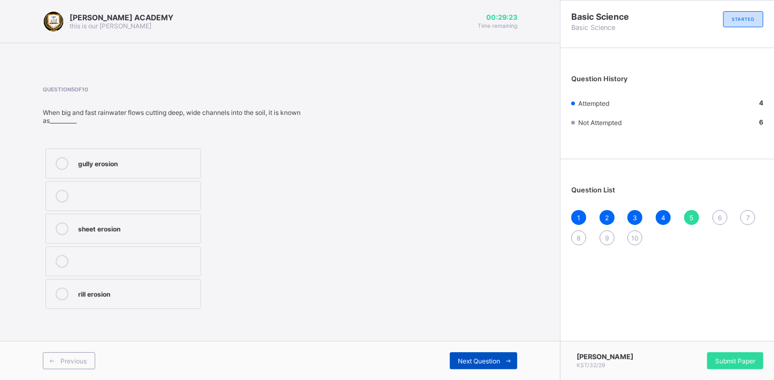
click at [488, 365] on div "Next Question" at bounding box center [483, 360] width 67 height 17
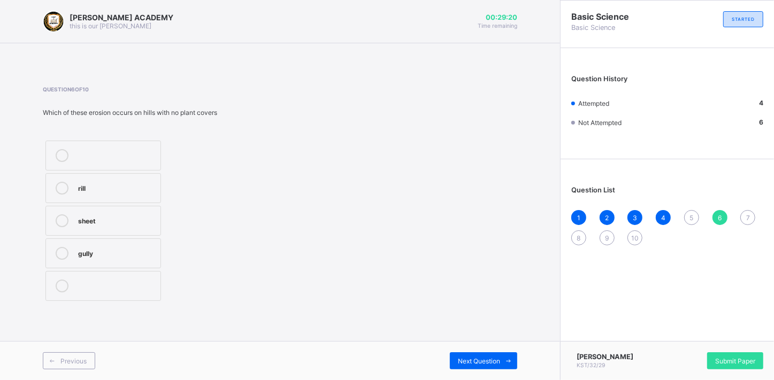
click at [92, 245] on label "gully" at bounding box center [103, 254] width 116 height 30
click at [496, 356] on div "Next Question" at bounding box center [483, 360] width 67 height 17
click at [691, 214] on span "5" at bounding box center [691, 218] width 4 height 8
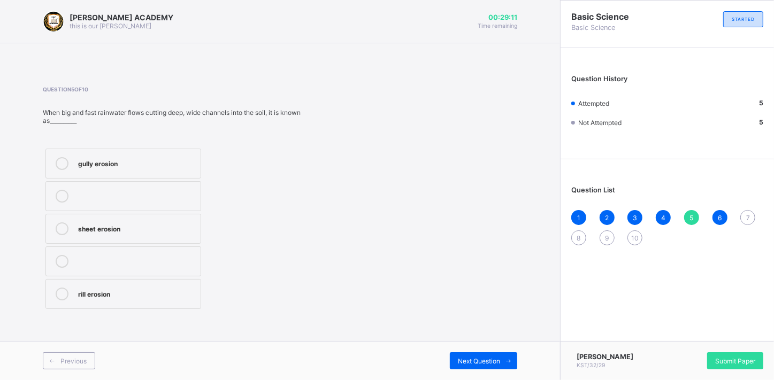
click at [118, 234] on div "sheet erosion" at bounding box center [136, 228] width 117 height 13
click at [472, 355] on div "Next Question" at bounding box center [483, 360] width 67 height 17
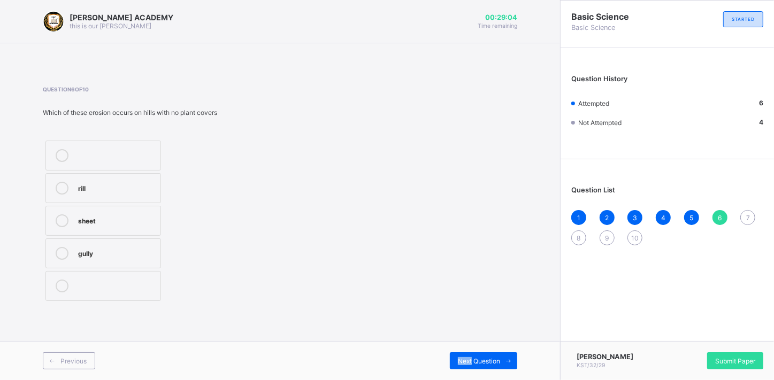
drag, startPoint x: 472, startPoint y: 355, endPoint x: 481, endPoint y: 349, distance: 11.1
click at [481, 349] on div "Previous Next Question" at bounding box center [280, 360] width 560 height 39
drag, startPoint x: 481, startPoint y: 349, endPoint x: 478, endPoint y: 362, distance: 13.2
click at [478, 362] on span "Next Question" at bounding box center [479, 361] width 42 height 8
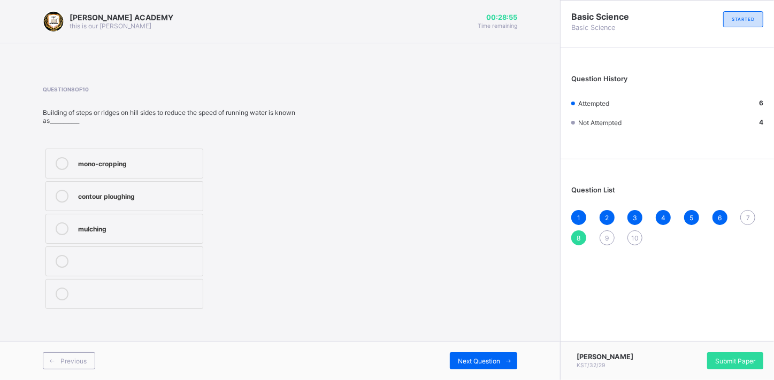
click at [98, 196] on div "contour ploughing" at bounding box center [137, 195] width 119 height 11
click at [481, 363] on span "Next Question" at bounding box center [479, 361] width 42 height 8
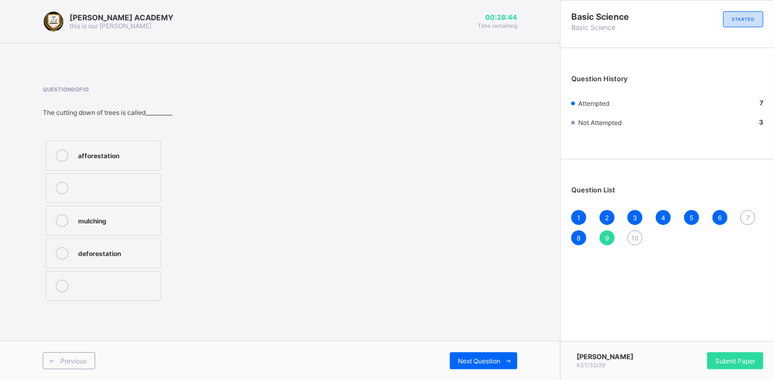
click at [85, 157] on div "afforestation" at bounding box center [116, 154] width 77 height 11
click at [480, 363] on span "Next Question" at bounding box center [479, 361] width 42 height 8
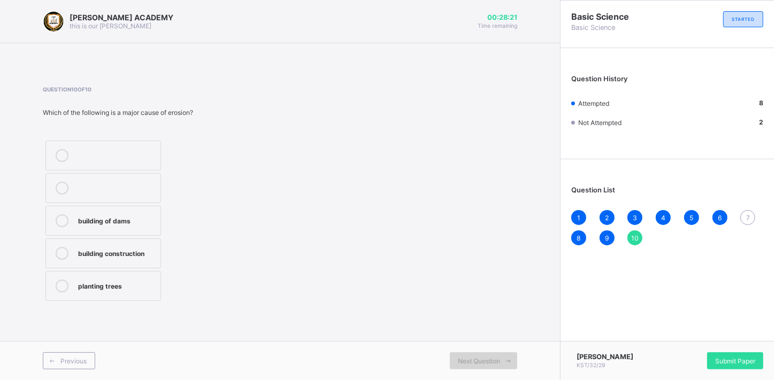
click at [480, 363] on span "Next Question" at bounding box center [479, 361] width 42 height 8
click at [748, 218] on span "7" at bounding box center [748, 218] width 4 height 8
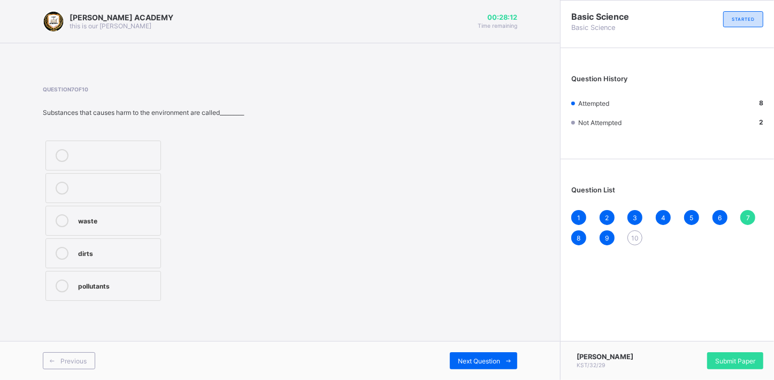
click at [91, 260] on label "dirts" at bounding box center [103, 254] width 116 height 30
click at [488, 355] on div "Next Question" at bounding box center [483, 360] width 67 height 17
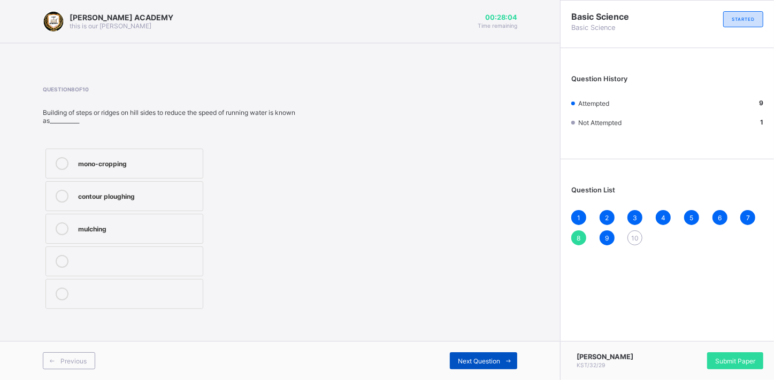
click at [481, 358] on span "Next Question" at bounding box center [479, 361] width 42 height 8
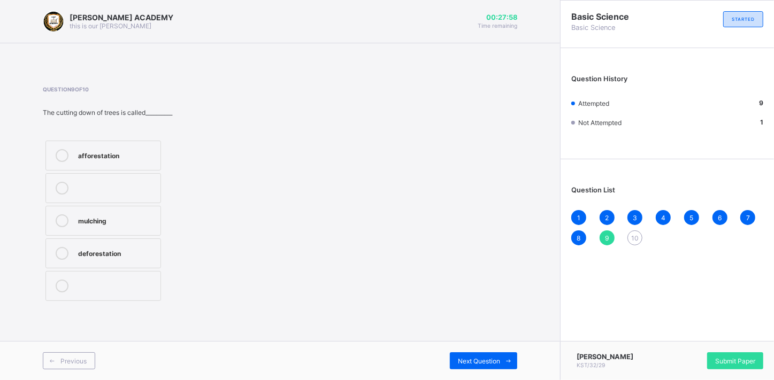
click at [632, 236] on span "10" at bounding box center [634, 238] width 7 height 8
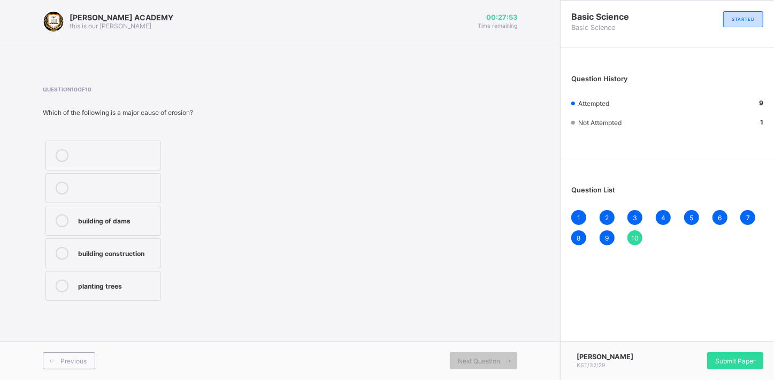
click at [112, 218] on div "building of dams" at bounding box center [116, 219] width 77 height 11
click at [736, 364] on span "Submit Paper" at bounding box center [735, 361] width 40 height 8
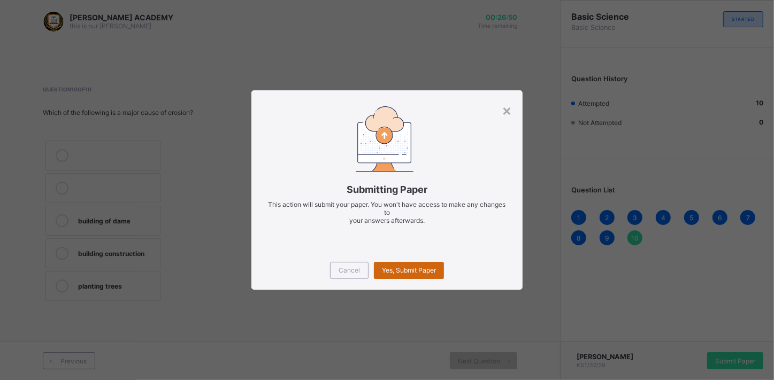
drag, startPoint x: 413, startPoint y: 268, endPoint x: 403, endPoint y: 268, distance: 10.2
click at [403, 268] on span "Yes, Submit Paper" at bounding box center [409, 270] width 54 height 8
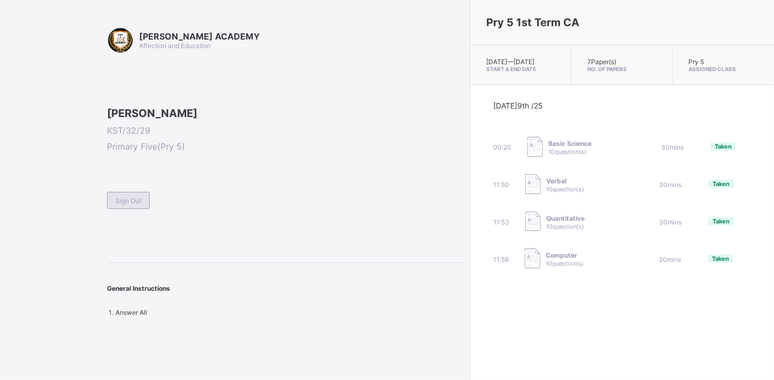
click at [139, 209] on div "Sign Out" at bounding box center [128, 200] width 43 height 17
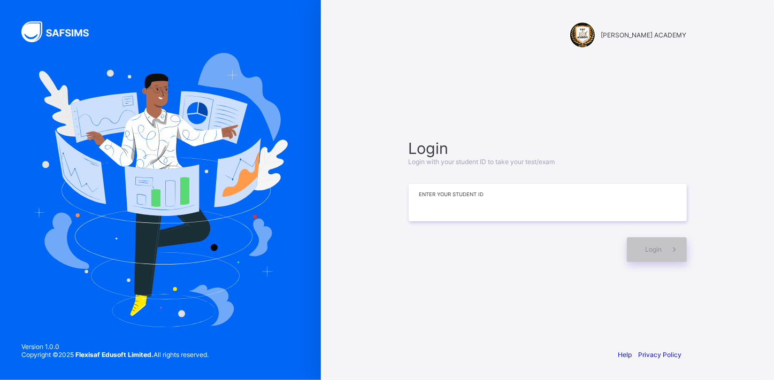
click at [478, 198] on input at bounding box center [548, 202] width 278 height 37
type input "**********"
click at [646, 244] on div "Login" at bounding box center [657, 249] width 60 height 25
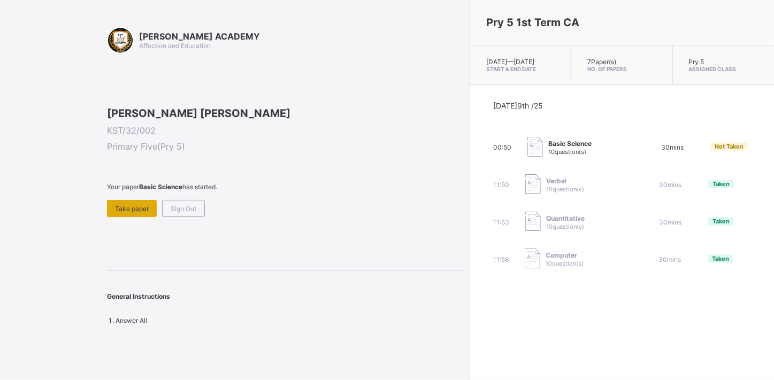
click at [139, 213] on span "Take paper" at bounding box center [132, 209] width 34 height 8
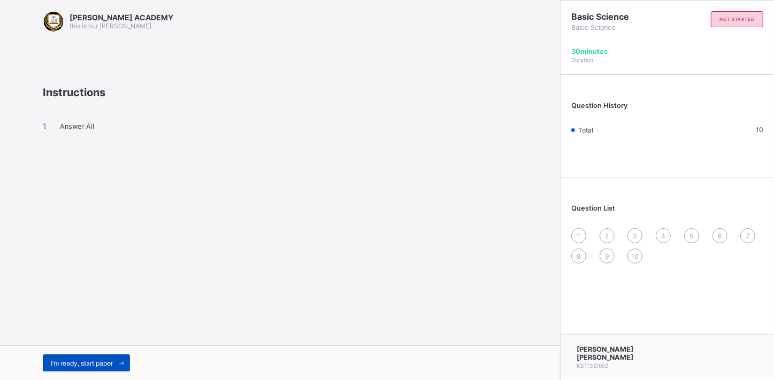
click at [82, 357] on div "I’m ready, start paper" at bounding box center [86, 363] width 87 height 17
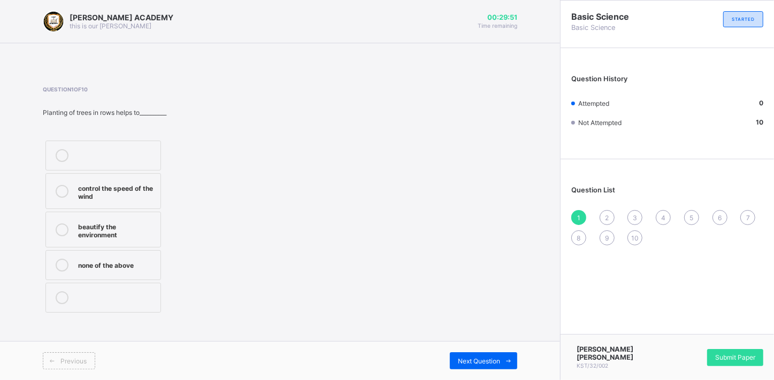
click at [137, 190] on div "control the speed of the wind" at bounding box center [116, 191] width 77 height 19
click at [496, 357] on span "Next Question" at bounding box center [479, 361] width 42 height 8
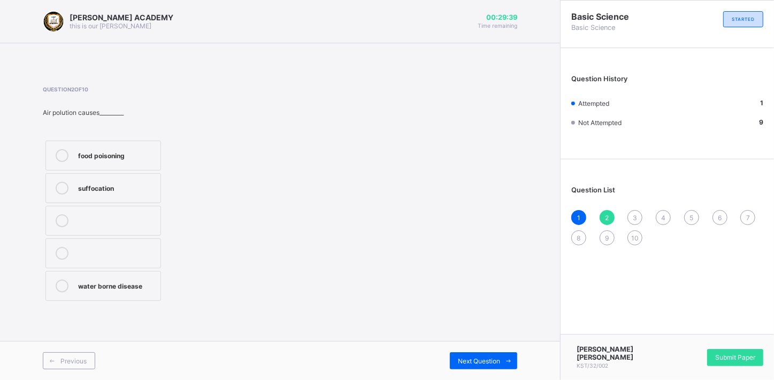
click at [134, 186] on div "suffocation" at bounding box center [116, 187] width 77 height 11
click at [507, 358] on icon at bounding box center [509, 361] width 8 height 7
click at [140, 186] on div "pollution" at bounding box center [119, 187] width 82 height 11
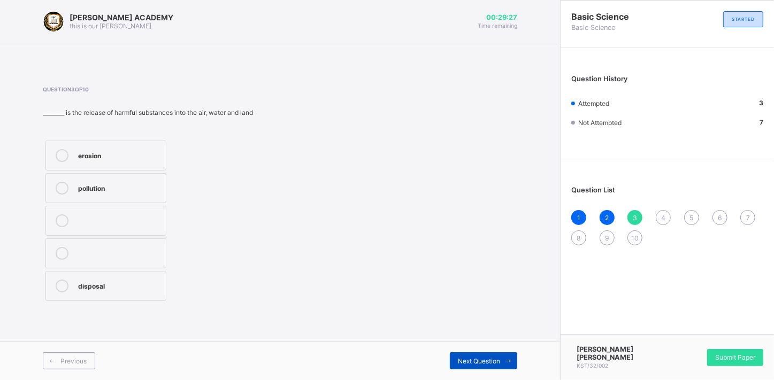
click at [494, 358] on span "Next Question" at bounding box center [479, 361] width 42 height 8
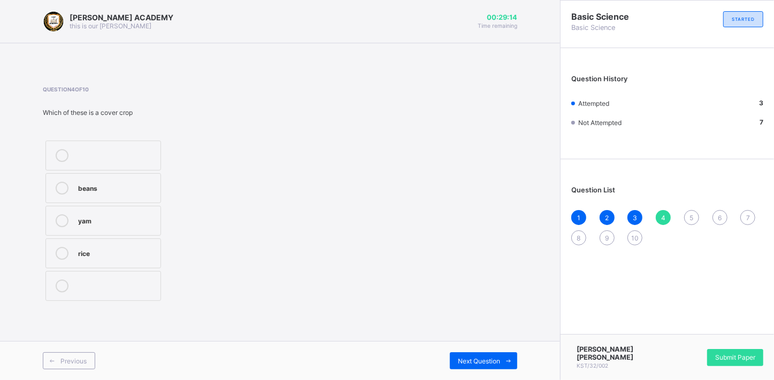
click at [111, 250] on div "rice" at bounding box center [116, 252] width 77 height 11
click at [496, 355] on div "Next Question" at bounding box center [483, 360] width 67 height 17
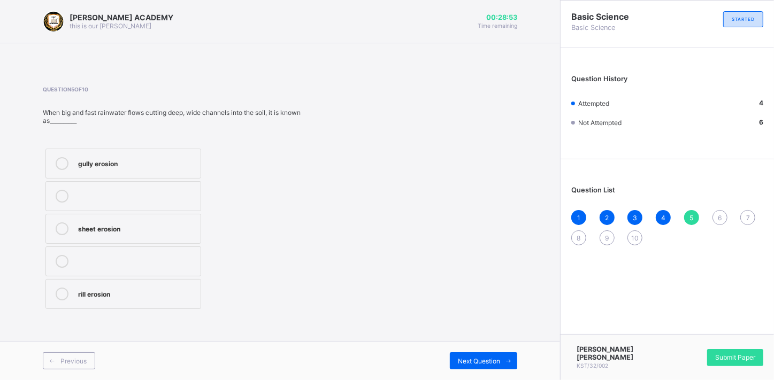
click at [189, 165] on div "gully erosion" at bounding box center [136, 162] width 117 height 11
click at [464, 358] on span "Next Question" at bounding box center [479, 361] width 42 height 8
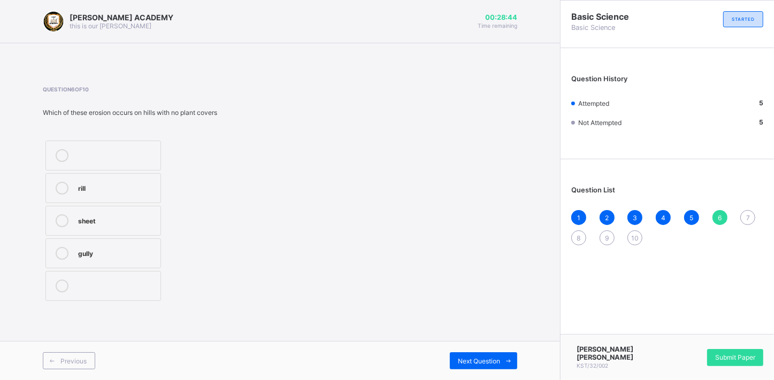
click at [129, 184] on div "rill" at bounding box center [116, 187] width 77 height 11
click at [455, 364] on div "Next Question" at bounding box center [483, 360] width 67 height 17
click at [112, 278] on label "pollutants" at bounding box center [103, 286] width 116 height 30
click at [493, 357] on span "Next Question" at bounding box center [479, 361] width 42 height 8
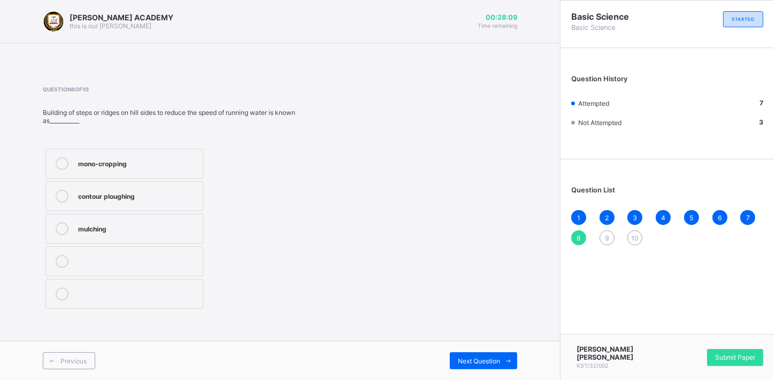
click at [156, 162] on div "mono-cropping" at bounding box center [137, 162] width 119 height 11
click at [488, 349] on div "Previous Next Question" at bounding box center [280, 360] width 560 height 39
click at [491, 357] on span "Next Question" at bounding box center [479, 361] width 42 height 8
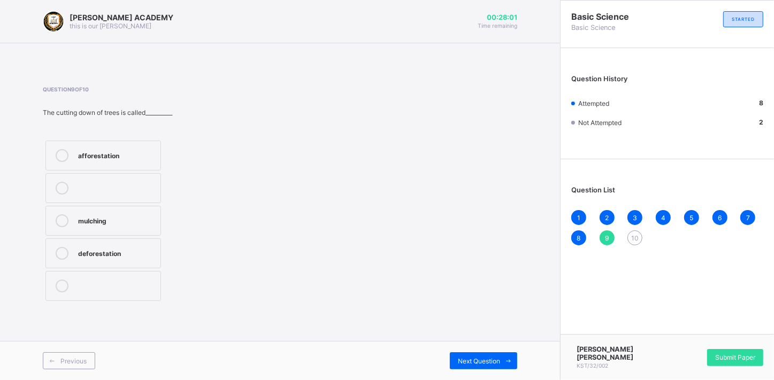
click at [103, 220] on div "mulching" at bounding box center [116, 219] width 77 height 11
click at [465, 357] on span "Next Question" at bounding box center [479, 361] width 42 height 8
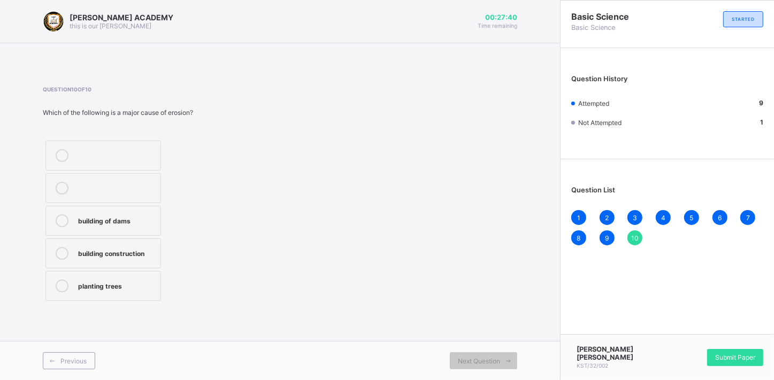
click at [114, 222] on div "building of dams" at bounding box center [116, 219] width 77 height 11
click at [99, 281] on div "planting trees" at bounding box center [116, 285] width 77 height 11
click at [142, 248] on div "building construction" at bounding box center [116, 252] width 77 height 11
click at [728, 358] on span "Submit Paper" at bounding box center [735, 358] width 40 height 8
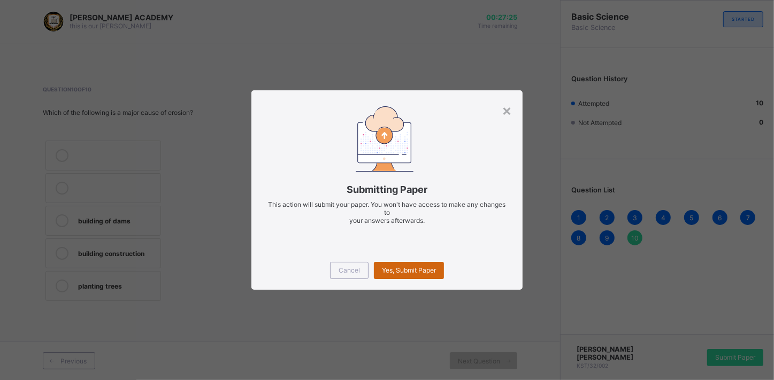
click at [406, 266] on span "Yes, Submit Paper" at bounding box center [409, 270] width 54 height 8
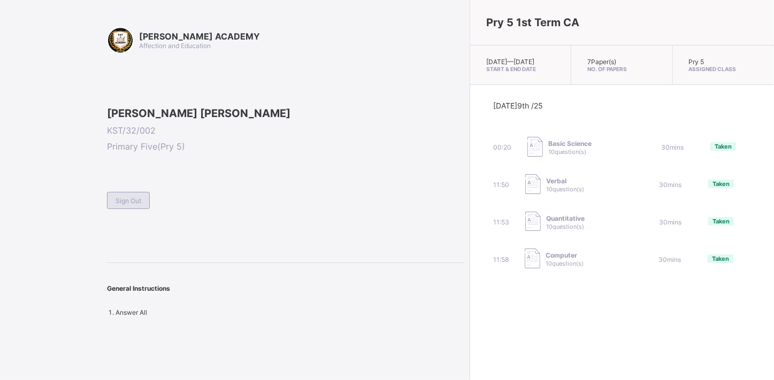
click at [128, 205] on span "Sign Out" at bounding box center [129, 201] width 26 height 8
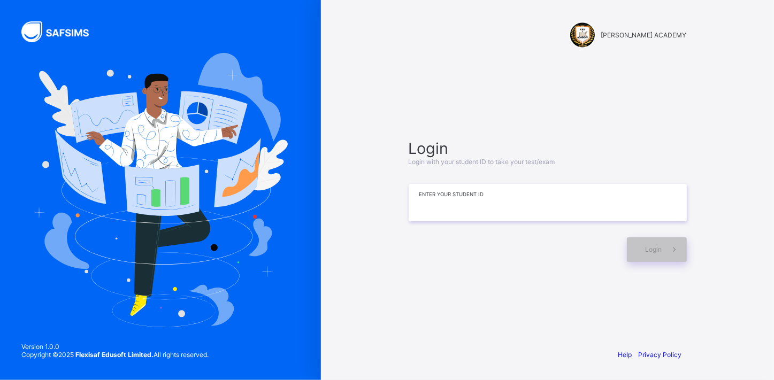
click at [471, 204] on input at bounding box center [548, 202] width 278 height 37
click at [662, 247] on span at bounding box center [674, 249] width 25 height 25
click at [672, 247] on icon at bounding box center [674, 249] width 11 height 10
click at [669, 248] on icon at bounding box center [674, 249] width 11 height 10
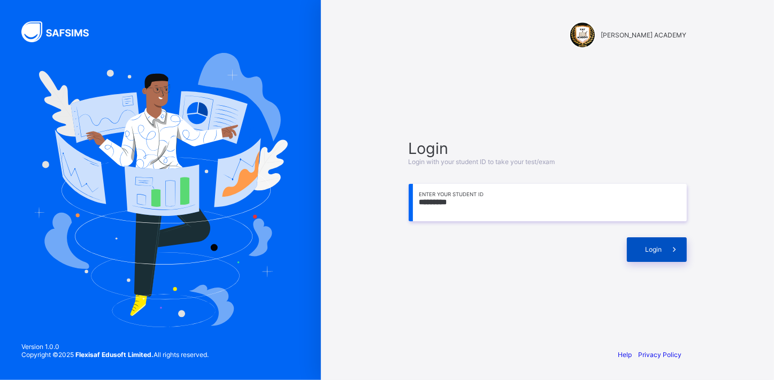
click at [655, 248] on span "Login" at bounding box center [654, 249] width 17 height 8
click at [646, 249] on span "Login" at bounding box center [654, 249] width 17 height 8
click at [663, 253] on span at bounding box center [674, 249] width 25 height 25
click at [444, 198] on input "*********" at bounding box center [548, 202] width 278 height 37
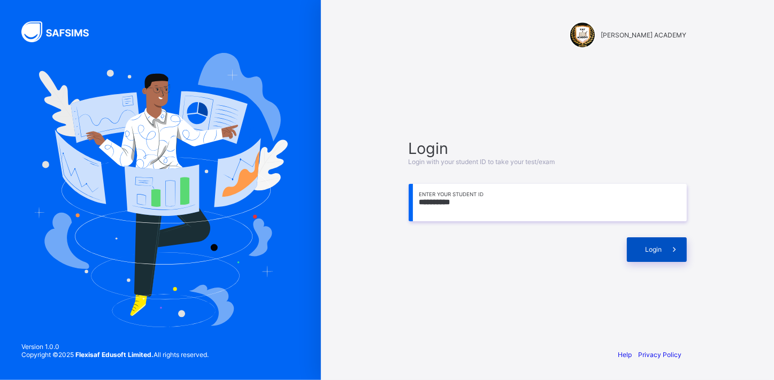
type input "**********"
click at [673, 251] on icon at bounding box center [674, 249] width 11 height 10
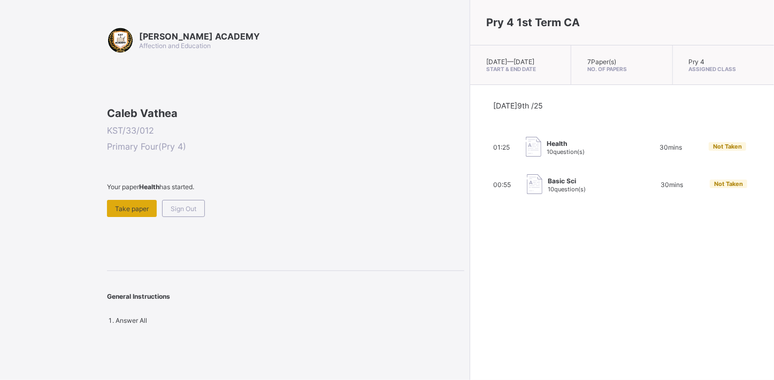
click at [132, 213] on span "Take paper" at bounding box center [132, 209] width 34 height 8
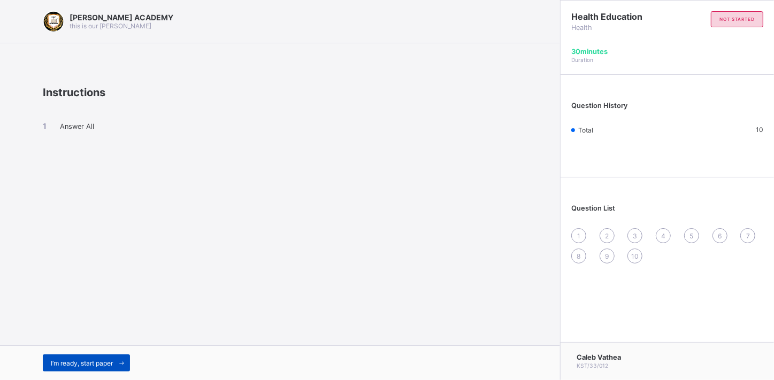
click at [116, 357] on span at bounding box center [121, 363] width 17 height 17
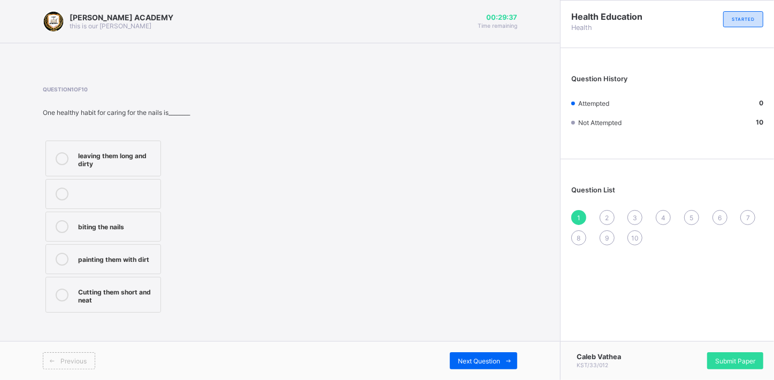
click at [76, 290] on label "Cutting them short and neat" at bounding box center [103, 295] width 116 height 36
click at [493, 356] on div "Next Question" at bounding box center [483, 360] width 67 height 17
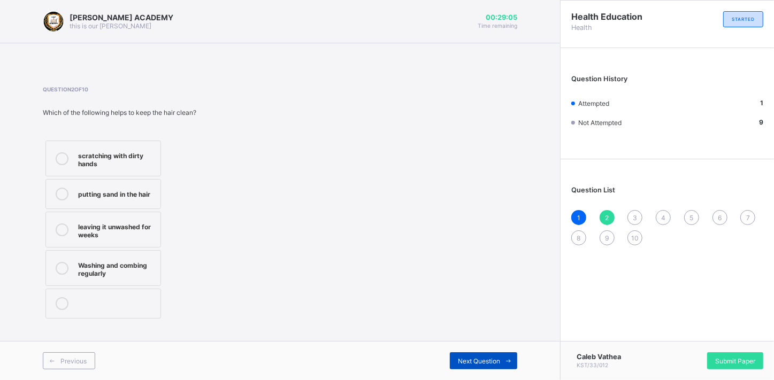
click at [495, 358] on span "Next Question" at bounding box center [479, 361] width 42 height 8
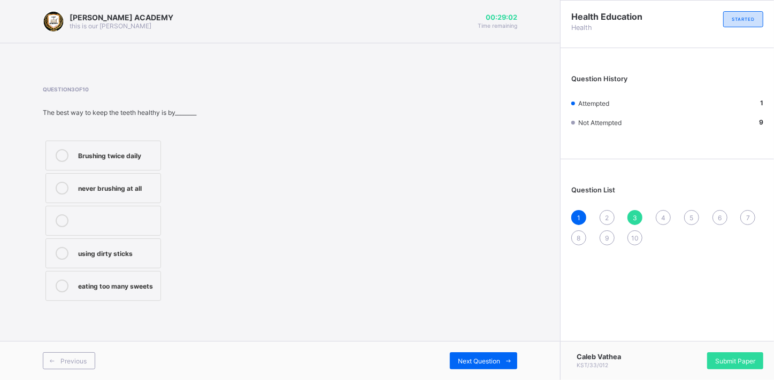
click at [607, 209] on div "Question List 1 2 3 4 5 6 7 8 9 10" at bounding box center [667, 210] width 213 height 91
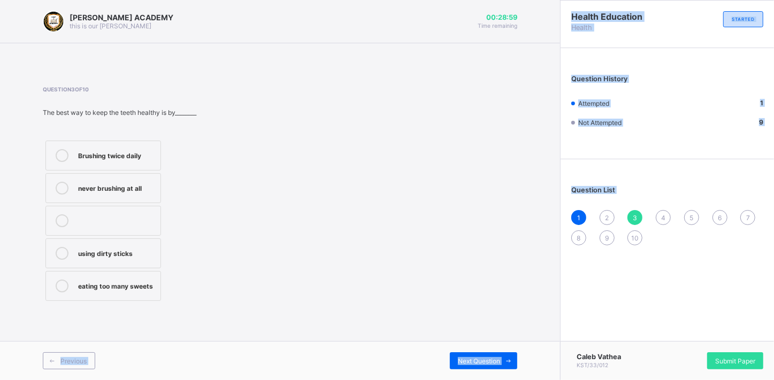
drag, startPoint x: 435, startPoint y: 270, endPoint x: 572, endPoint y: 213, distance: 147.7
click at [572, 213] on div "[PERSON_NAME] ACADEMY this is our [PERSON_NAME] 00:28:59 Time remaining Questio…" at bounding box center [387, 190] width 774 height 380
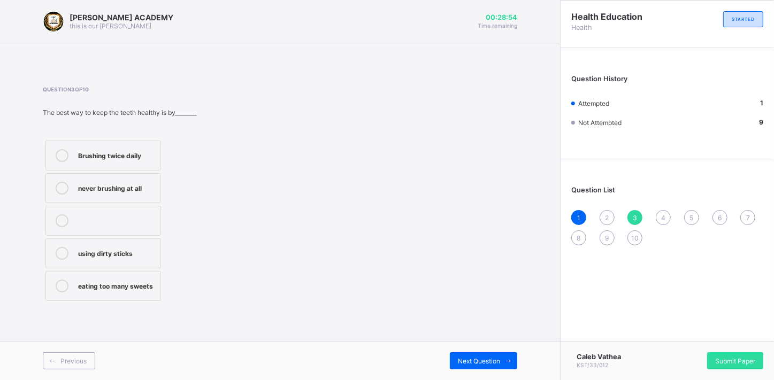
drag, startPoint x: 572, startPoint y: 213, endPoint x: 604, endPoint y: 213, distance: 32.6
click at [604, 213] on div "2" at bounding box center [607, 217] width 15 height 15
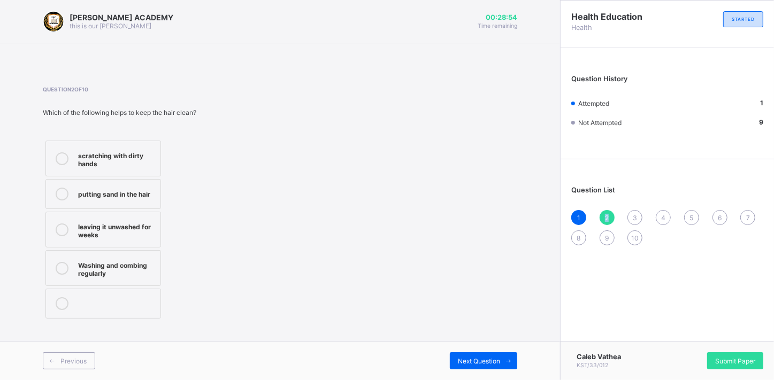
click at [604, 213] on div "2" at bounding box center [607, 217] width 15 height 15
click at [372, 218] on div "Question 2 of 10 Which of the following helps to keep the hair clean? scratchin…" at bounding box center [280, 203] width 474 height 235
click at [111, 272] on div "Washing and combing regularly" at bounding box center [116, 268] width 77 height 19
click at [504, 354] on span at bounding box center [508, 360] width 17 height 17
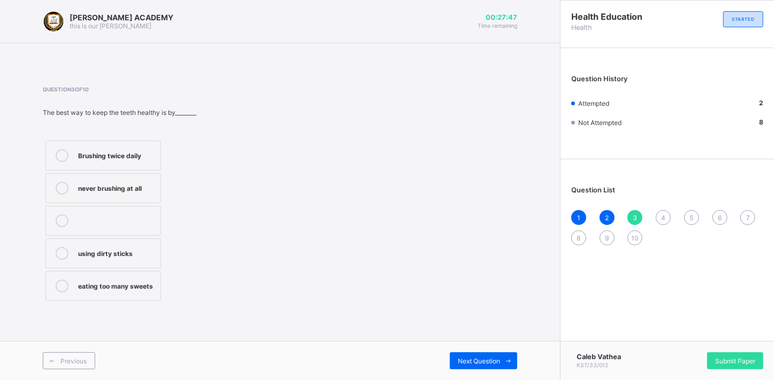
click at [143, 143] on label "Brushing twice daily" at bounding box center [103, 156] width 116 height 30
click at [504, 355] on span at bounding box center [508, 360] width 17 height 17
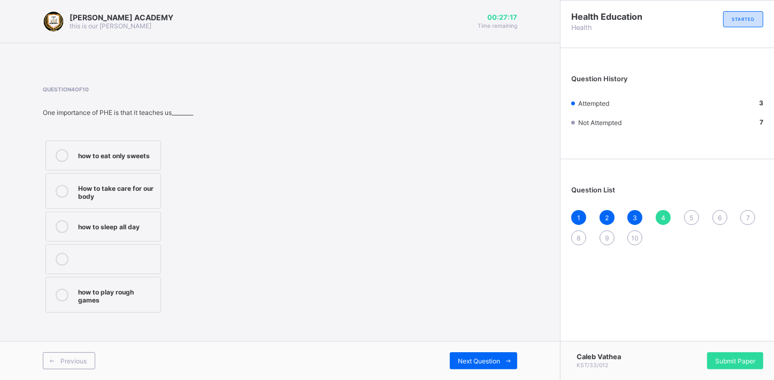
click at [85, 195] on div "How to take care for our body" at bounding box center [116, 191] width 77 height 19
click at [513, 356] on span at bounding box center [508, 360] width 17 height 17
click at [135, 148] on label "Keep fit and healthy" at bounding box center [103, 156] width 116 height 30
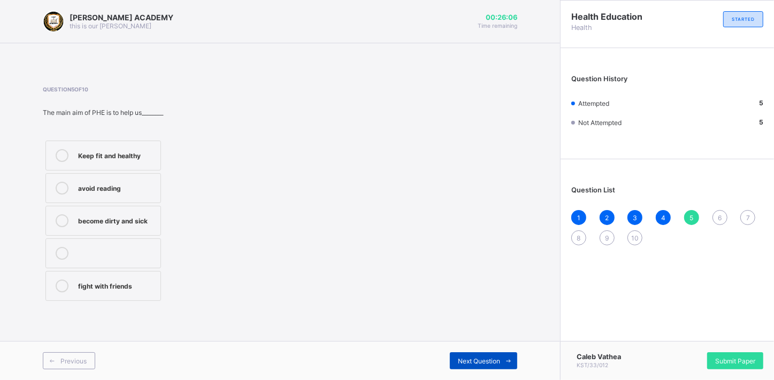
click at [508, 355] on span at bounding box center [508, 360] width 17 height 17
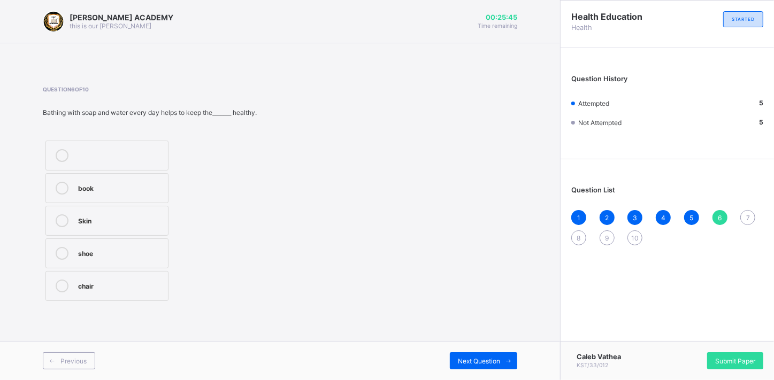
click at [105, 205] on div "book Skin shoe chair" at bounding box center [107, 221] width 128 height 166
click at [104, 226] on div "Skin" at bounding box center [120, 220] width 85 height 13
click at [506, 357] on span at bounding box center [508, 360] width 17 height 17
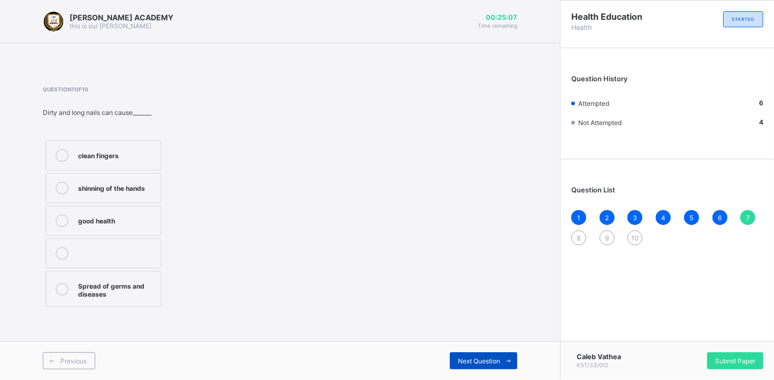
click at [506, 357] on span at bounding box center [508, 360] width 17 height 17
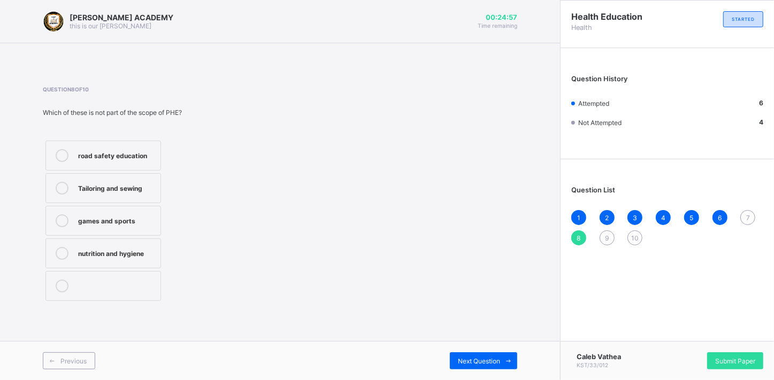
click at [609, 235] on span "9" at bounding box center [607, 238] width 4 height 8
click at [746, 216] on span "7" at bounding box center [748, 218] width 4 height 8
click at [519, 216] on div "[PERSON_NAME] ACADEMY this is our [PERSON_NAME] 00:24:52 Time remaining Questio…" at bounding box center [280, 190] width 560 height 380
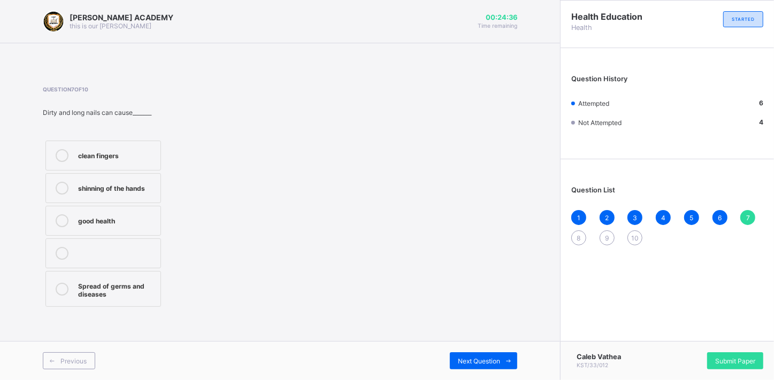
click at [160, 287] on label "Spread of germs and diseases" at bounding box center [103, 289] width 116 height 36
click at [503, 354] on span at bounding box center [508, 360] width 17 height 17
click at [138, 157] on div "road safety education" at bounding box center [116, 154] width 77 height 11
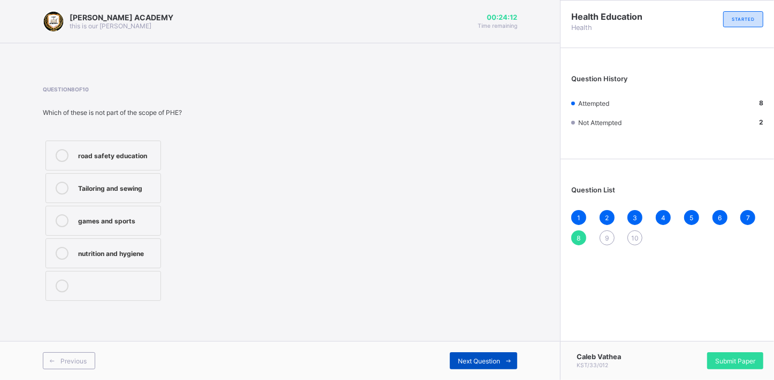
click at [505, 353] on span at bounding box center [508, 360] width 17 height 17
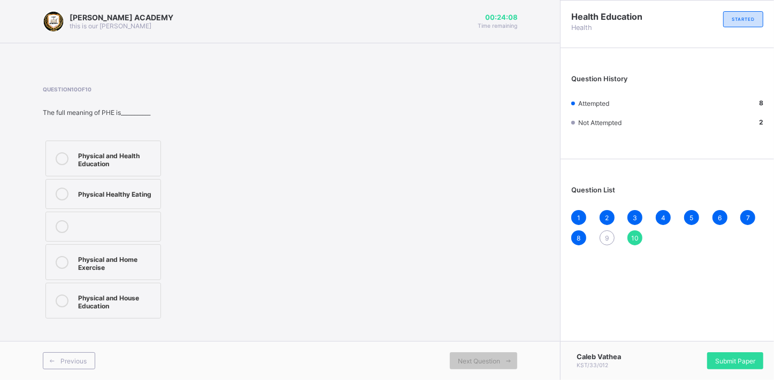
click at [605, 237] on span "9" at bounding box center [607, 238] width 4 height 8
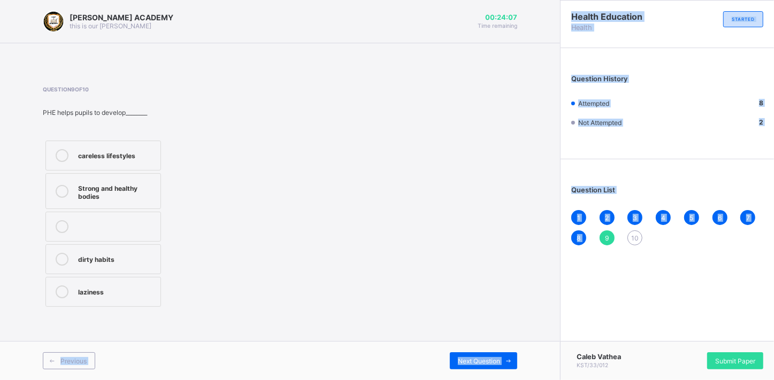
drag, startPoint x: 604, startPoint y: 237, endPoint x: 325, endPoint y: 282, distance: 282.7
click at [325, 282] on div "[PERSON_NAME] ACADEMY this is our [PERSON_NAME] 00:24:07 Time remaining Questio…" at bounding box center [387, 190] width 774 height 380
click at [325, 282] on div "Question 9 of 10 PHE helps pupils to develop________ careless lifestyles Strong…" at bounding box center [280, 198] width 474 height 224
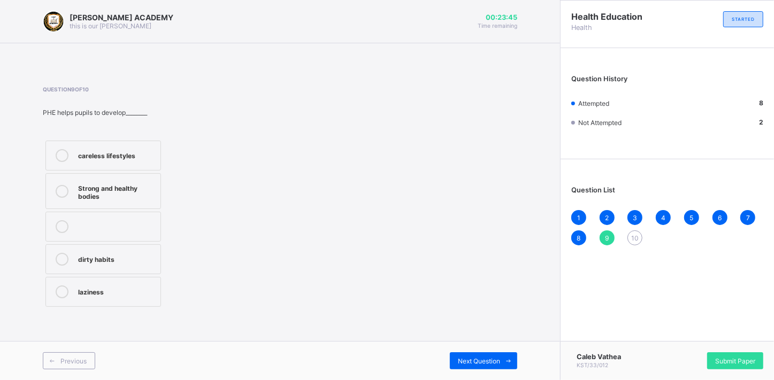
click at [103, 185] on div "Strong and healthy bodies" at bounding box center [116, 191] width 77 height 19
click at [512, 350] on div "Previous Next Question" at bounding box center [280, 360] width 560 height 39
click at [508, 354] on span at bounding box center [508, 360] width 17 height 17
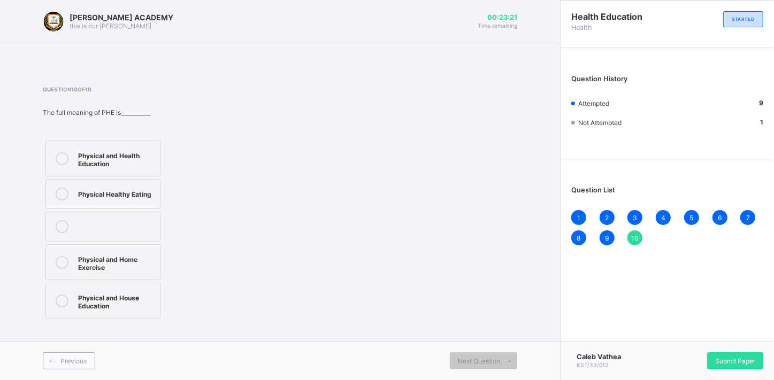
click at [103, 157] on div "Physical and Health Education" at bounding box center [116, 158] width 77 height 19
click at [730, 361] on span "Submit Paper" at bounding box center [735, 361] width 40 height 8
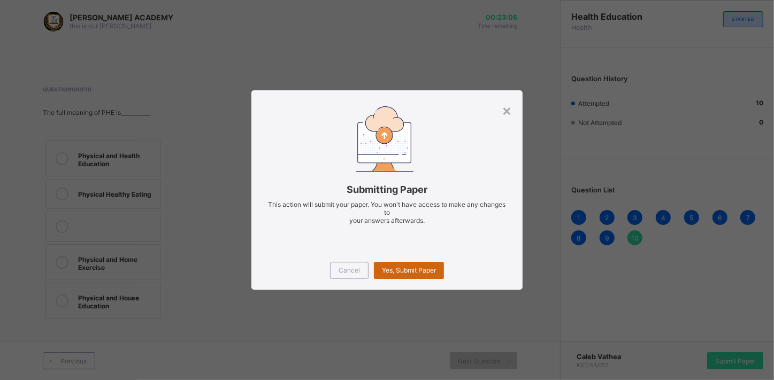
click at [408, 269] on span "Yes, Submit Paper" at bounding box center [409, 270] width 54 height 8
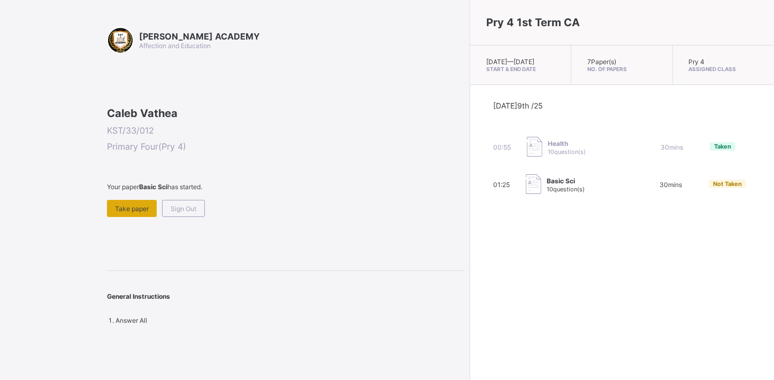
click at [131, 213] on span "Take paper" at bounding box center [132, 209] width 34 height 8
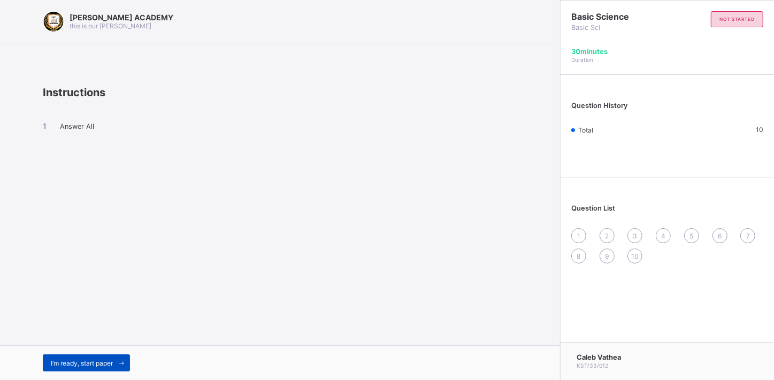
click at [119, 366] on span at bounding box center [121, 363] width 17 height 17
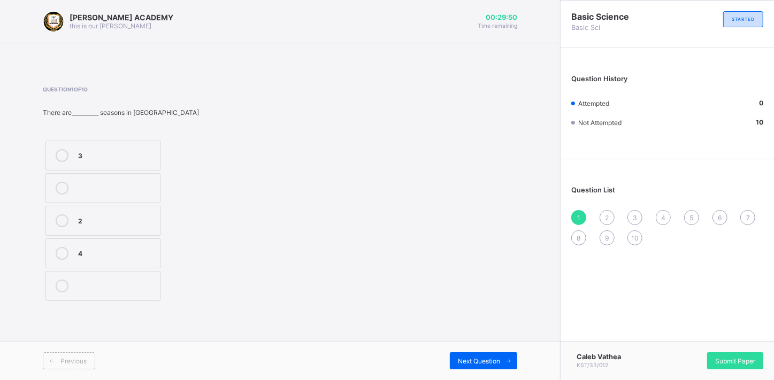
click at [116, 224] on div "2" at bounding box center [116, 219] width 77 height 11
click at [508, 359] on icon at bounding box center [509, 361] width 8 height 7
click at [88, 277] on label "2" at bounding box center [103, 286] width 116 height 30
click at [506, 360] on icon at bounding box center [509, 361] width 8 height 7
click at [84, 147] on label "irreversible" at bounding box center [103, 156] width 116 height 30
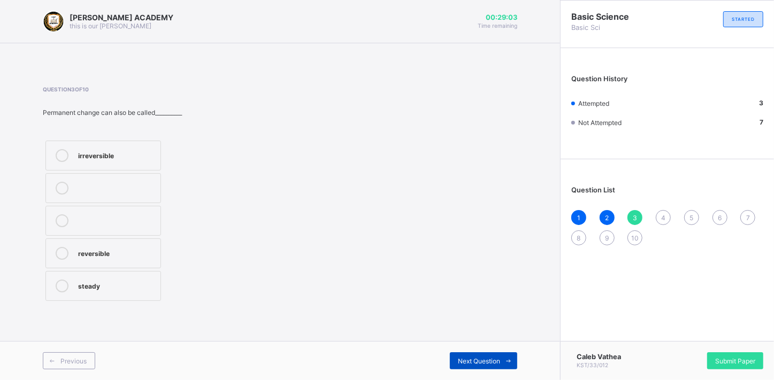
click at [507, 358] on icon at bounding box center [509, 361] width 8 height 7
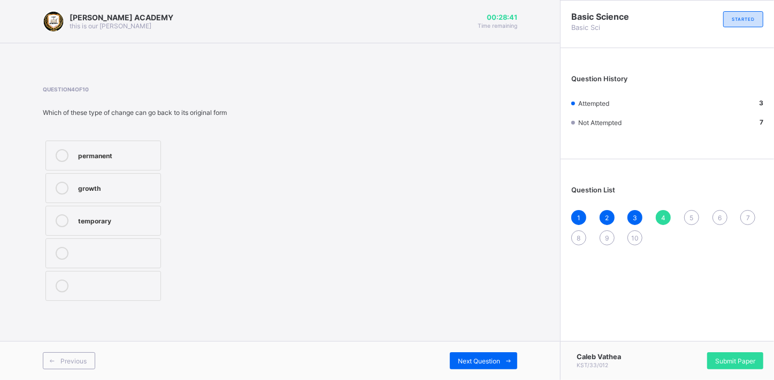
click at [138, 223] on div "temporary" at bounding box center [116, 219] width 77 height 11
click at [508, 352] on span at bounding box center [508, 360] width 17 height 17
click at [107, 252] on div "permanent" at bounding box center [116, 252] width 77 height 11
click at [115, 216] on div "temporary" at bounding box center [116, 219] width 77 height 11
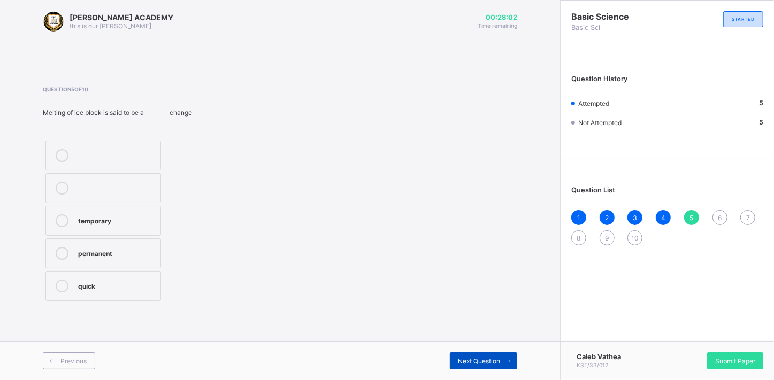
click at [506, 362] on icon at bounding box center [509, 361] width 8 height 7
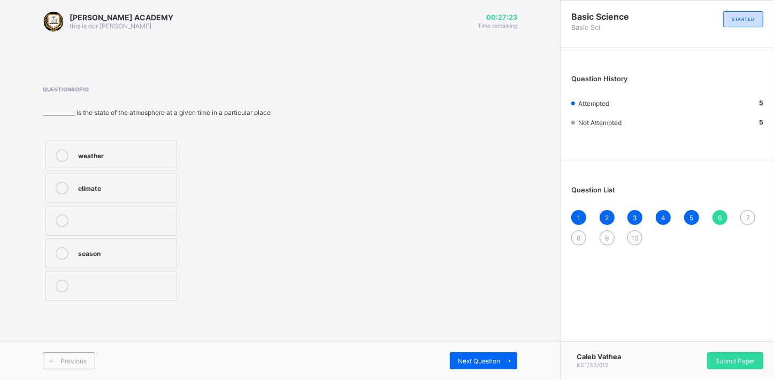
click at [168, 153] on div "weather" at bounding box center [124, 154] width 93 height 11
click at [513, 362] on span at bounding box center [508, 360] width 17 height 17
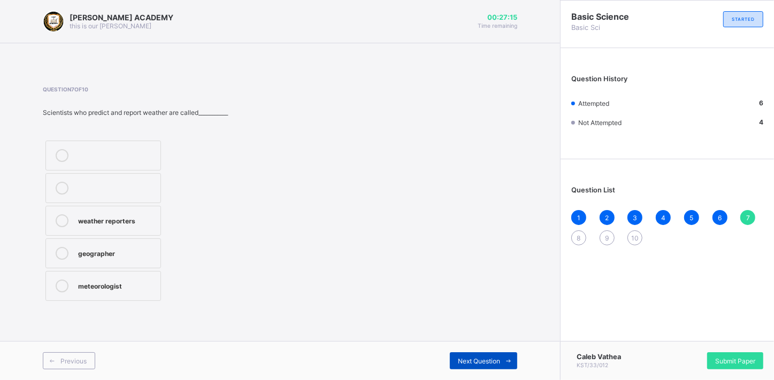
click at [513, 362] on span at bounding box center [508, 360] width 17 height 17
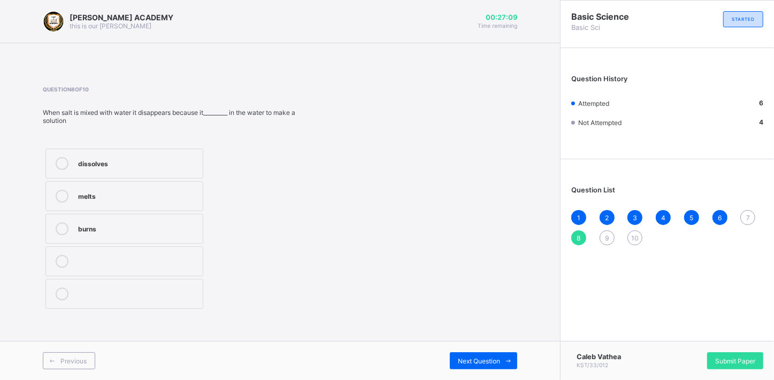
click at [748, 212] on div "7" at bounding box center [747, 217] width 15 height 15
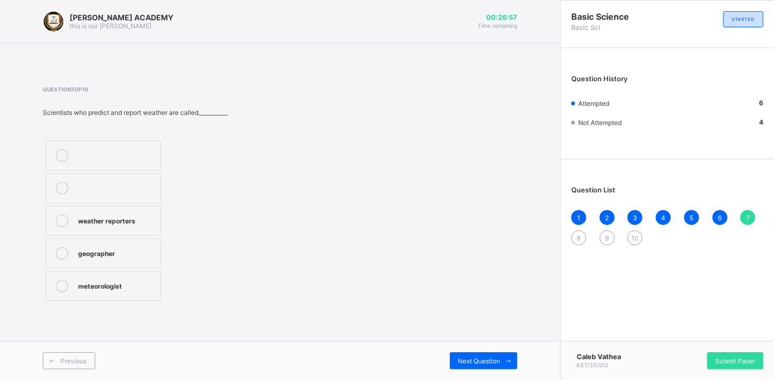
click at [132, 220] on div "weather reporters" at bounding box center [116, 219] width 77 height 11
click at [505, 360] on icon at bounding box center [509, 361] width 8 height 7
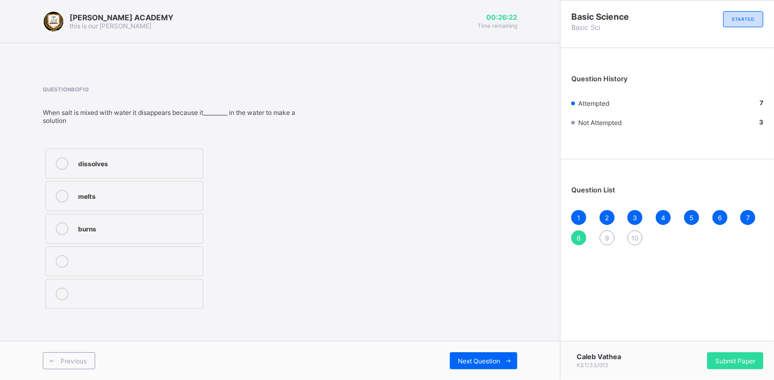
click at [100, 230] on div "burns" at bounding box center [137, 227] width 119 height 11
click at [97, 167] on div "dissolves" at bounding box center [137, 162] width 119 height 11
click at [506, 355] on span at bounding box center [508, 360] width 17 height 17
click at [142, 217] on div "change" at bounding box center [120, 219] width 84 height 11
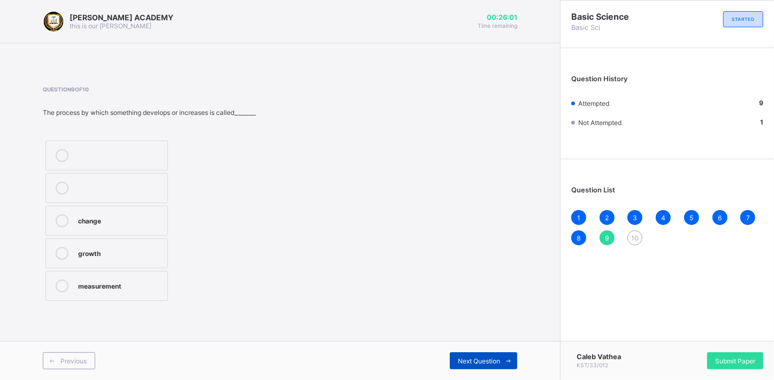
click at [512, 358] on icon at bounding box center [509, 361] width 8 height 7
click at [121, 152] on div "change" at bounding box center [116, 154] width 77 height 11
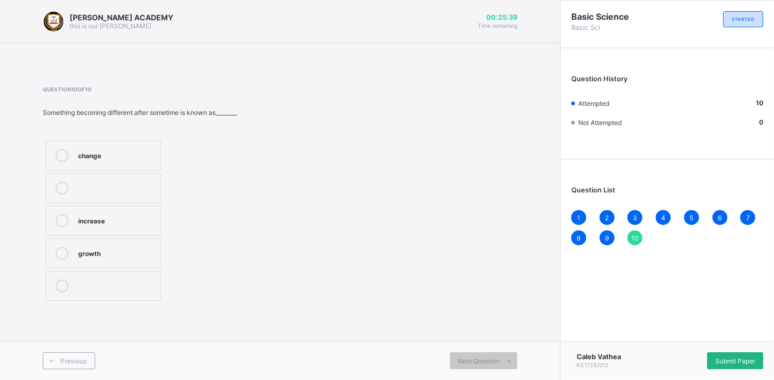
click at [741, 364] on span "Submit Paper" at bounding box center [735, 361] width 40 height 8
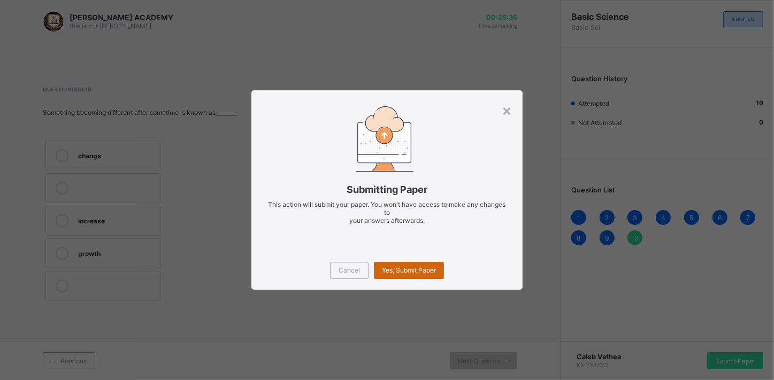
click at [405, 266] on span "Yes, Submit Paper" at bounding box center [409, 270] width 54 height 8
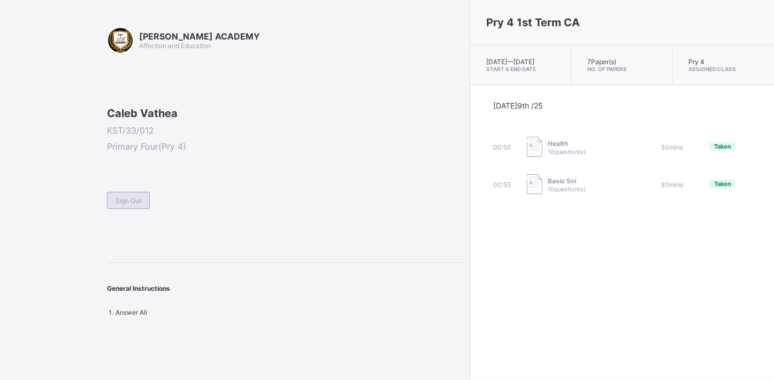
click at [131, 205] on span "Sign Out" at bounding box center [129, 201] width 26 height 8
